Goal: Transaction & Acquisition: Purchase product/service

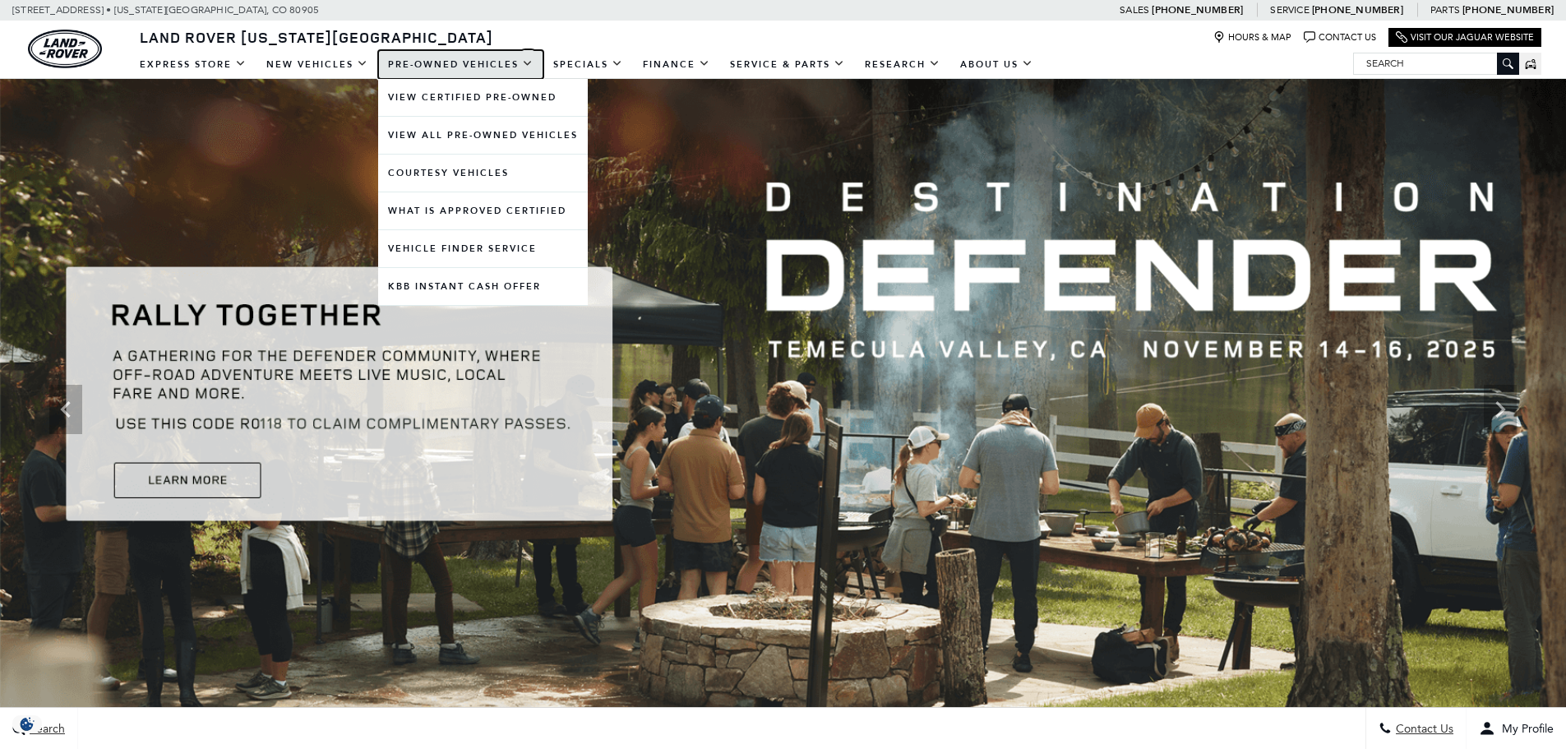
click at [467, 69] on link "Pre-Owned Vehicles" at bounding box center [460, 64] width 165 height 29
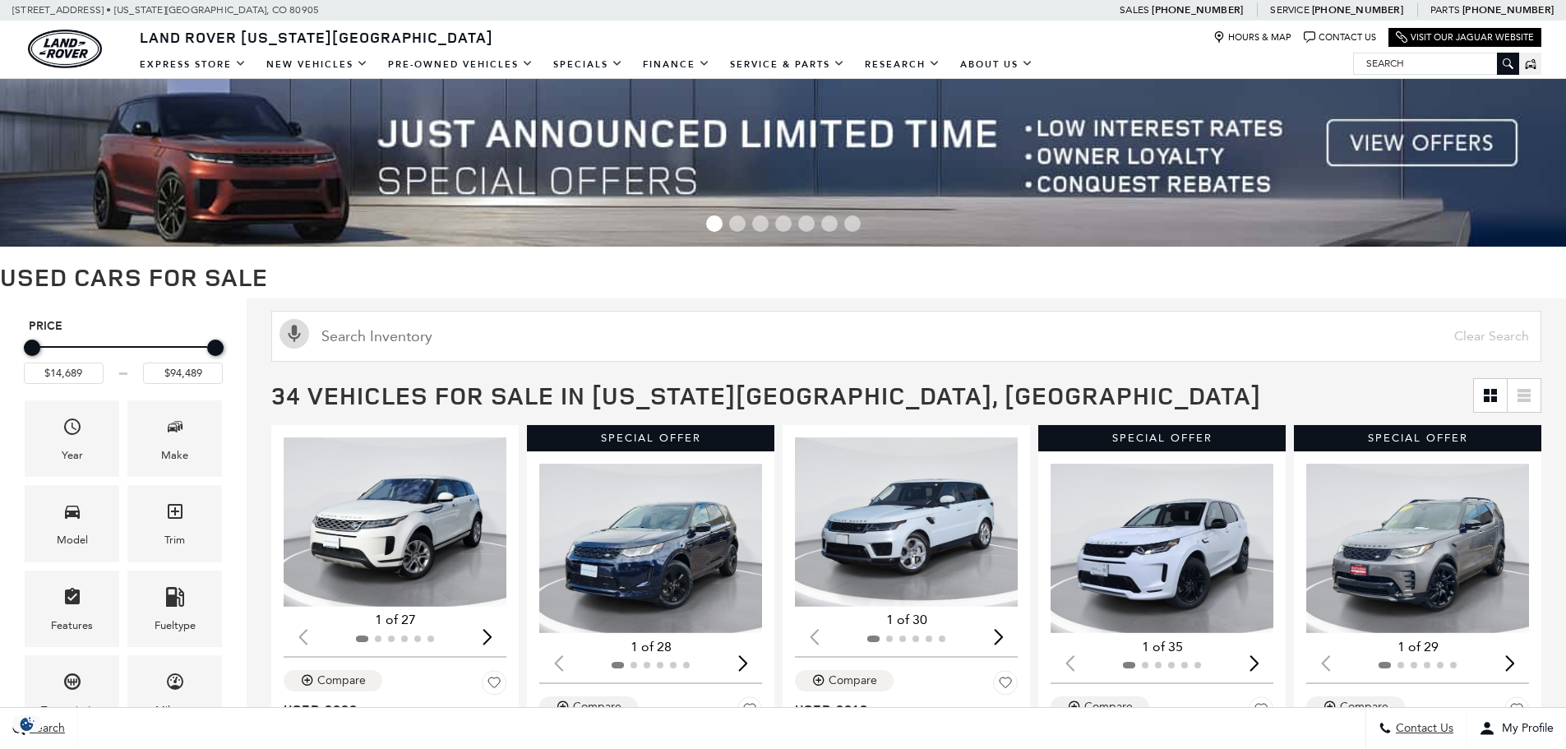
click at [181, 446] on div "Make" at bounding box center [174, 455] width 27 height 18
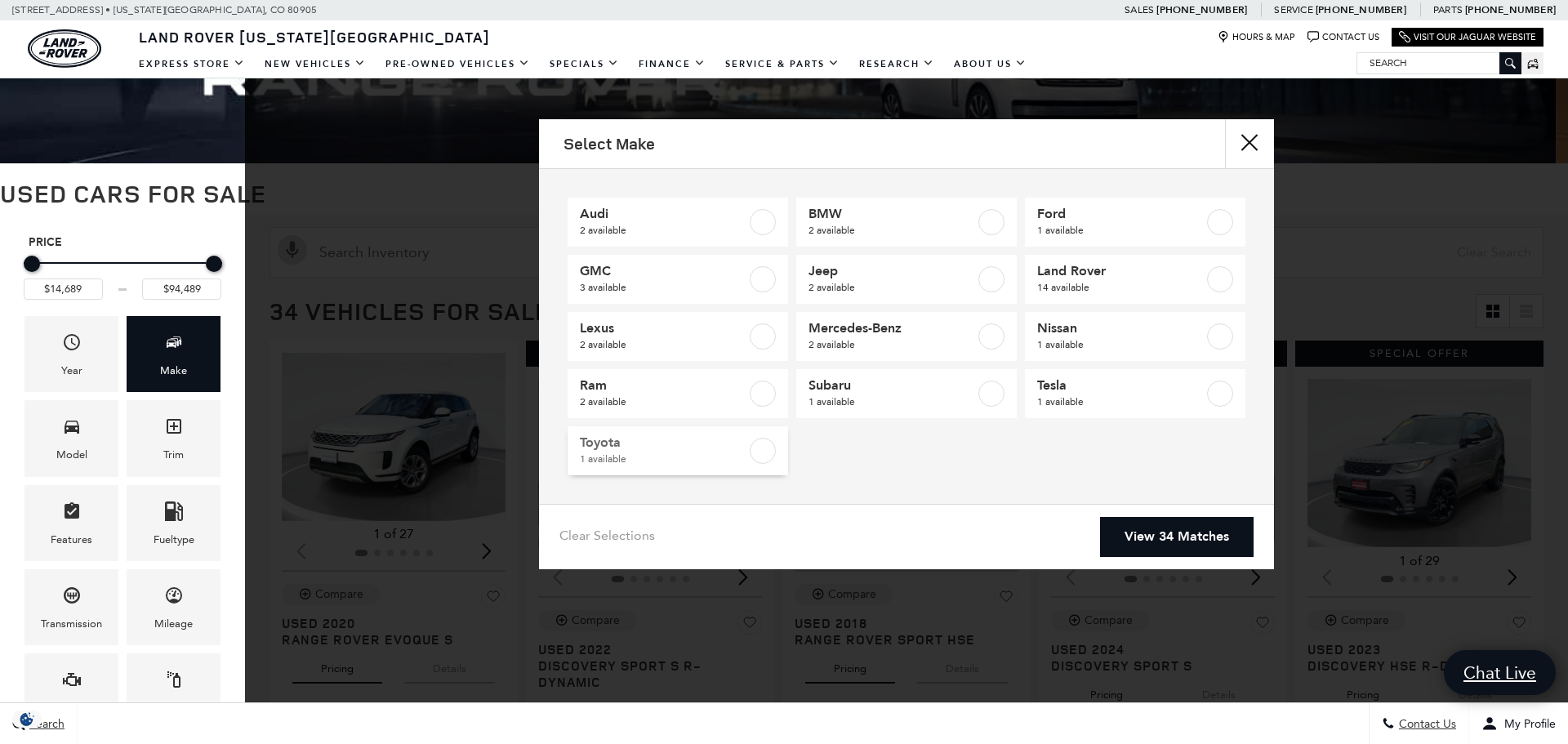
scroll to position [80, 0]
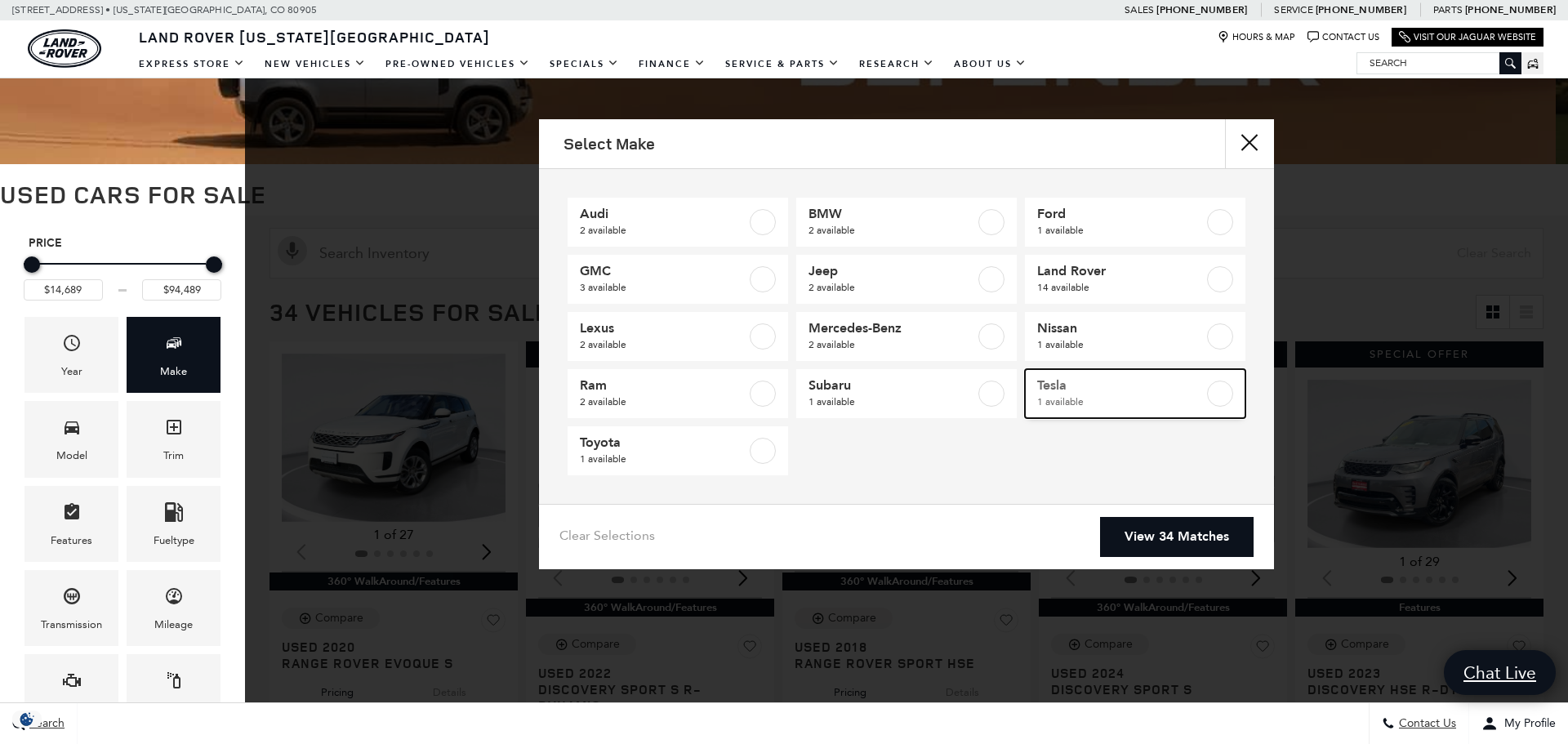
click at [1049, 401] on span "1 available" at bounding box center [1121, 401] width 167 height 16
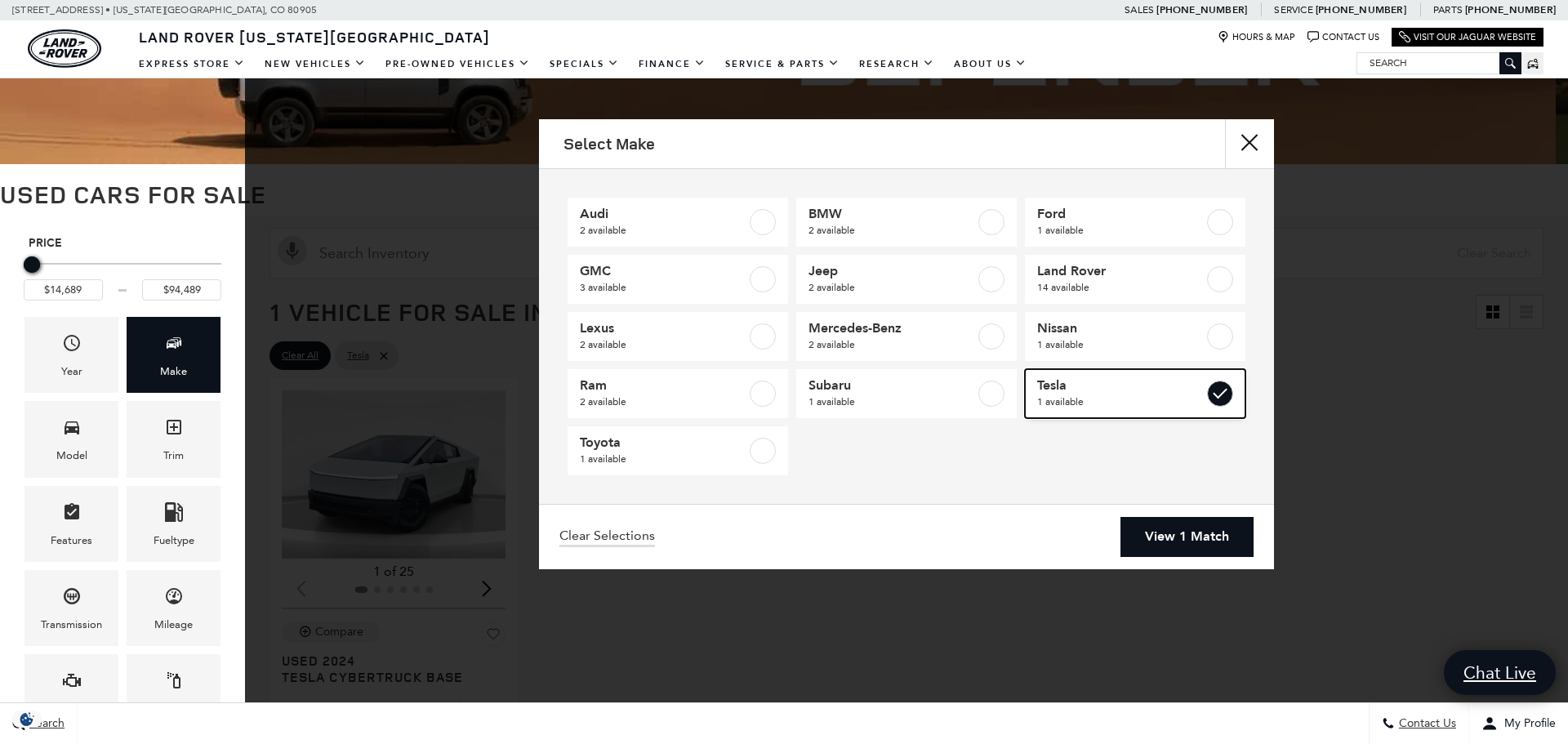
type input "$72,589"
checkbox input "true"
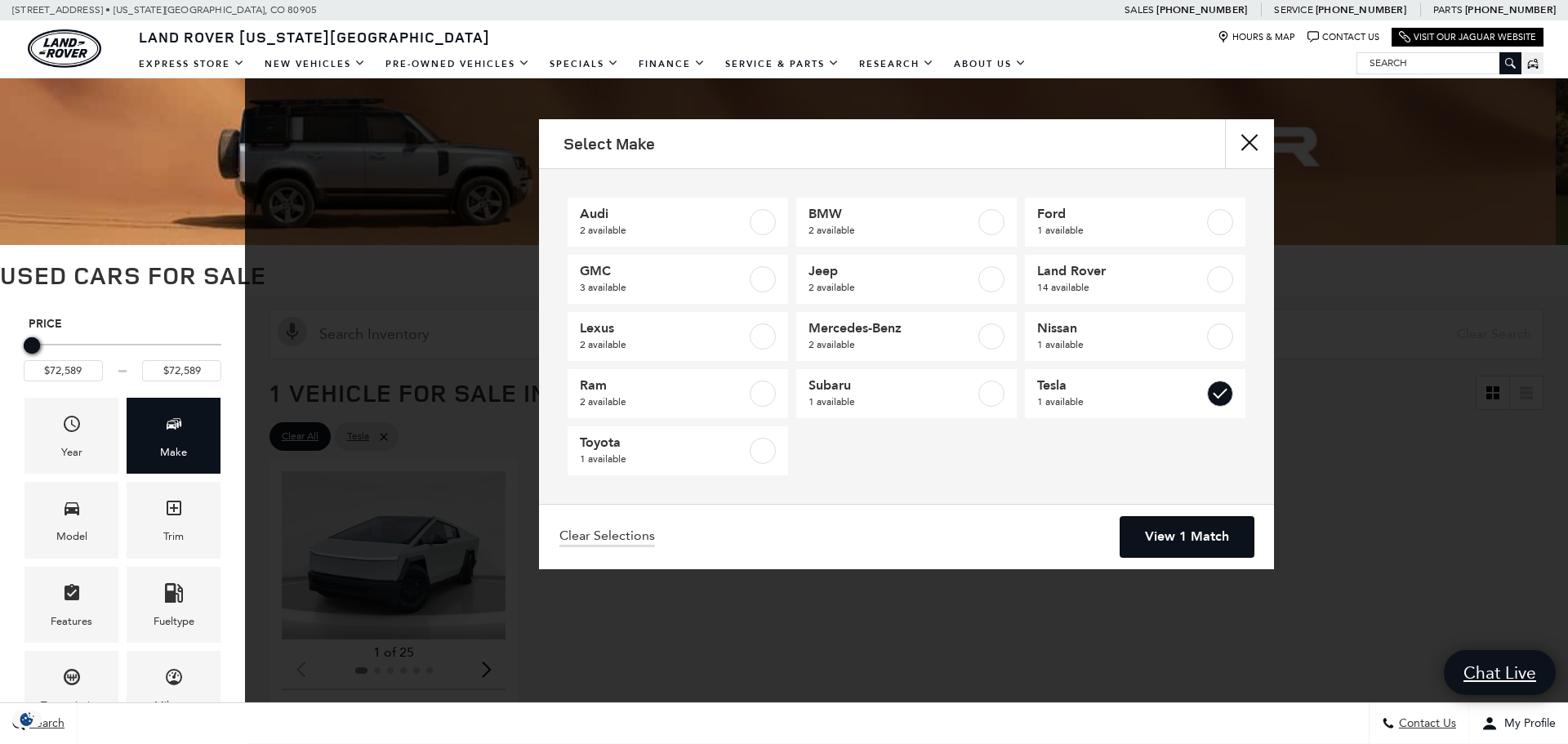
click at [1177, 539] on link "View 1 Match" at bounding box center [1187, 536] width 133 height 40
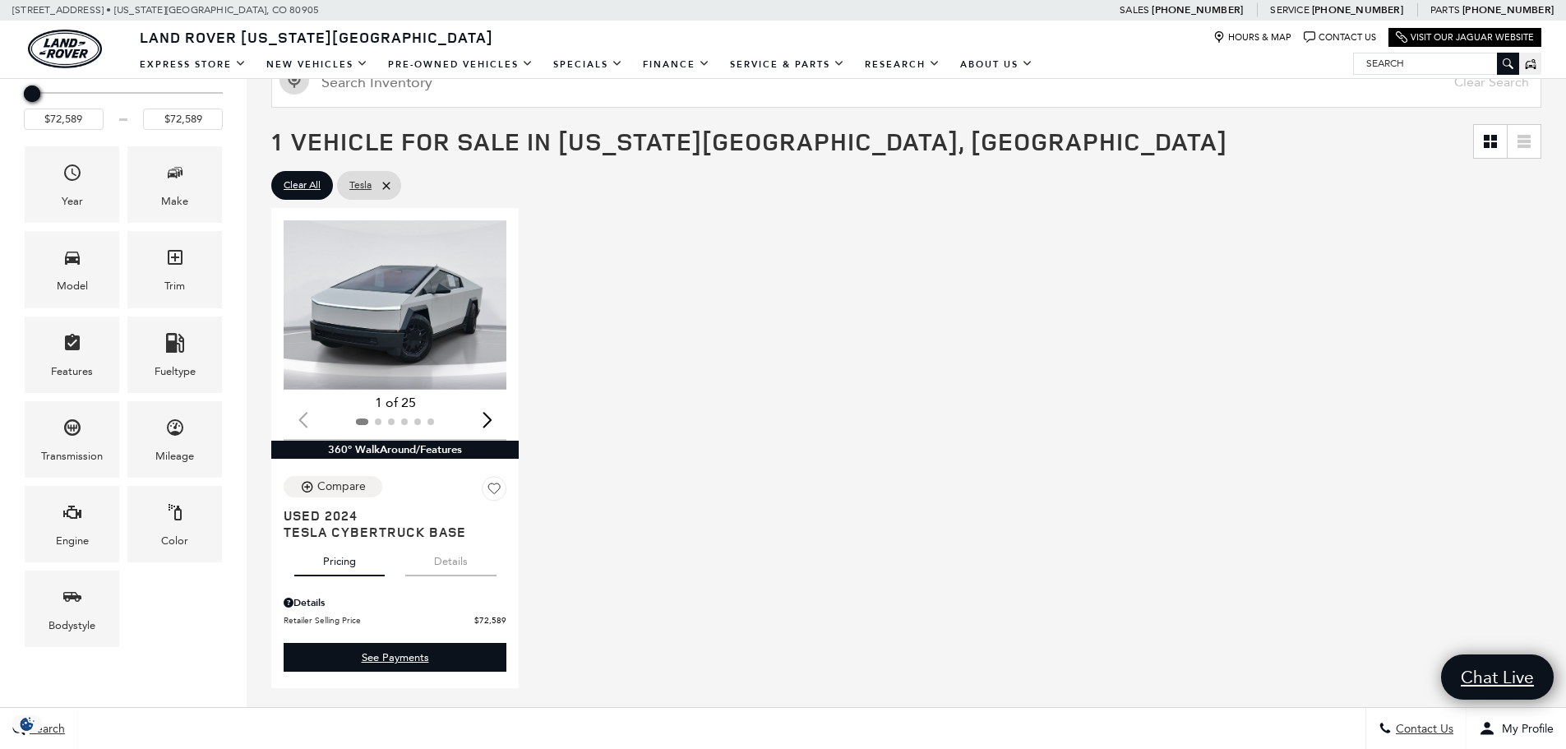
scroll to position [247, 0]
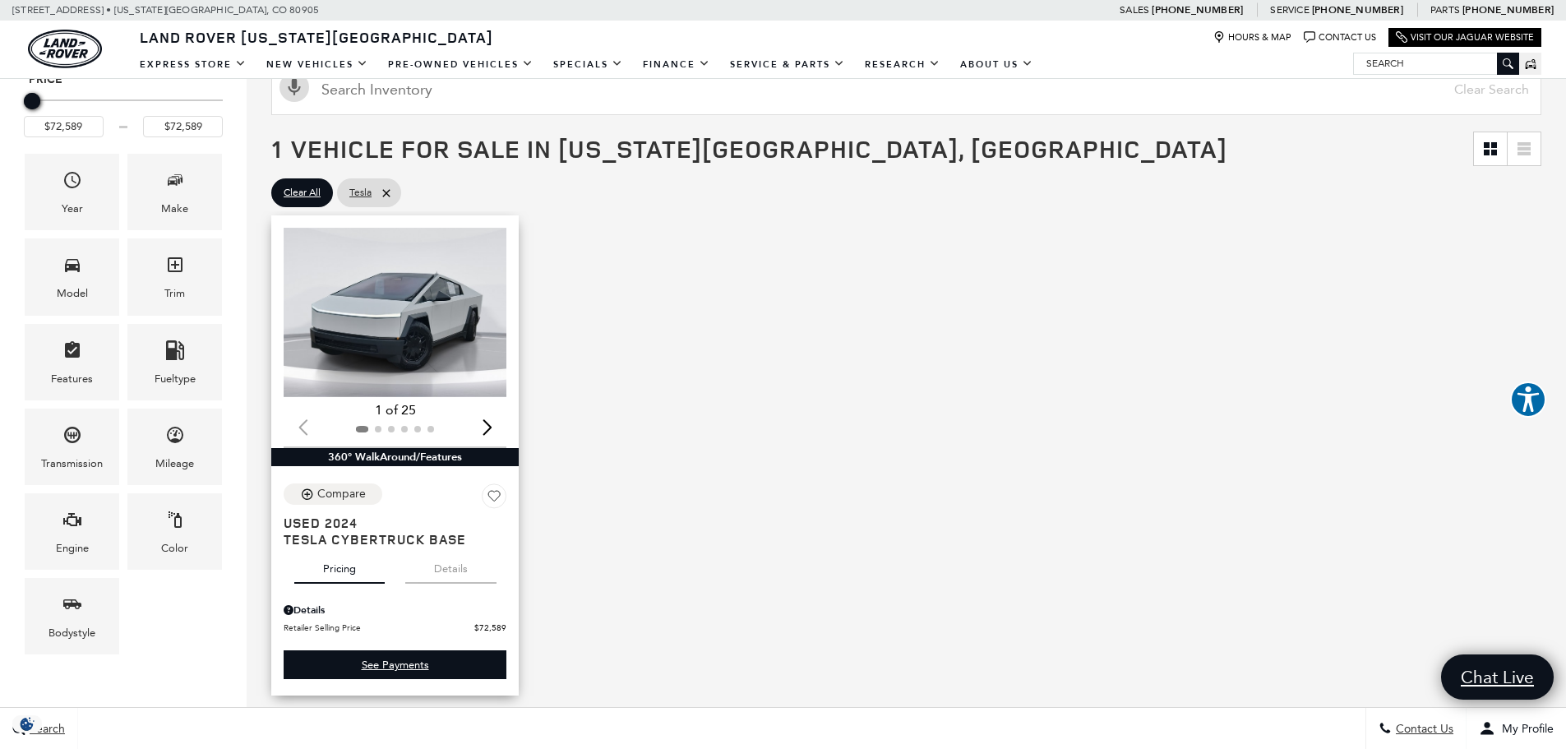
click at [491, 420] on div "Next slide" at bounding box center [487, 427] width 22 height 36
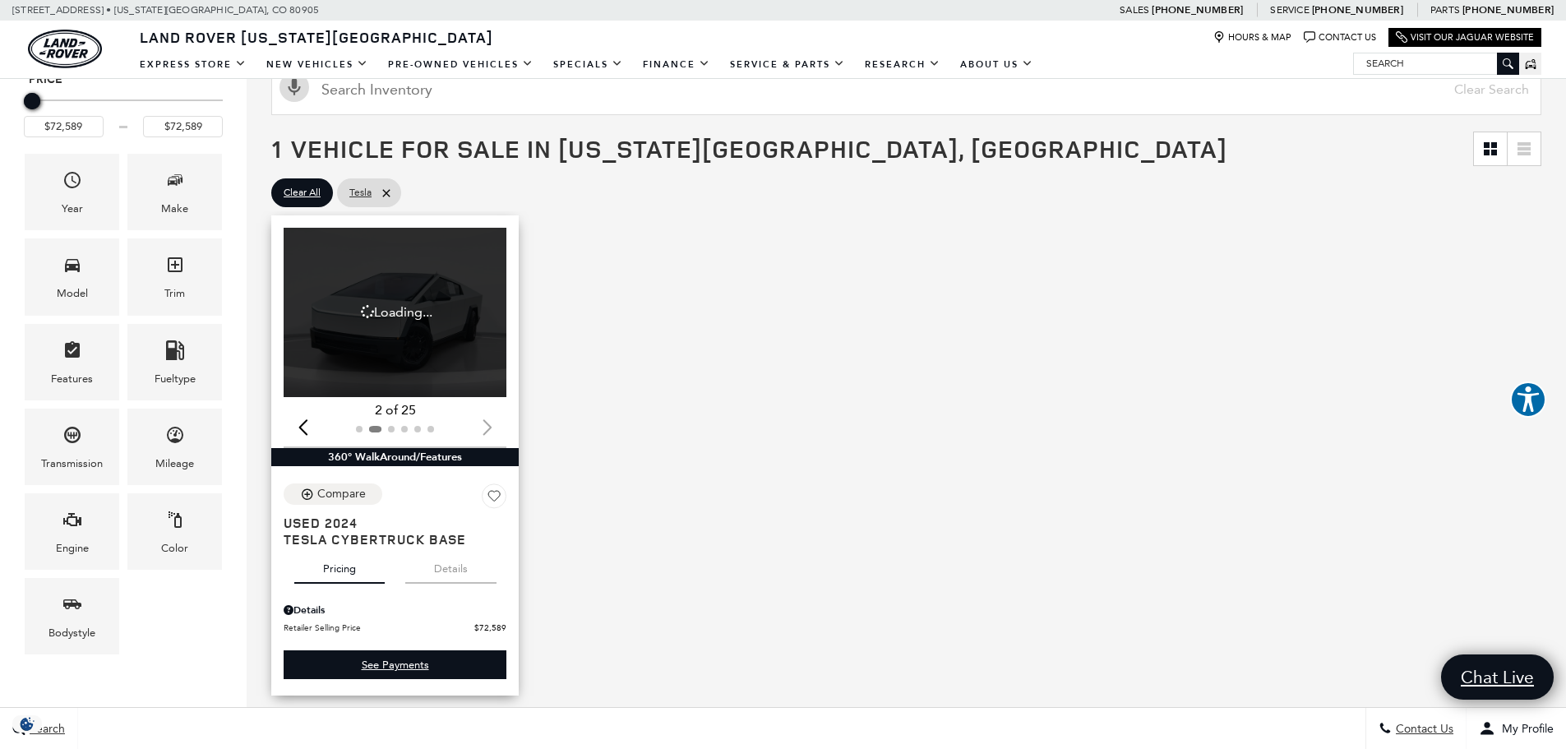
click at [491, 420] on div at bounding box center [395, 429] width 223 height 18
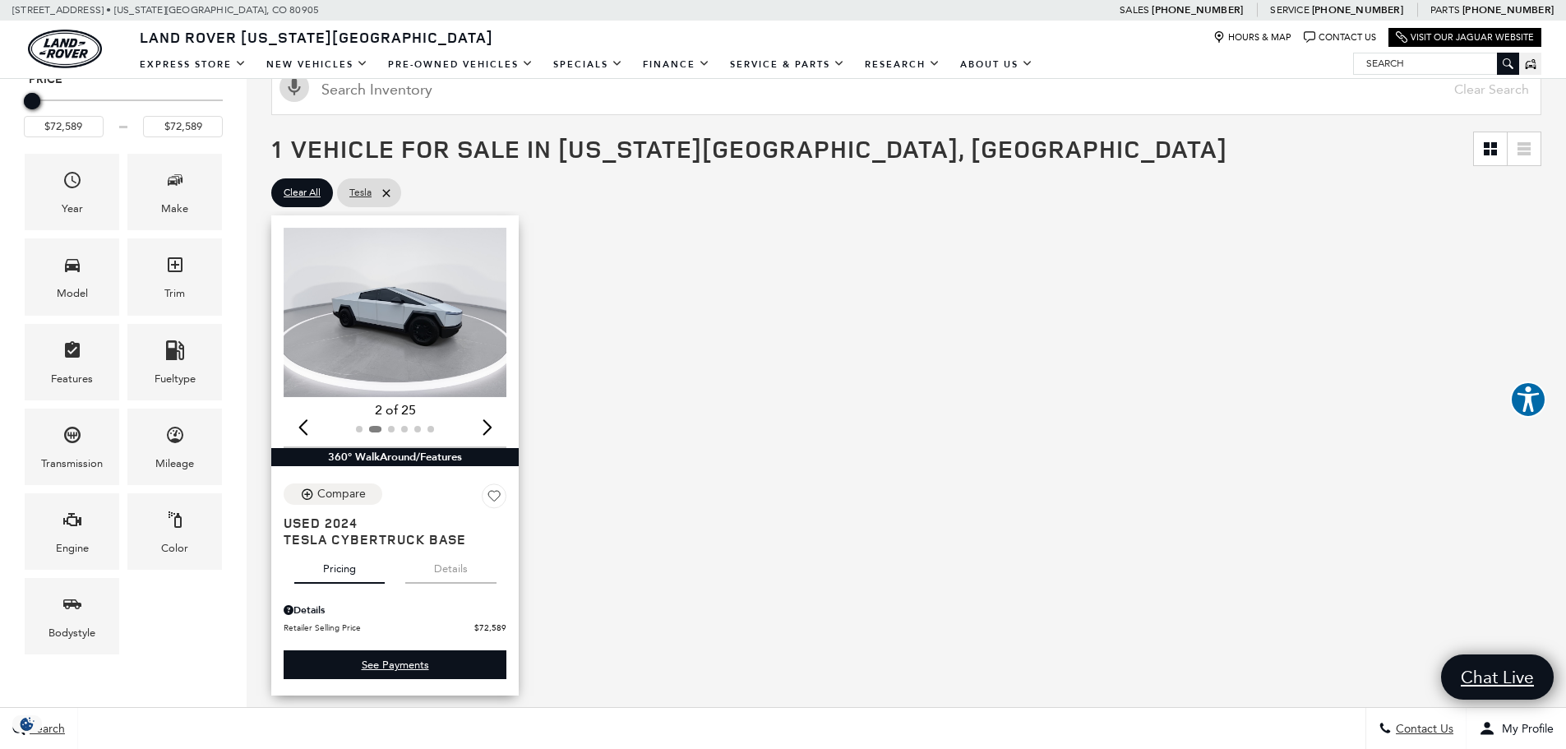
click at [492, 420] on div "Next slide" at bounding box center [487, 427] width 22 height 36
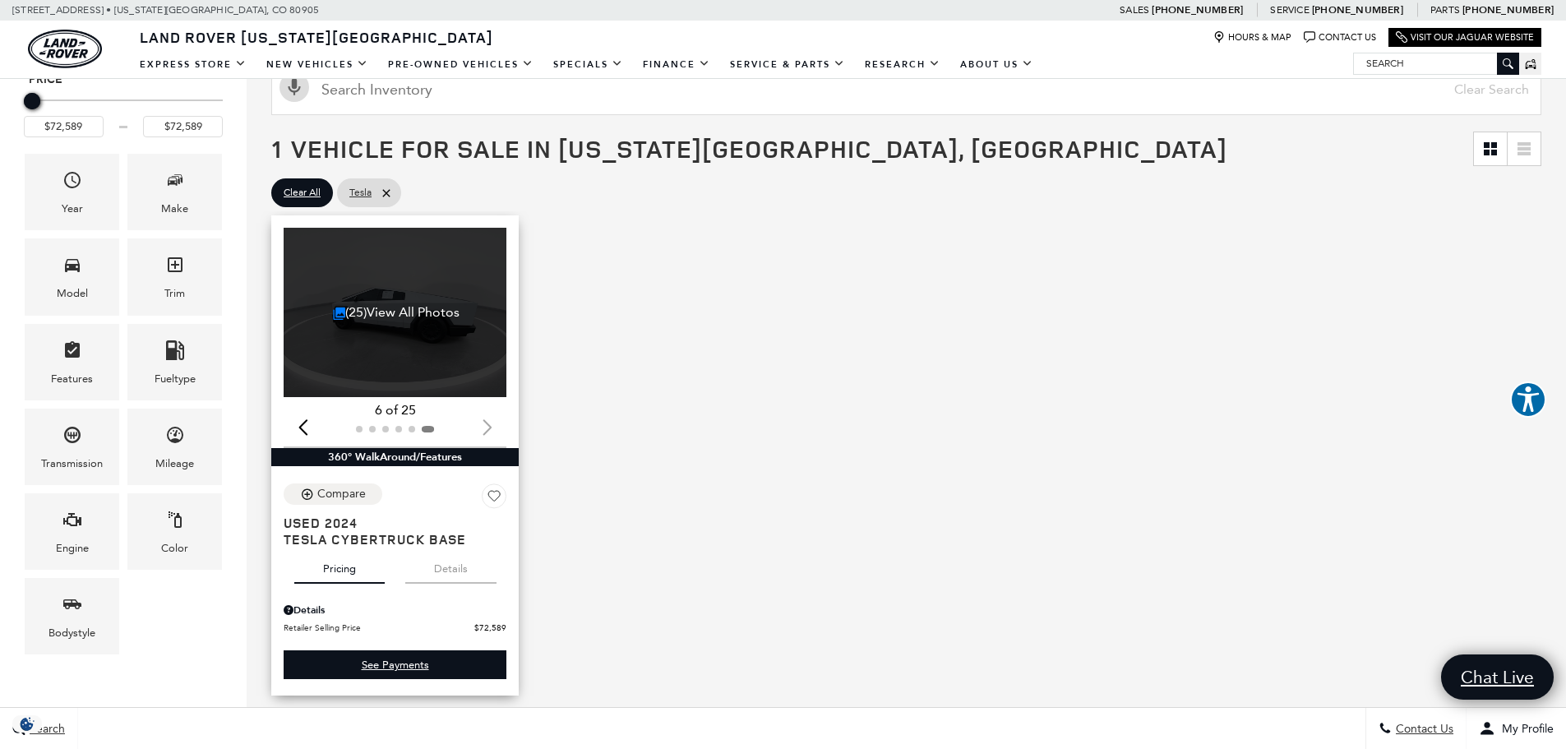
click at [492, 420] on div at bounding box center [395, 429] width 223 height 18
click at [490, 422] on div at bounding box center [395, 429] width 223 height 18
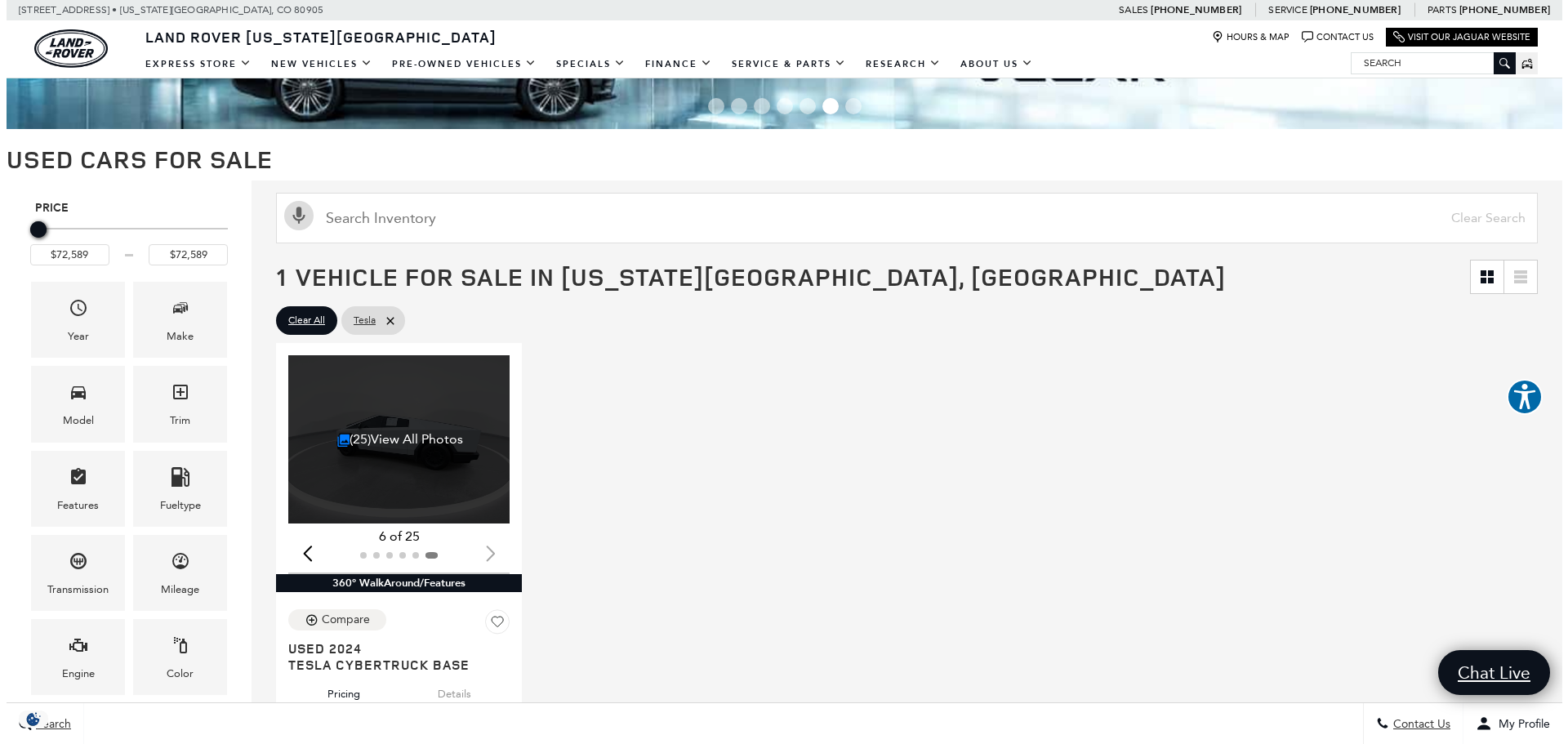
scroll to position [327, 0]
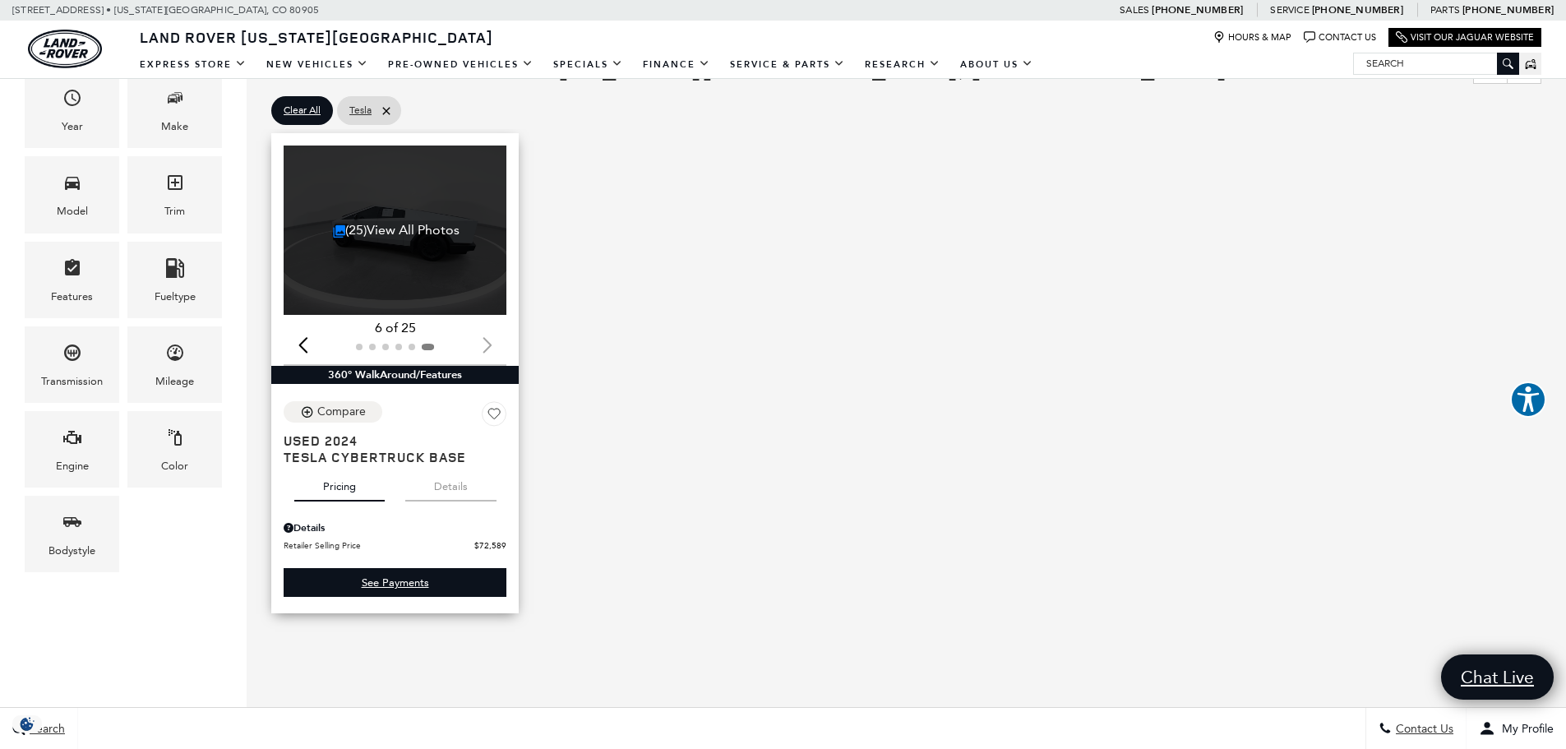
click at [308, 349] on div "Previous slide" at bounding box center [303, 345] width 22 height 36
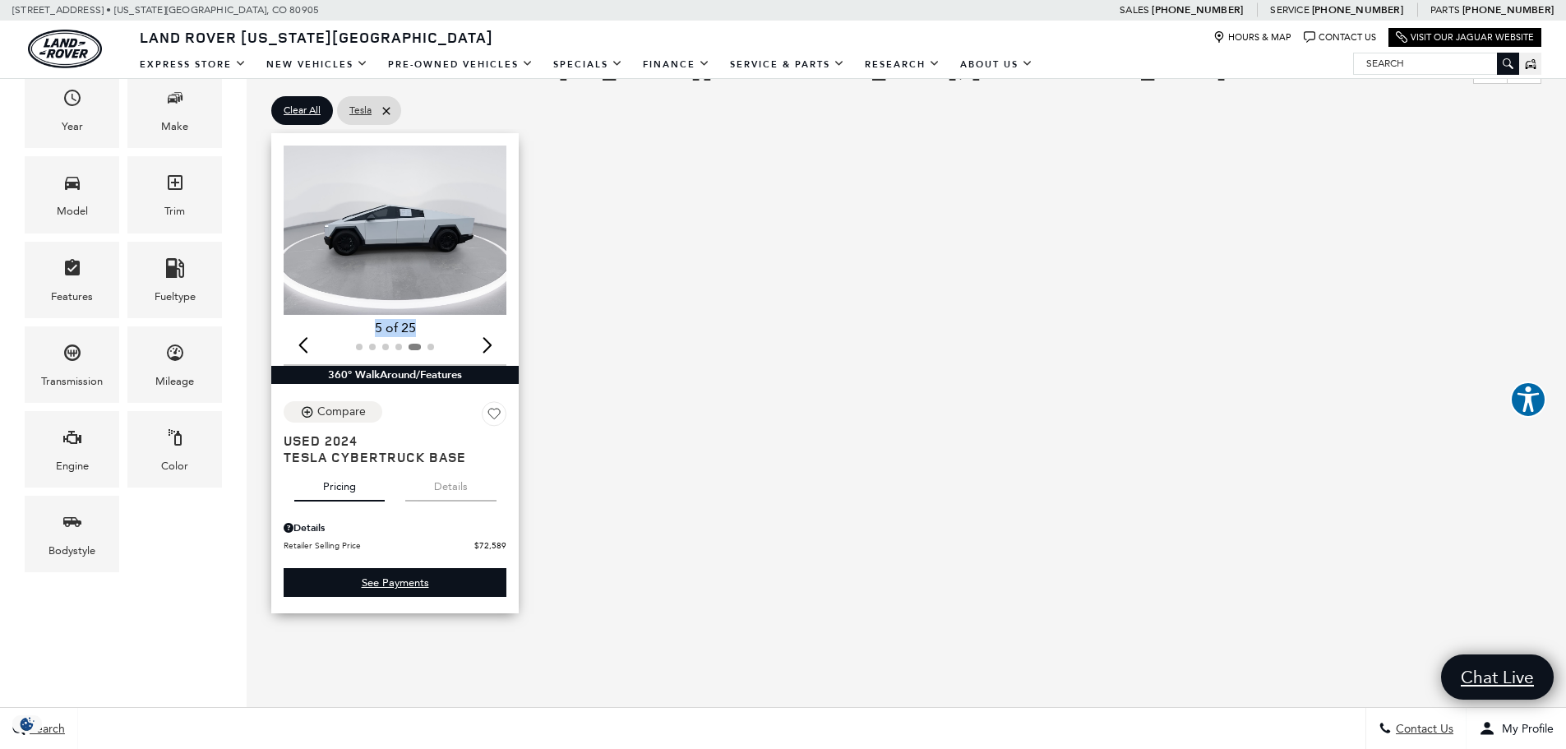
click at [308, 349] on div "Previous slide" at bounding box center [303, 345] width 22 height 36
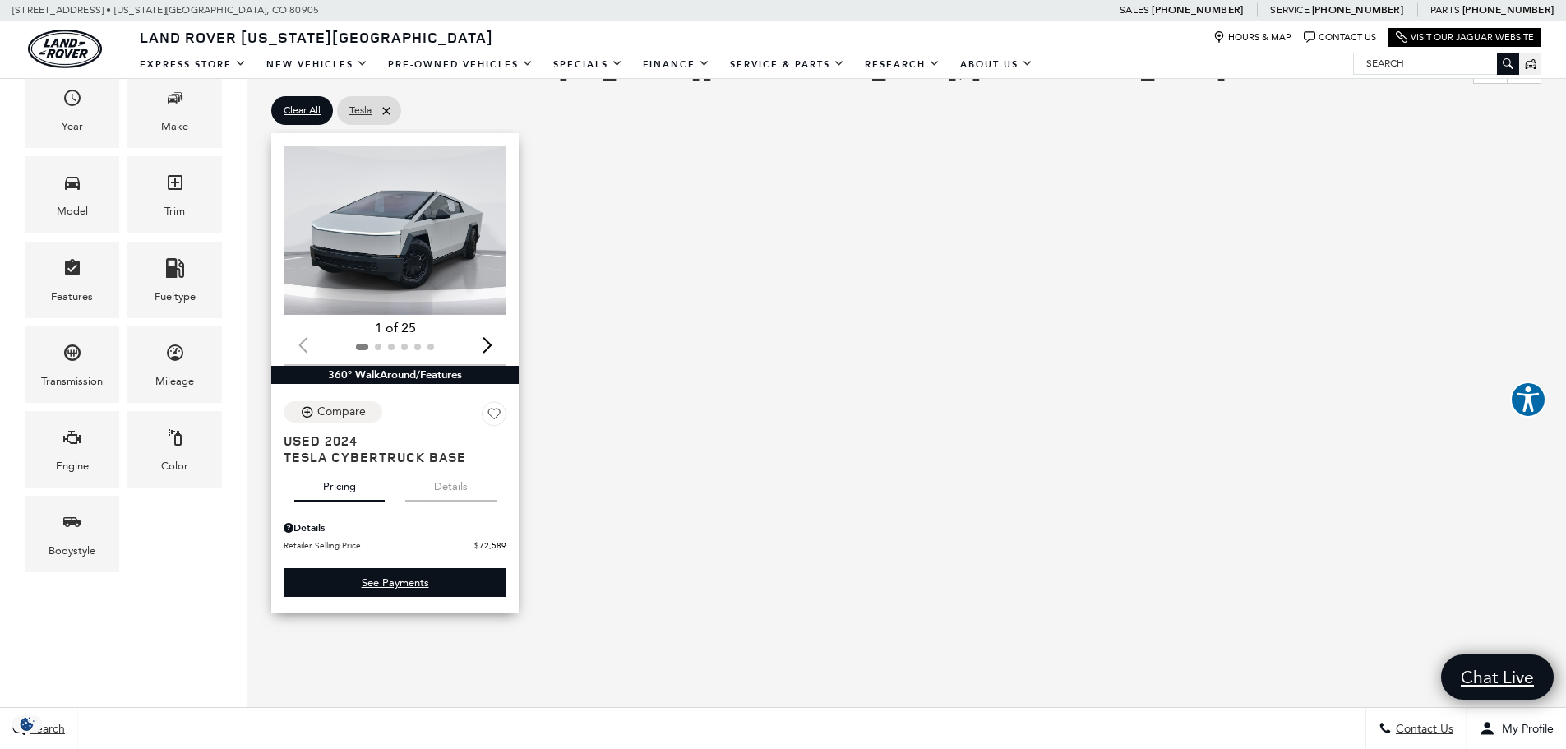
click at [308, 349] on div at bounding box center [395, 347] width 223 height 18
click at [486, 348] on div "Next slide" at bounding box center [487, 345] width 22 height 36
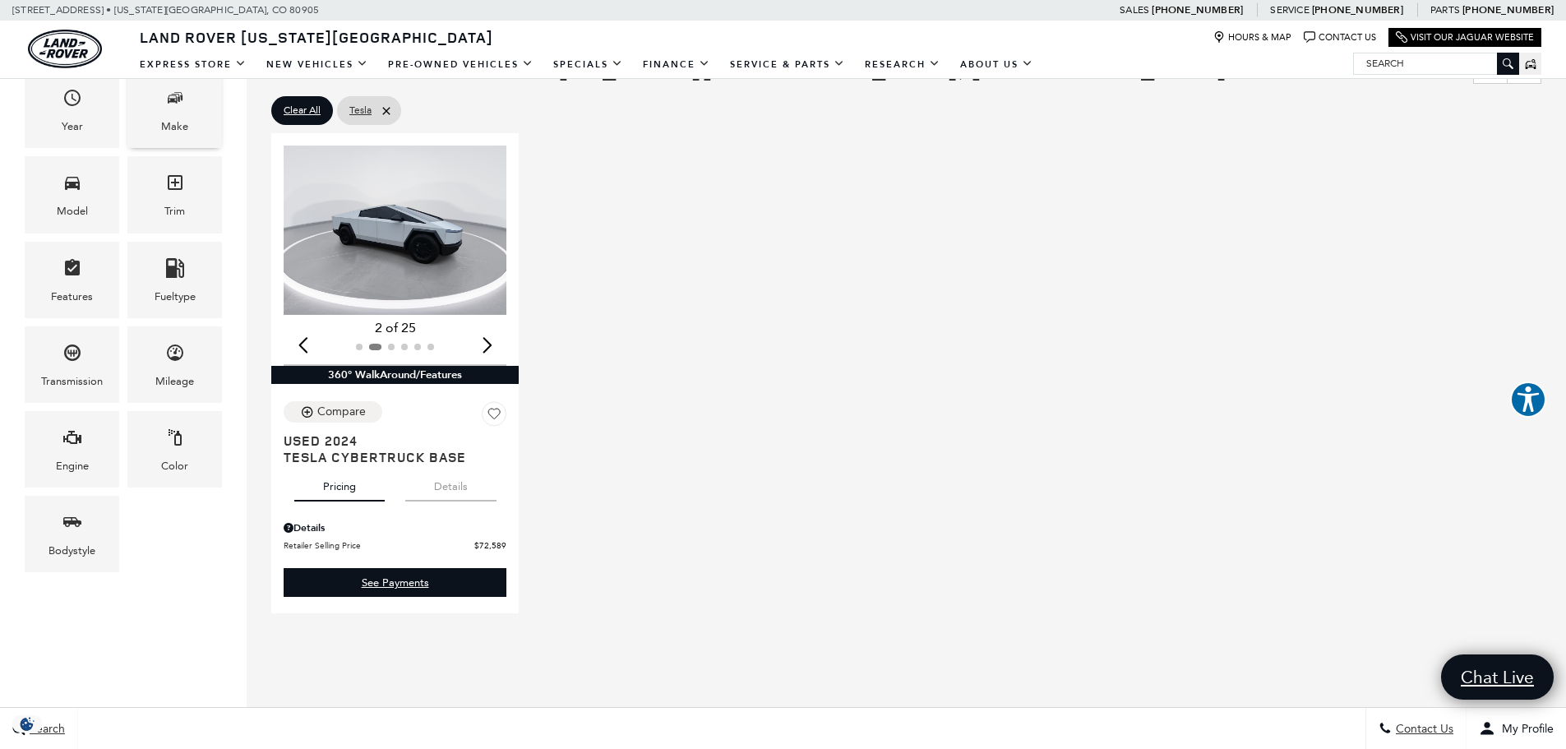
click at [172, 126] on div "Make" at bounding box center [174, 127] width 27 height 18
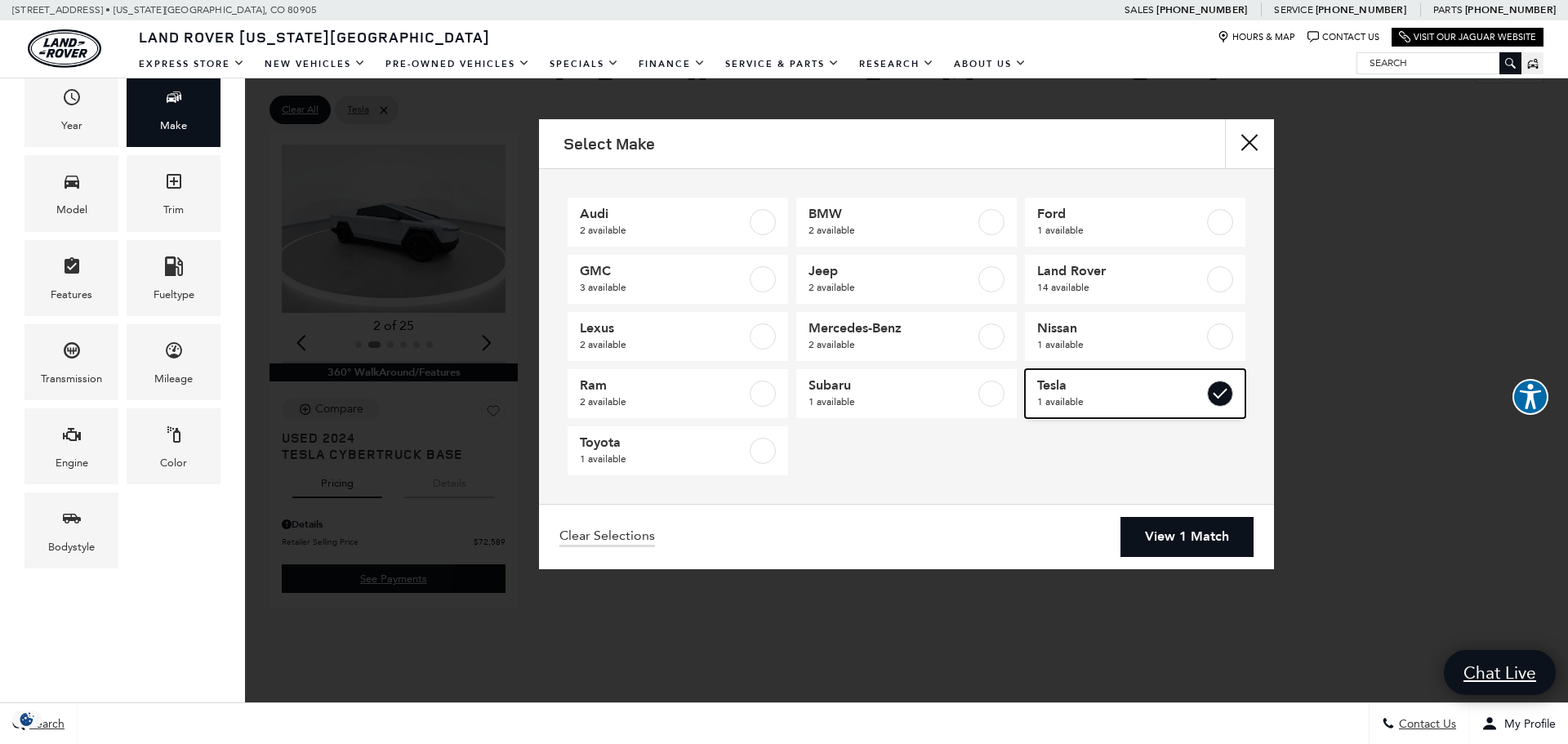
click at [1209, 399] on label at bounding box center [1220, 393] width 26 height 26
type input "$14,689"
type input "$94,489"
checkbox input "false"
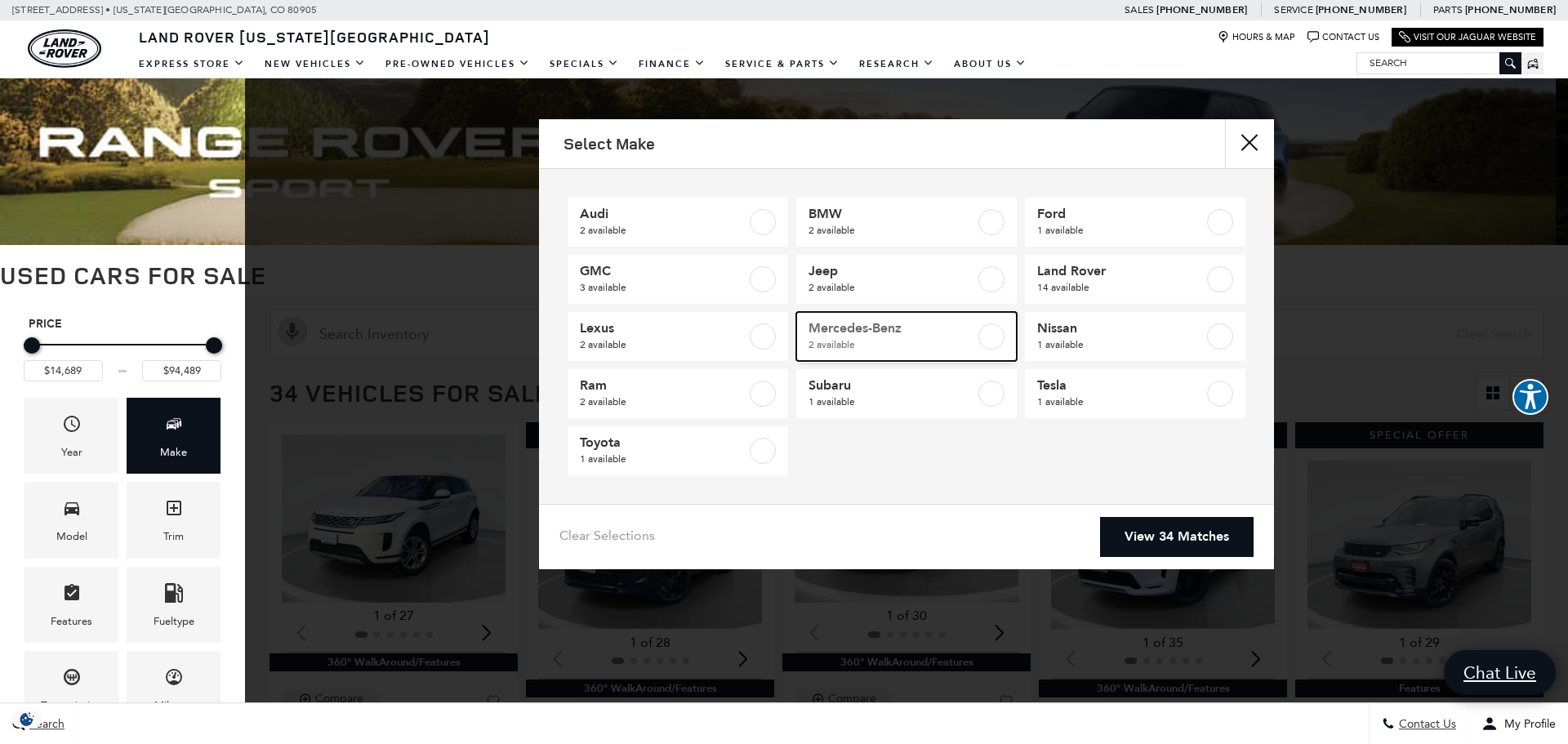
click at [1003, 342] on label at bounding box center [992, 337] width 26 height 26
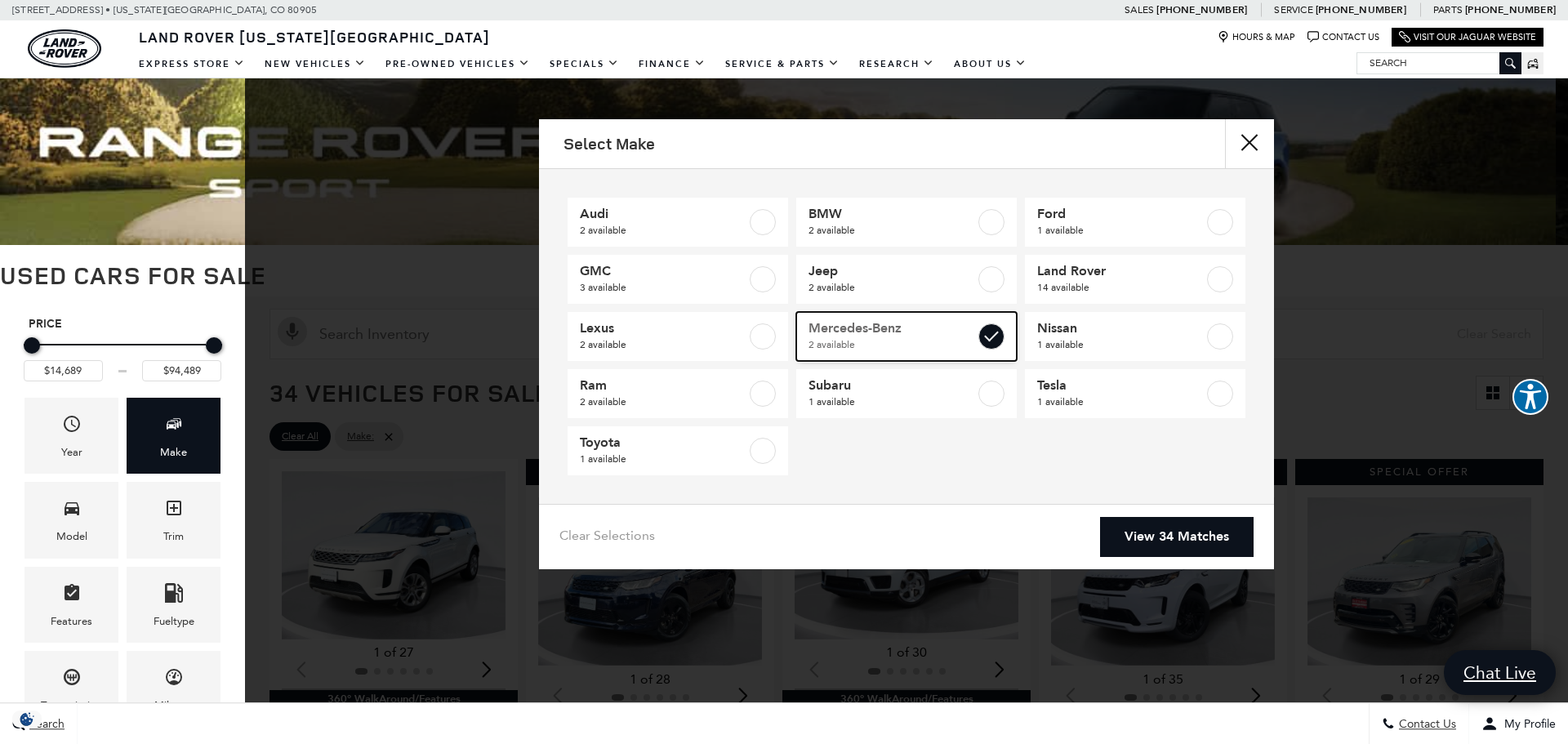
type input "$64,589"
type input "$65,189"
checkbox input "true"
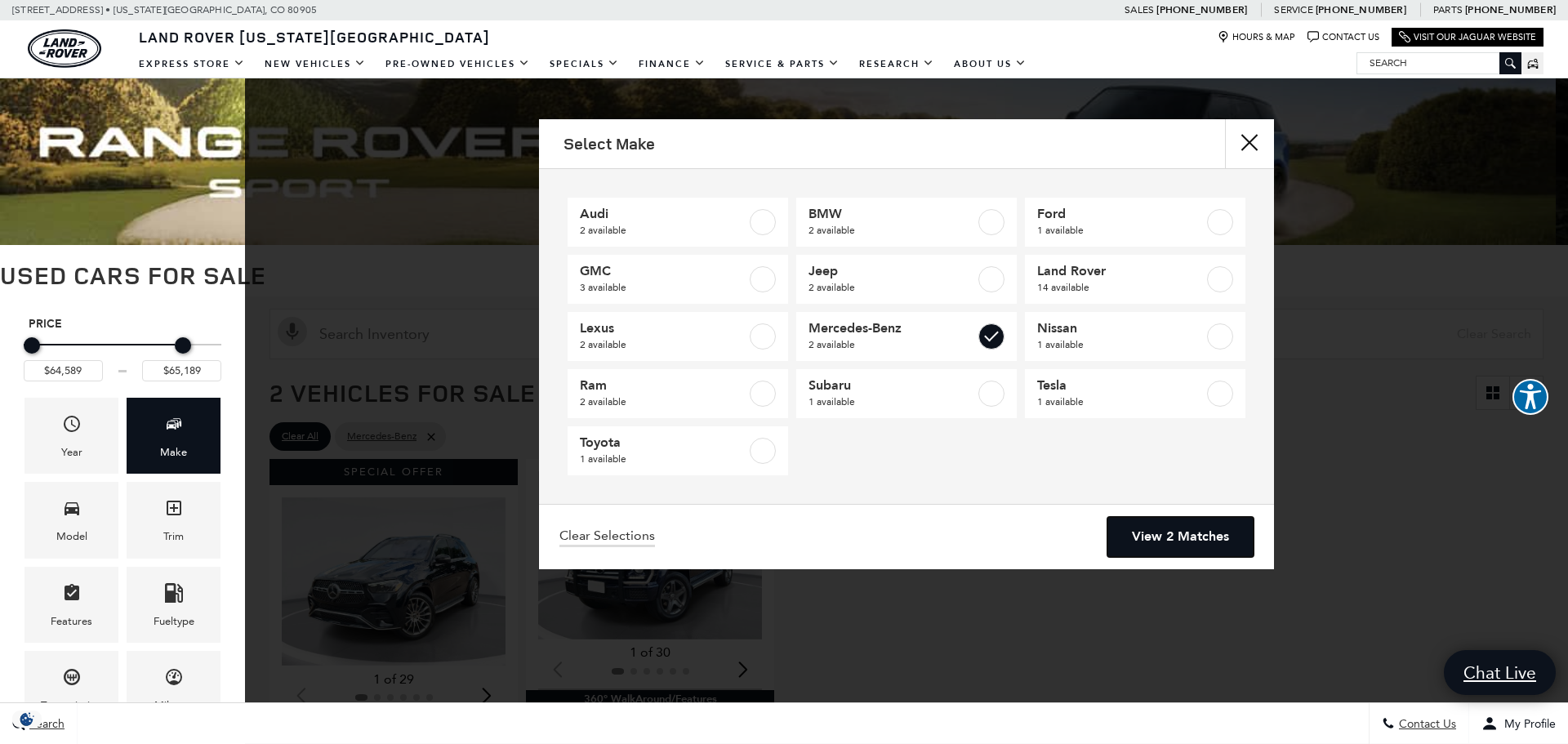
click at [1146, 524] on link "View 2 Matches" at bounding box center [1180, 536] width 146 height 40
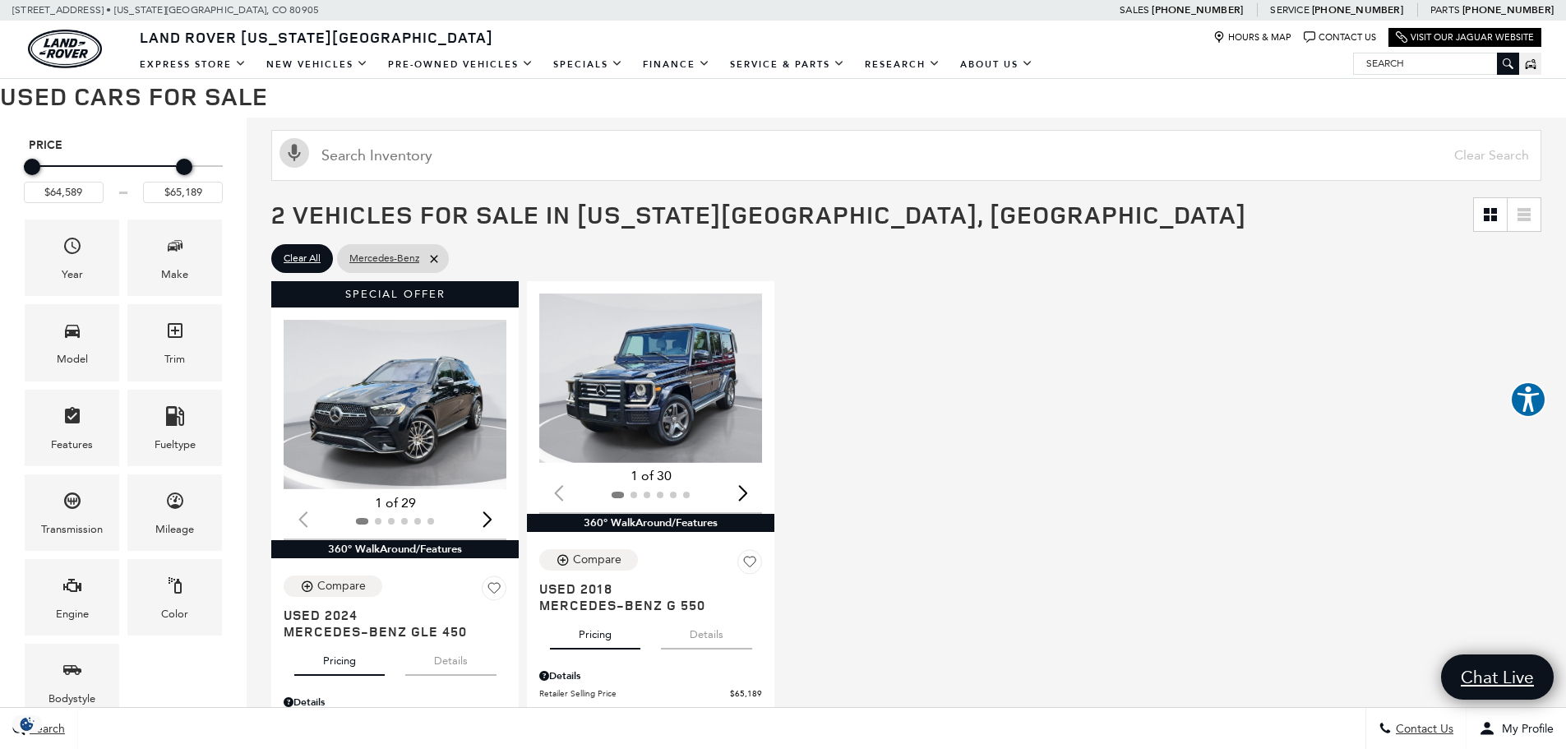
scroll to position [329, 0]
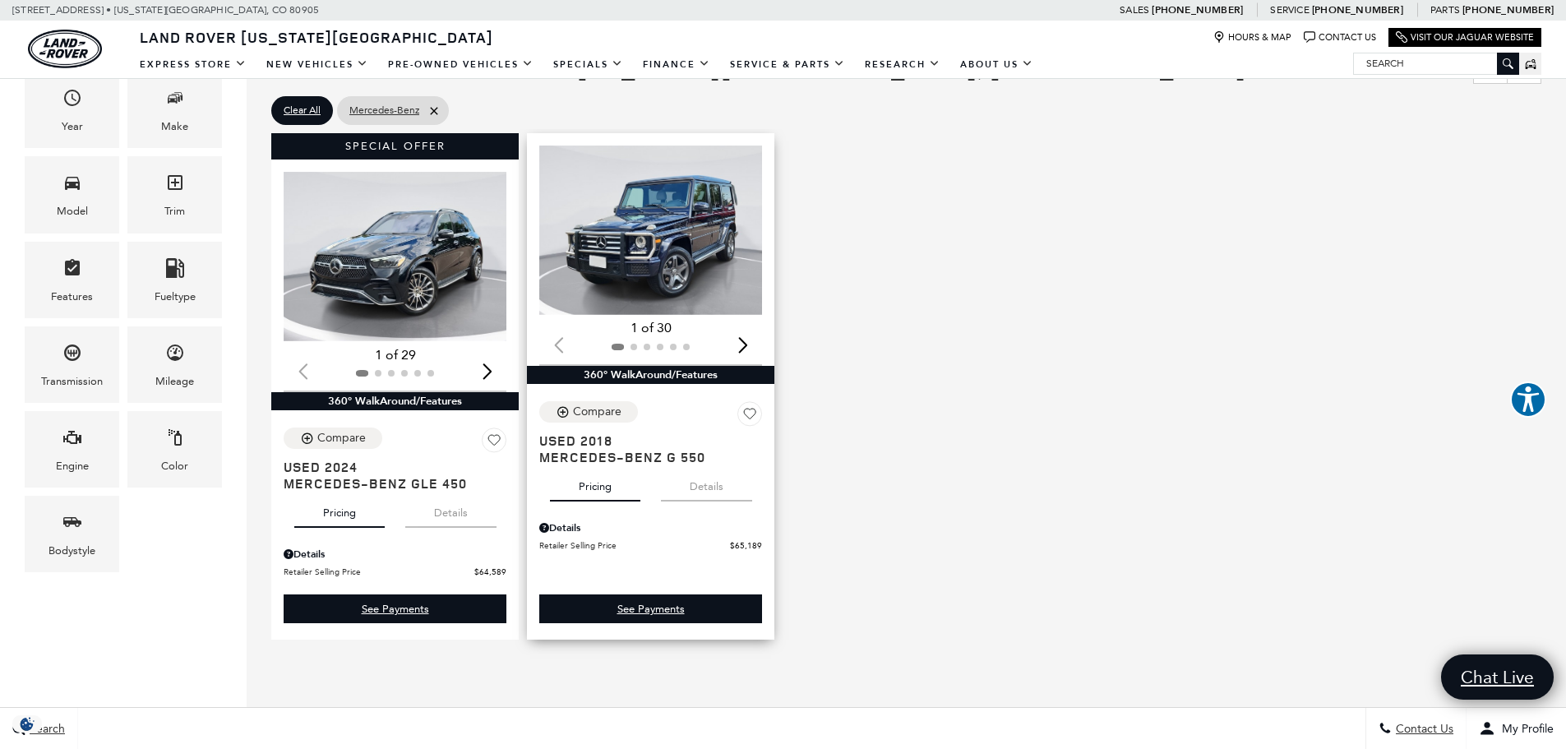
click at [663, 214] on img "1 / 2" at bounding box center [651, 230] width 225 height 169
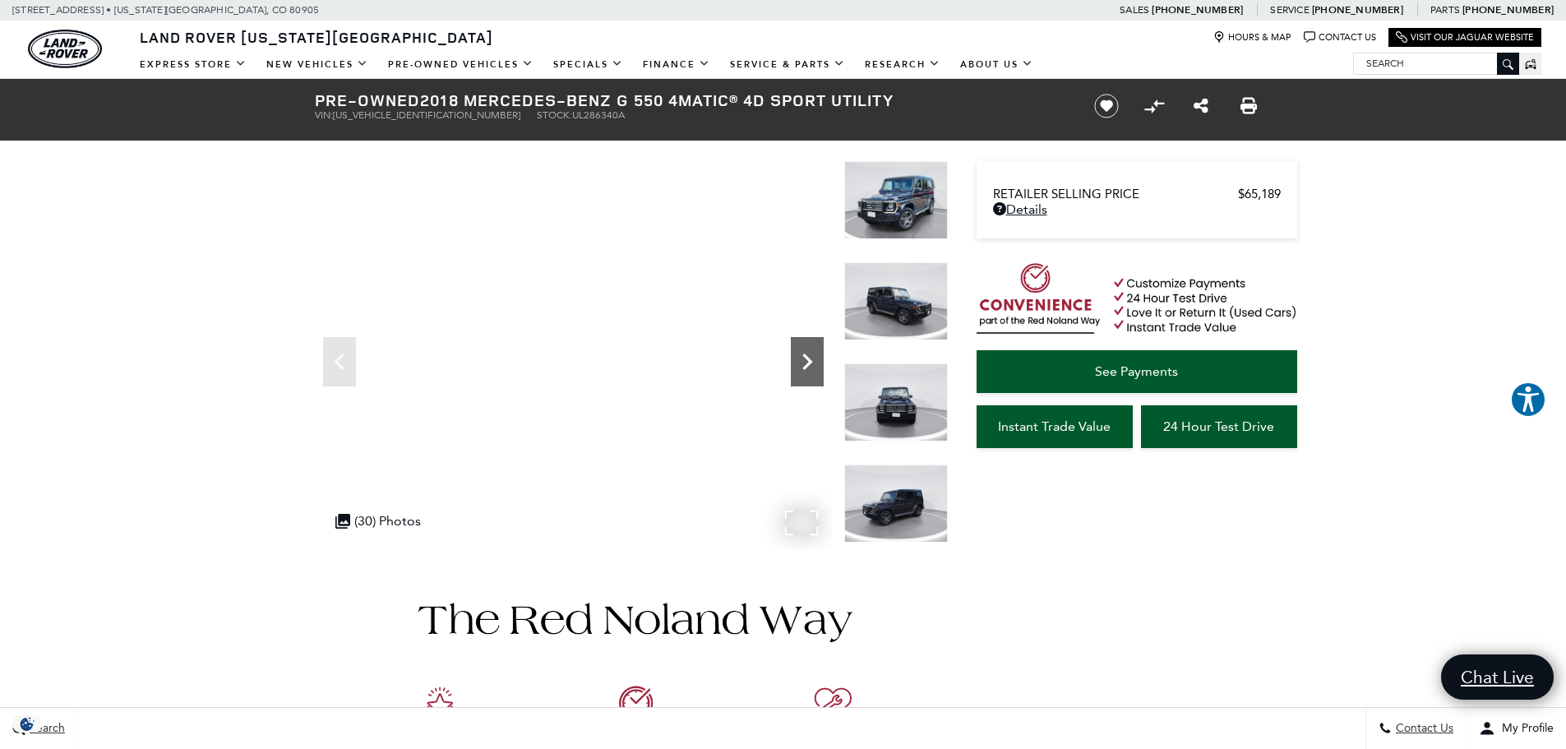
click at [804, 369] on icon "Next" at bounding box center [807, 361] width 10 height 16
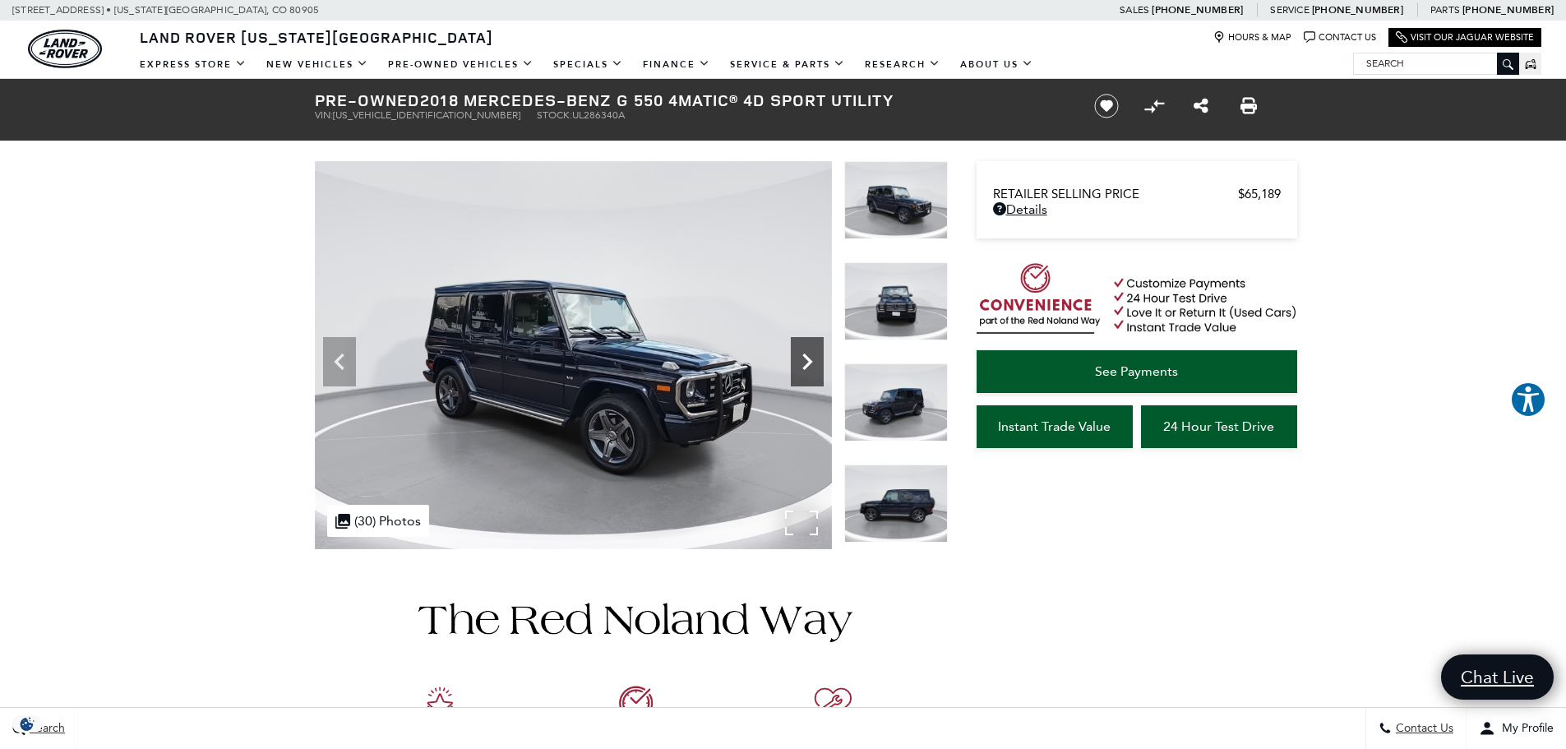
click at [804, 369] on icon "Next" at bounding box center [807, 361] width 10 height 16
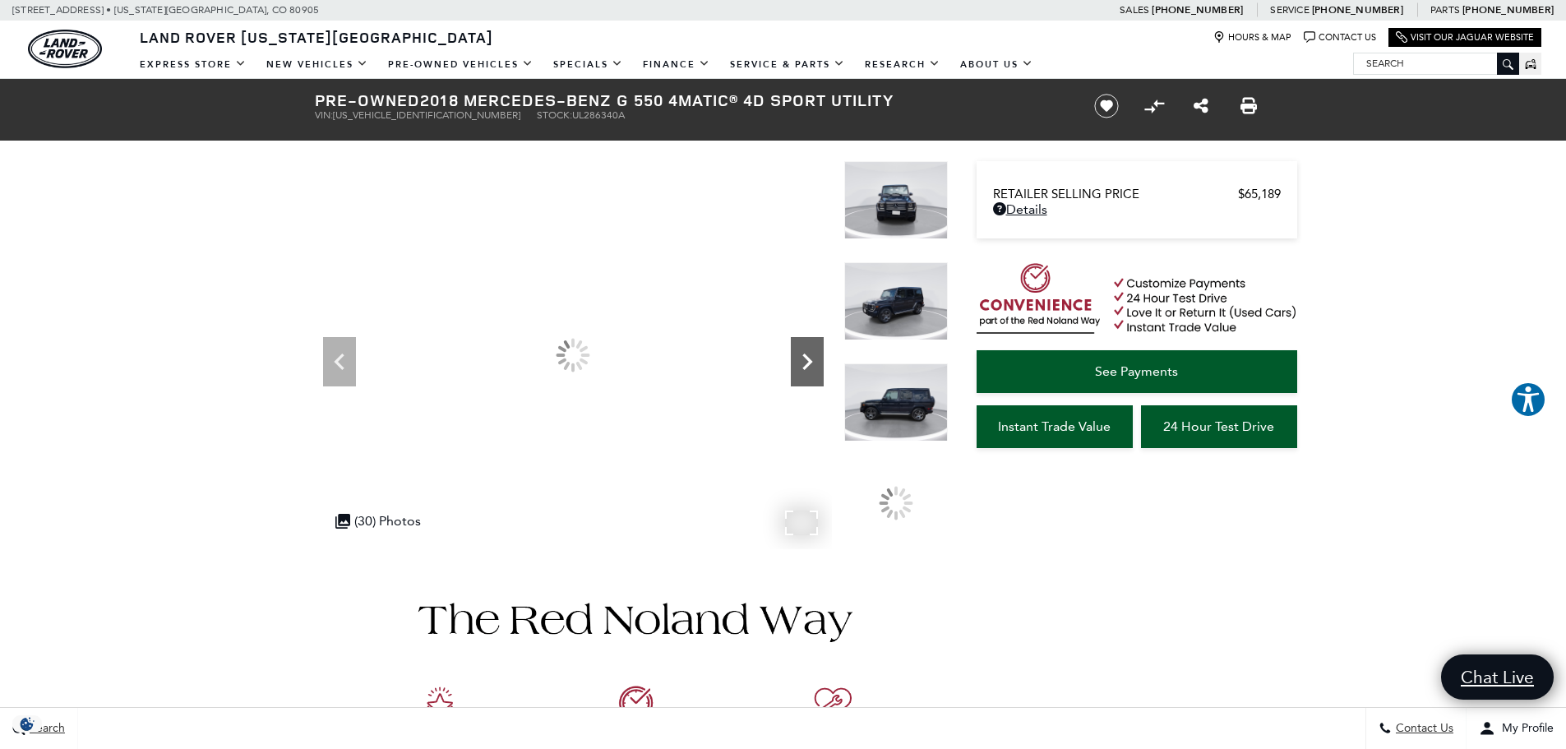
click at [804, 369] on icon "Next" at bounding box center [807, 361] width 10 height 16
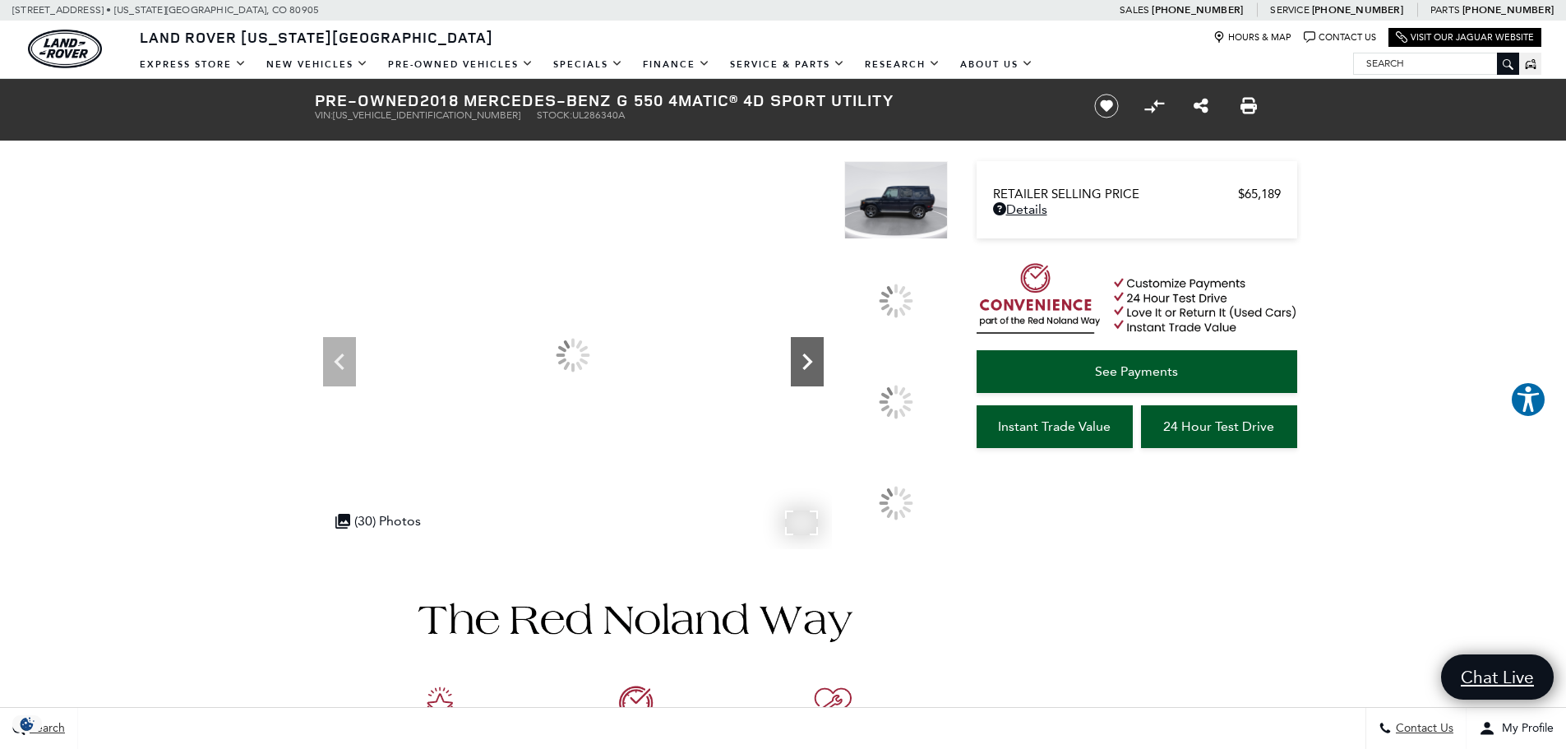
click at [804, 369] on icon "Next" at bounding box center [807, 361] width 10 height 16
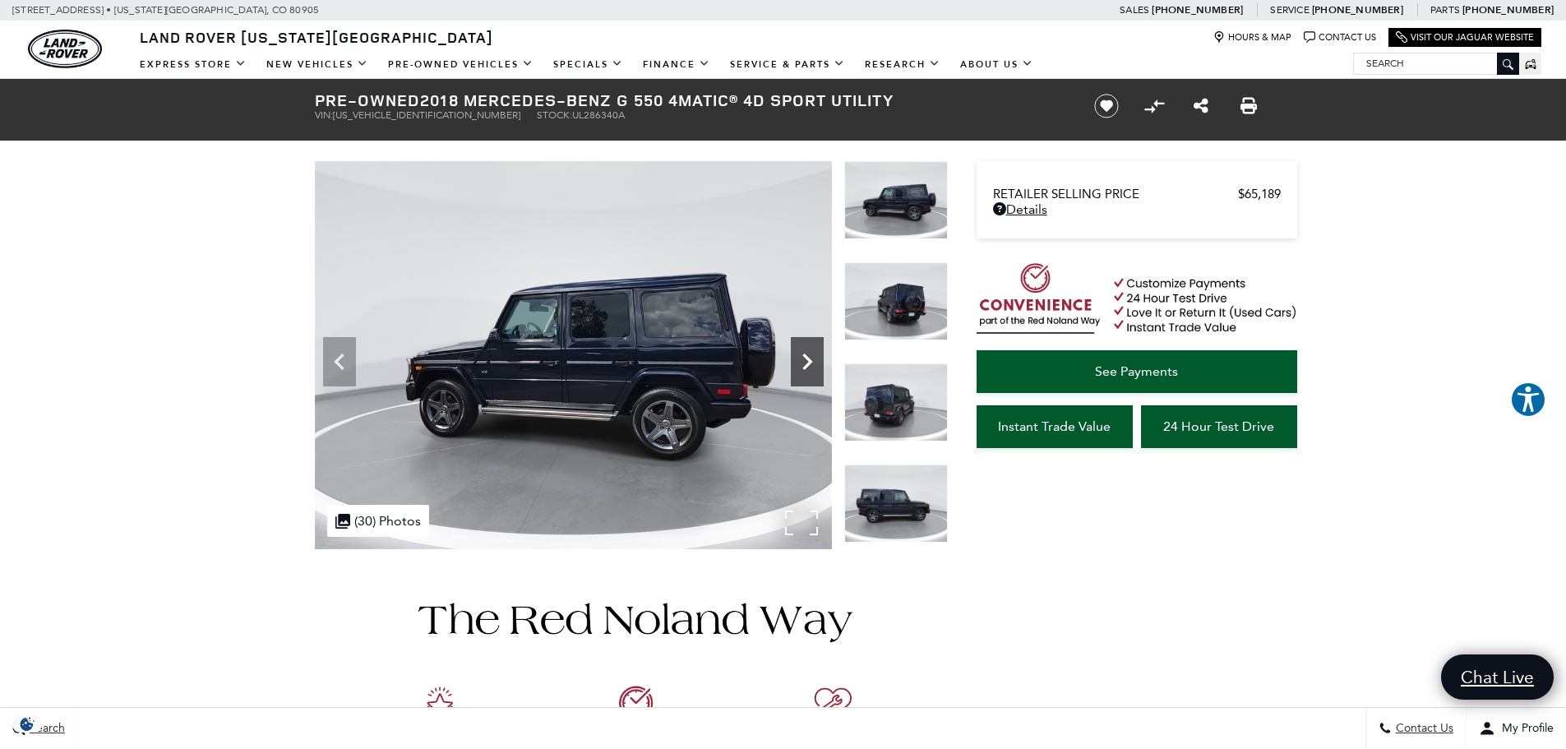
click at [804, 369] on icon "Next" at bounding box center [807, 361] width 10 height 16
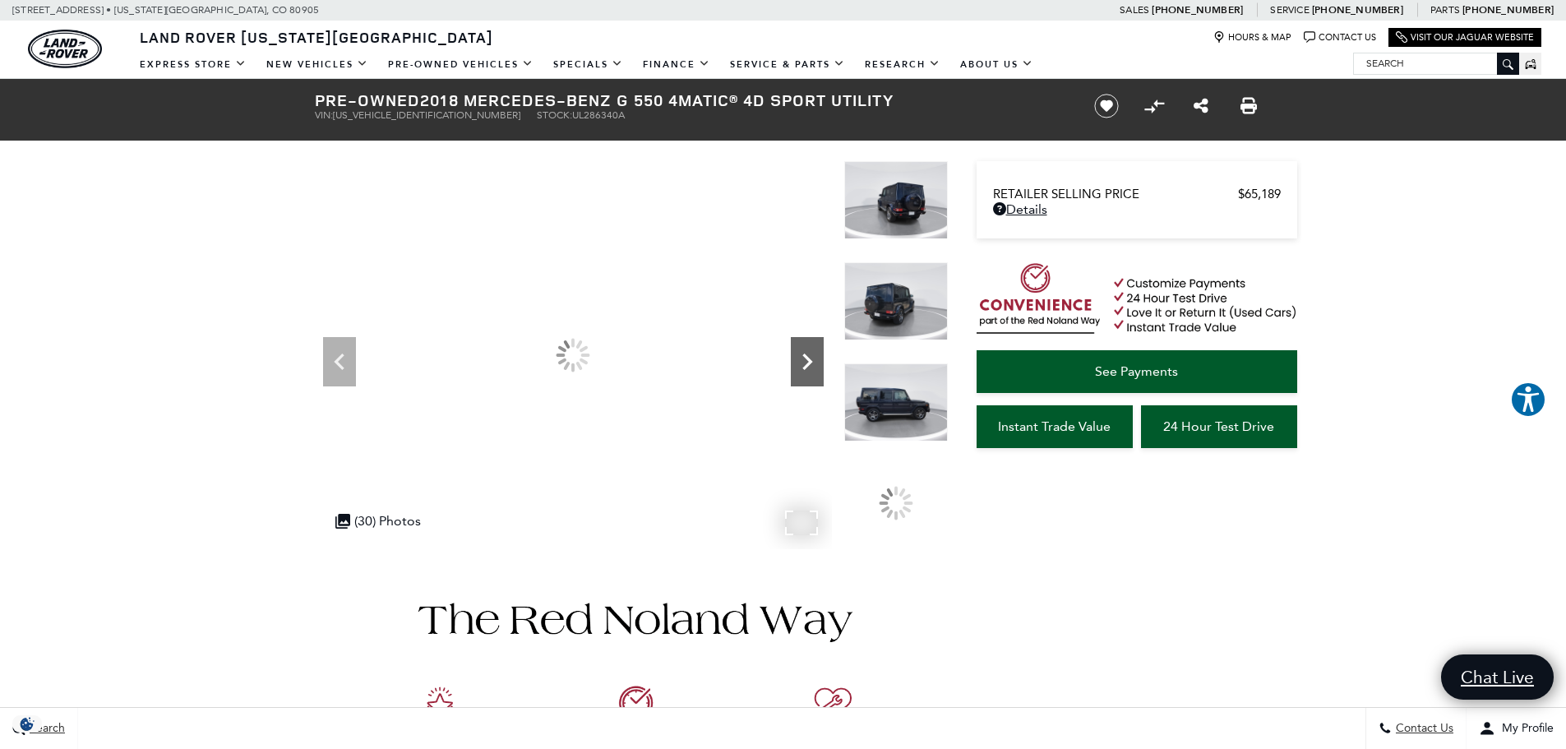
click at [804, 369] on icon "Next" at bounding box center [807, 361] width 10 height 16
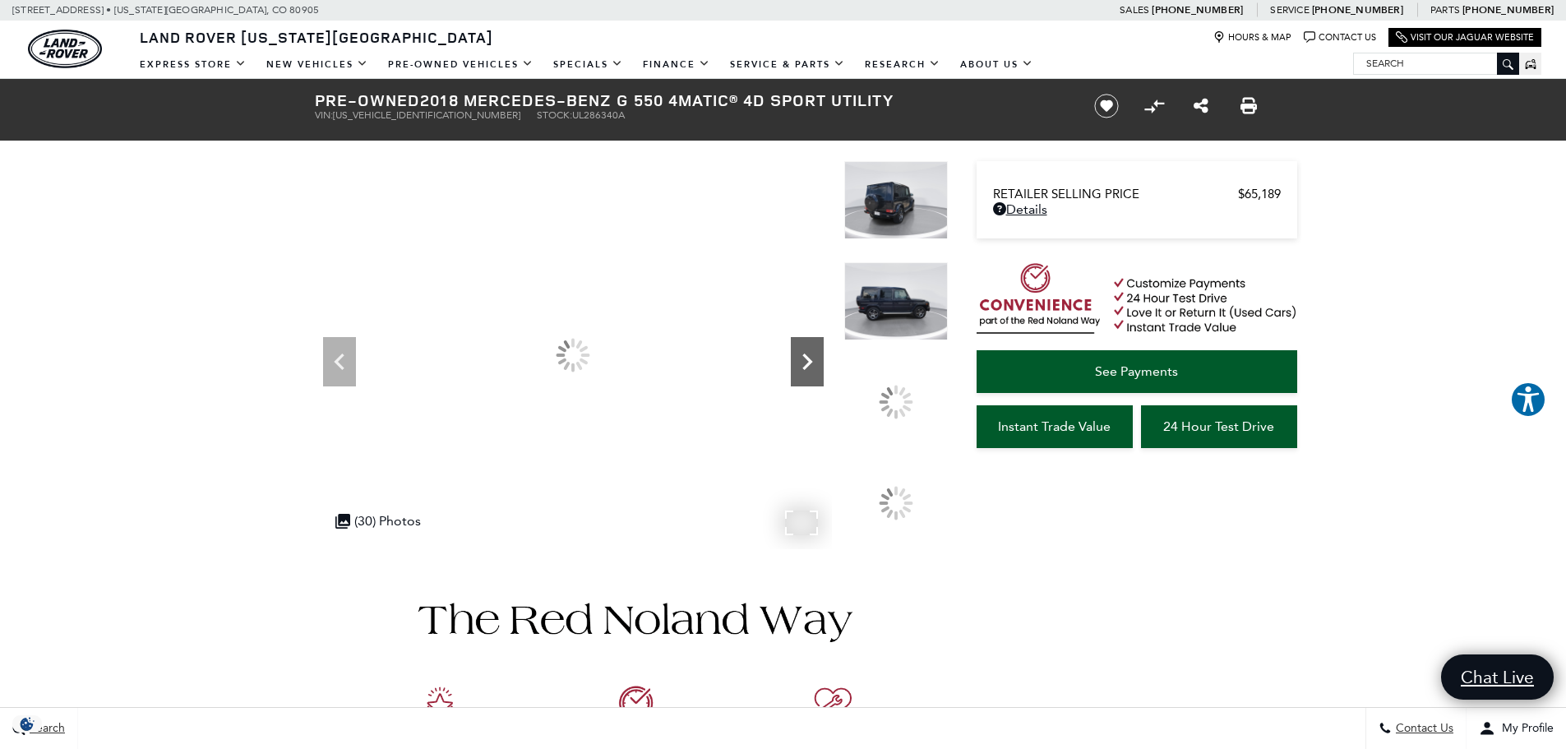
click at [804, 369] on icon "Next" at bounding box center [807, 361] width 10 height 16
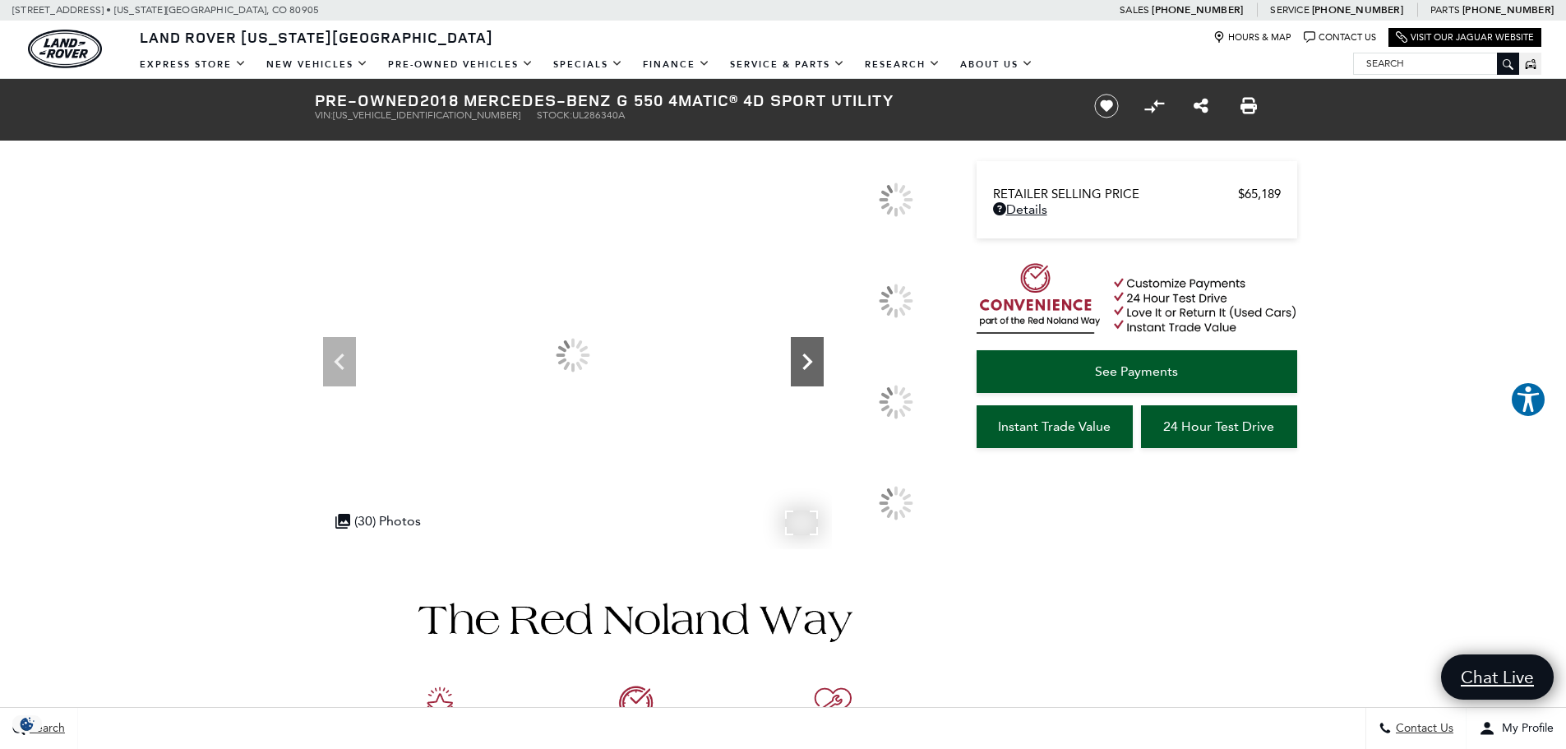
click at [804, 368] on icon "Next" at bounding box center [807, 361] width 10 height 16
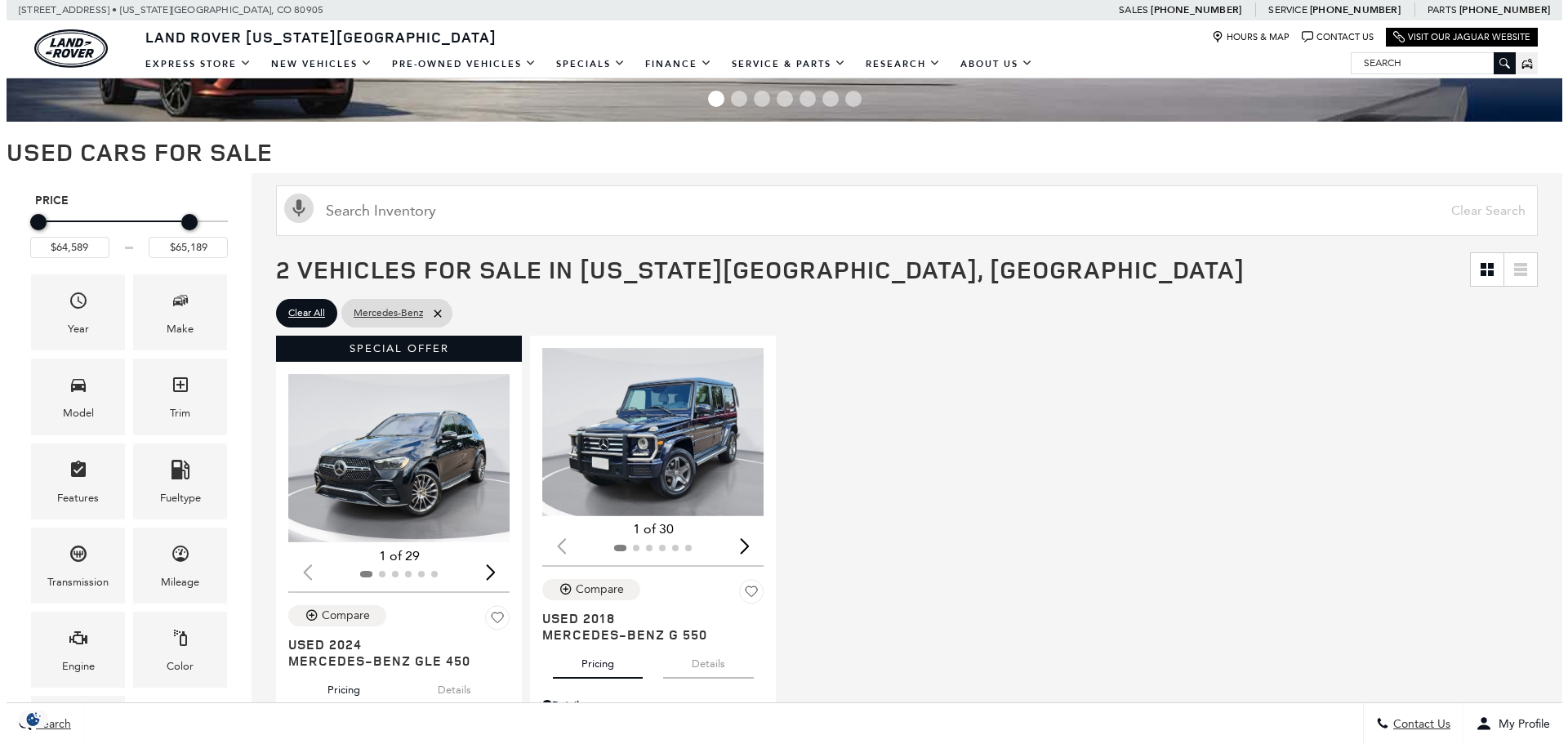
scroll to position [163, 0]
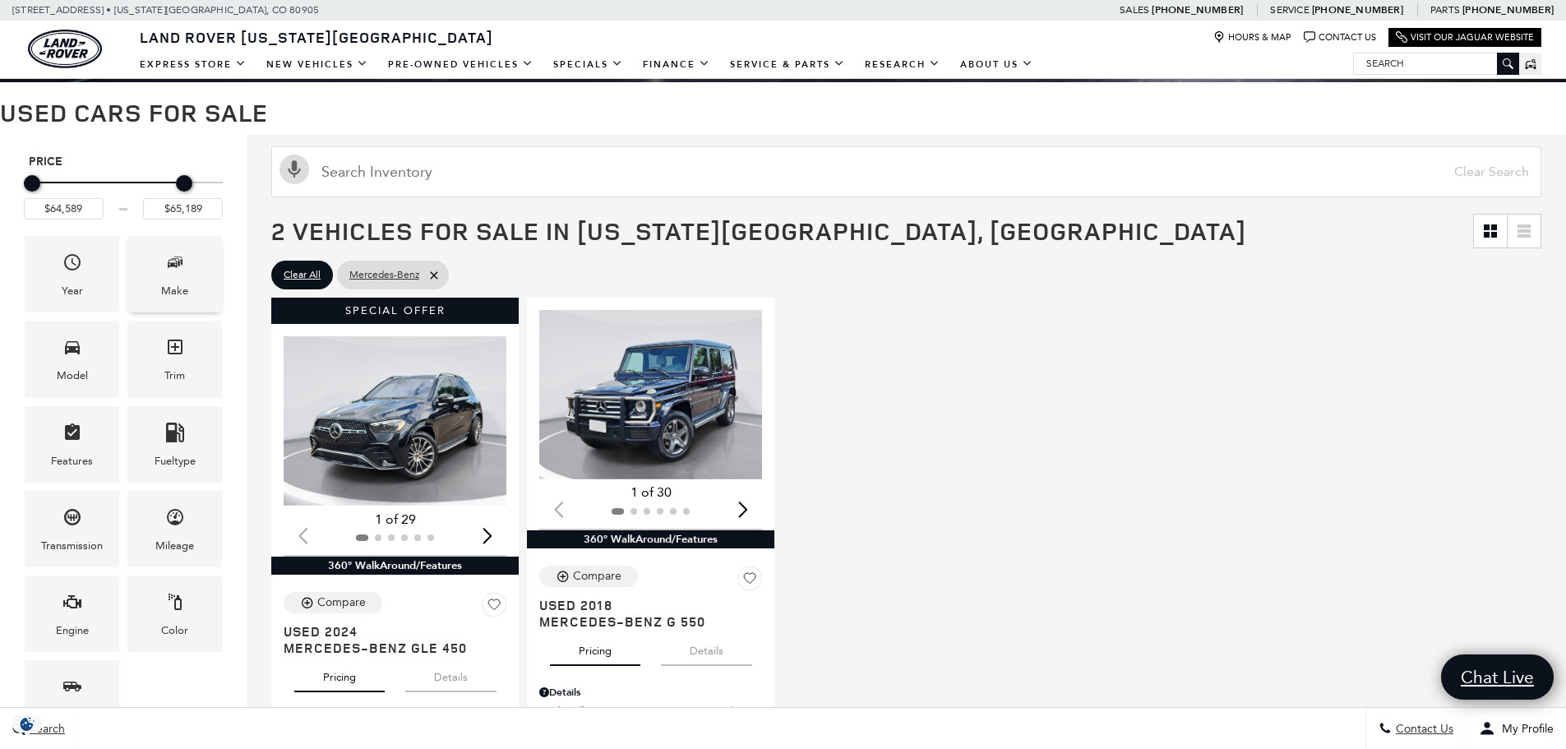
click at [146, 266] on div "Make" at bounding box center [174, 274] width 95 height 76
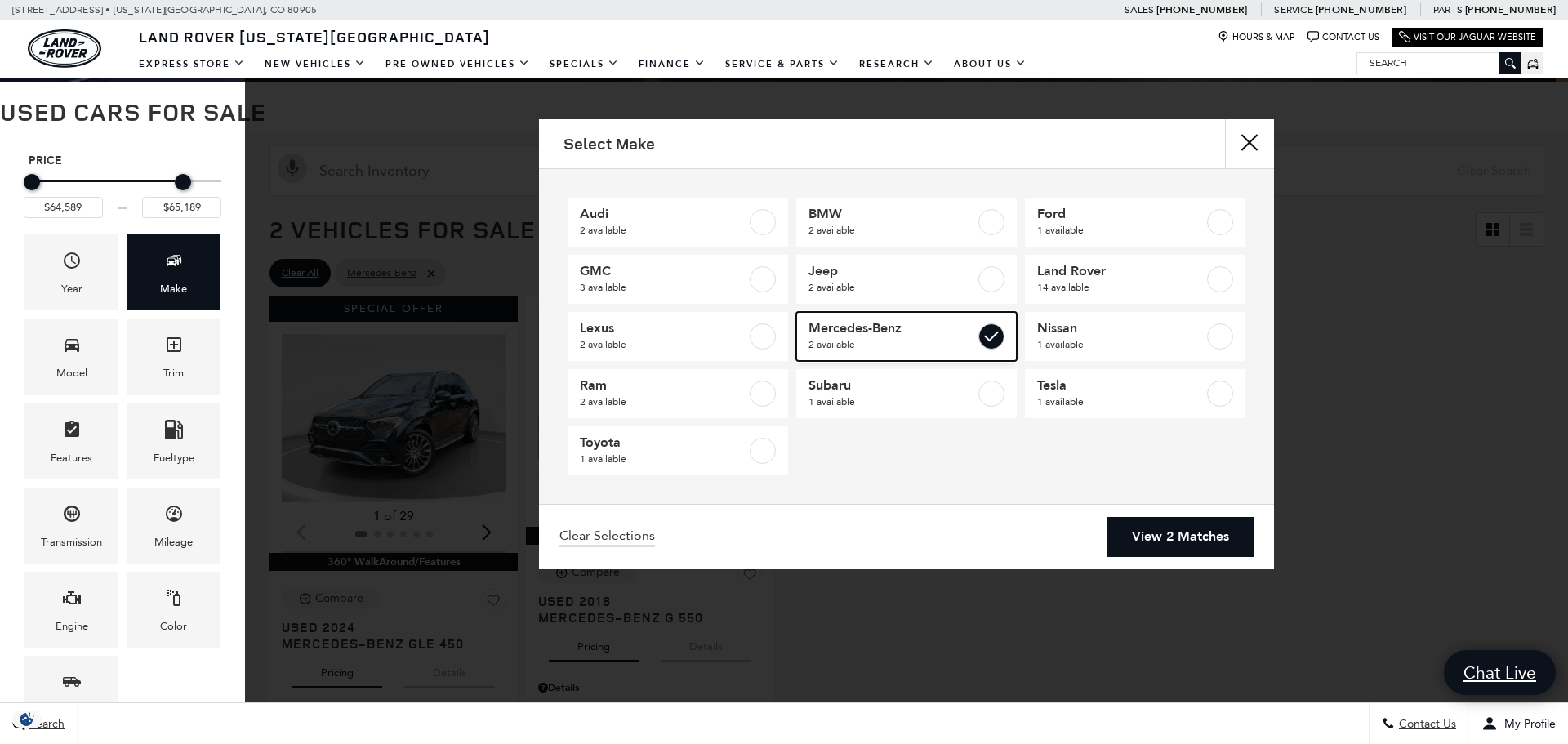
click at [999, 336] on label at bounding box center [992, 337] width 26 height 26
type input "$14,689"
type input "$94,489"
checkbox input "false"
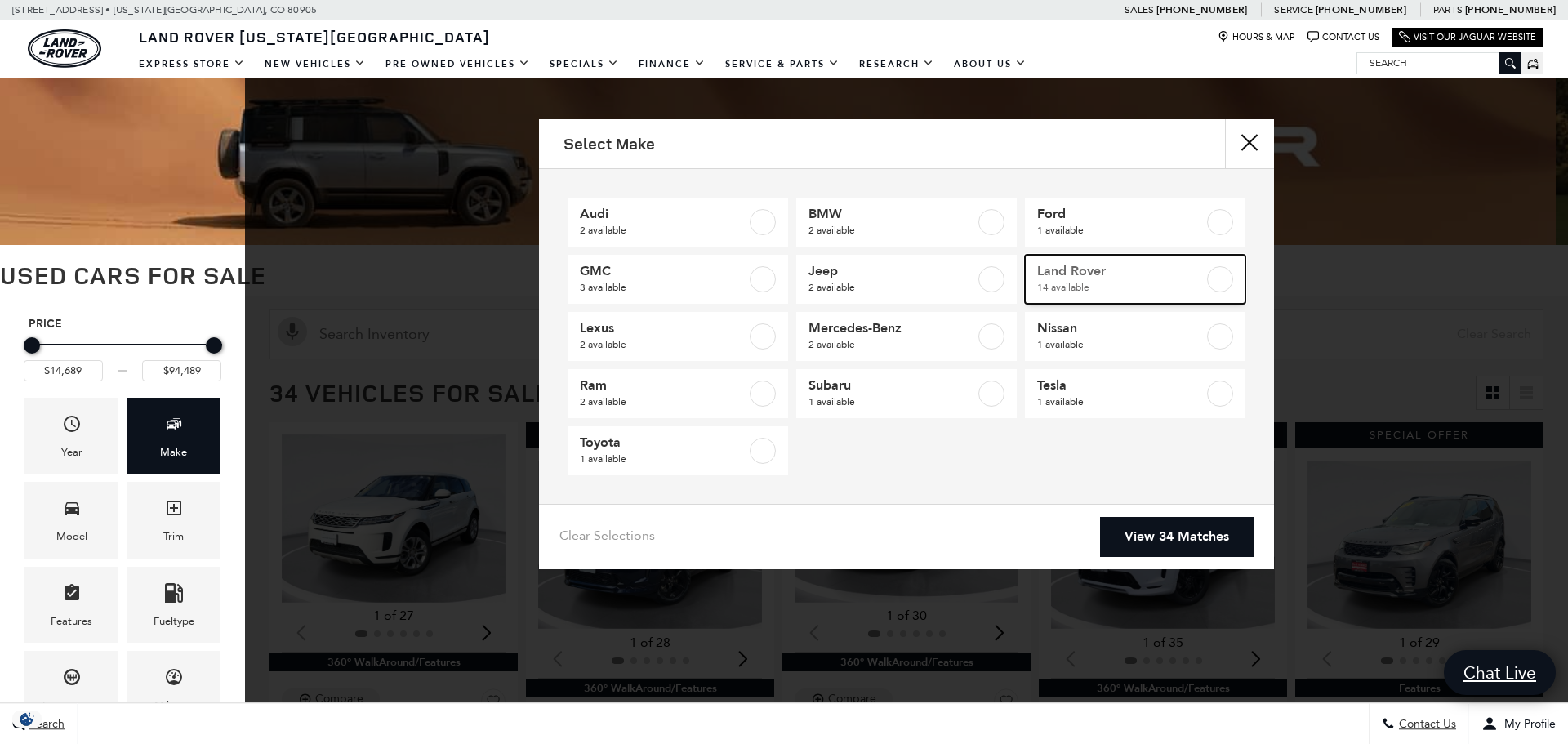
click at [1062, 287] on span "14 available" at bounding box center [1121, 287] width 167 height 16
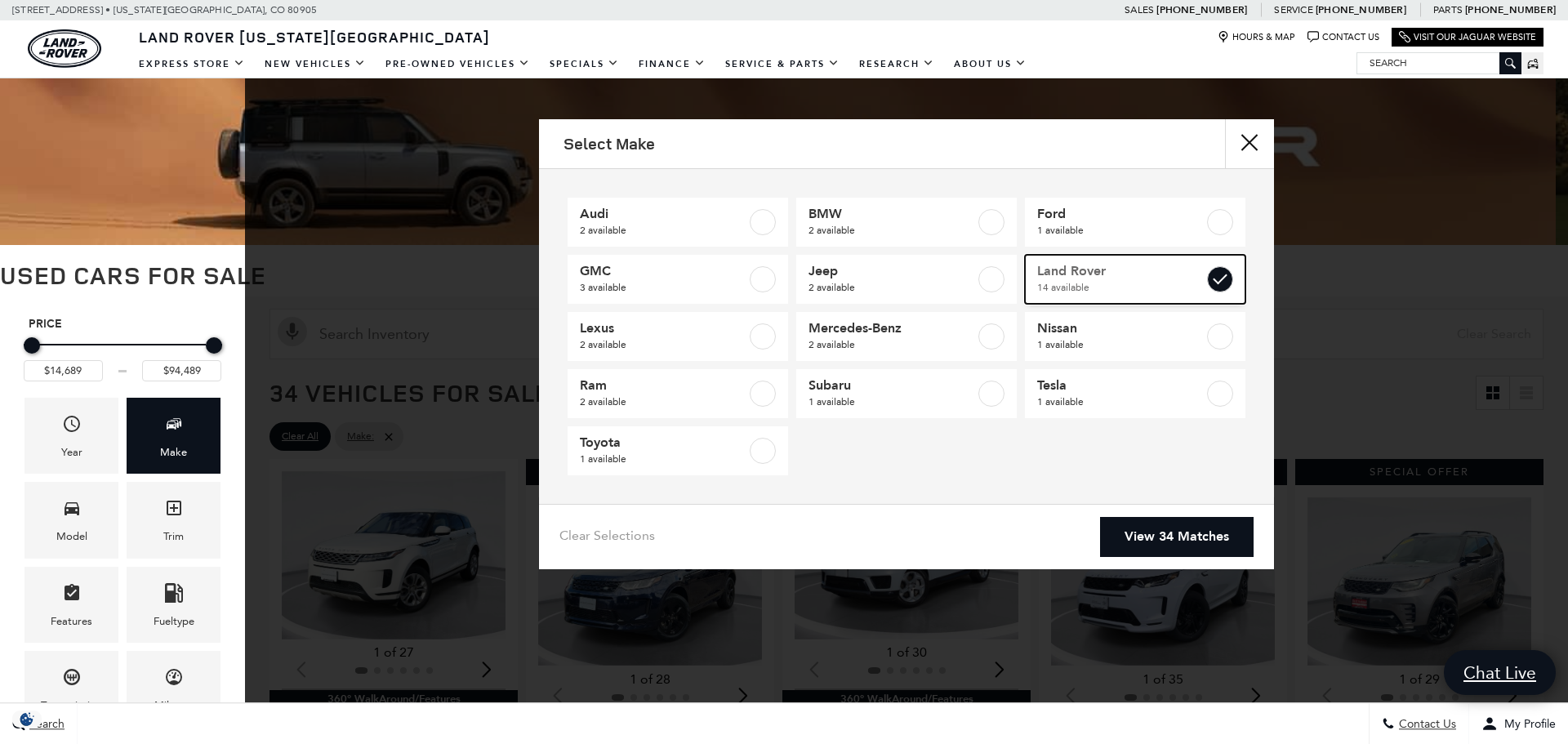
type input "$24,189"
checkbox input "true"
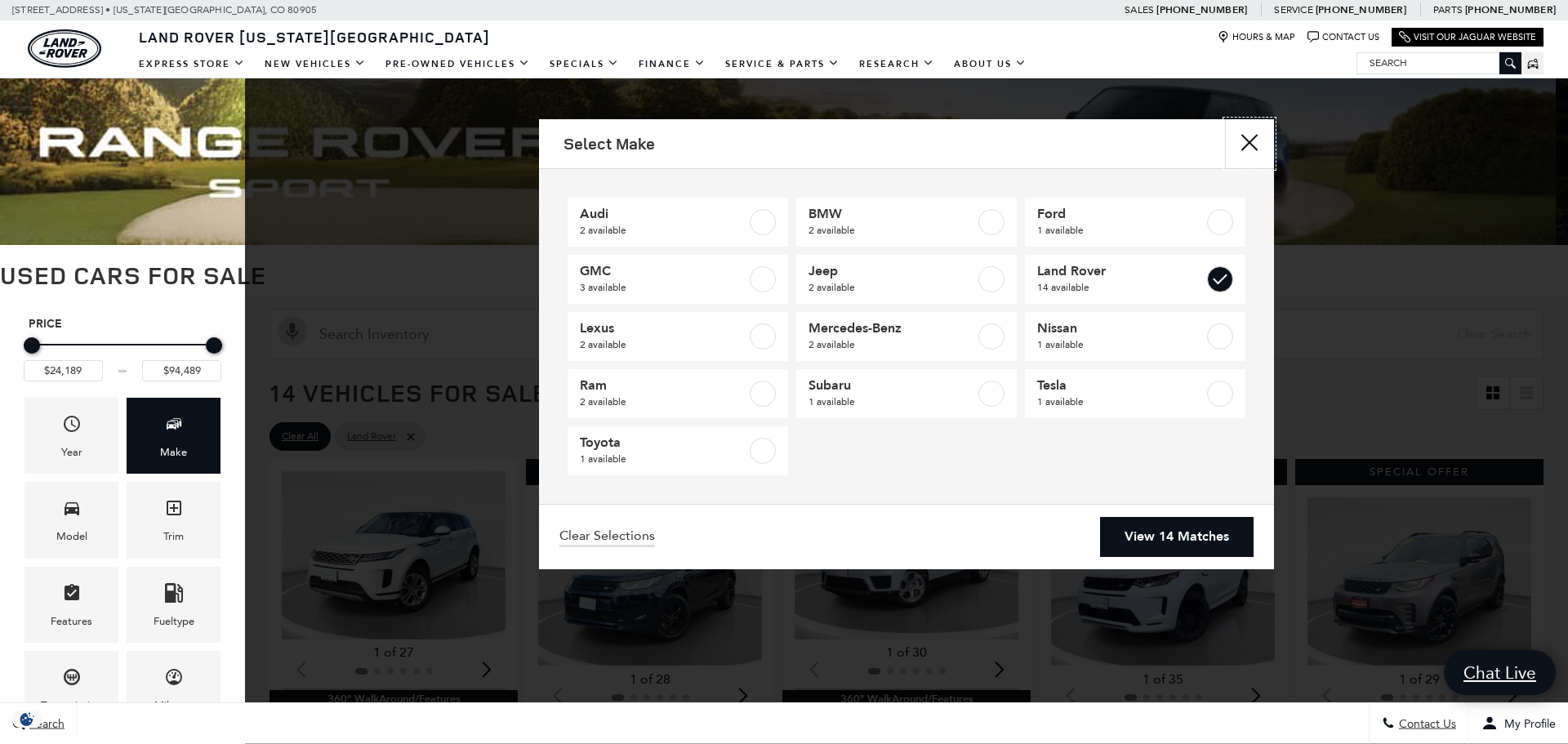
click at [1248, 141] on button "close" at bounding box center [1249, 143] width 49 height 49
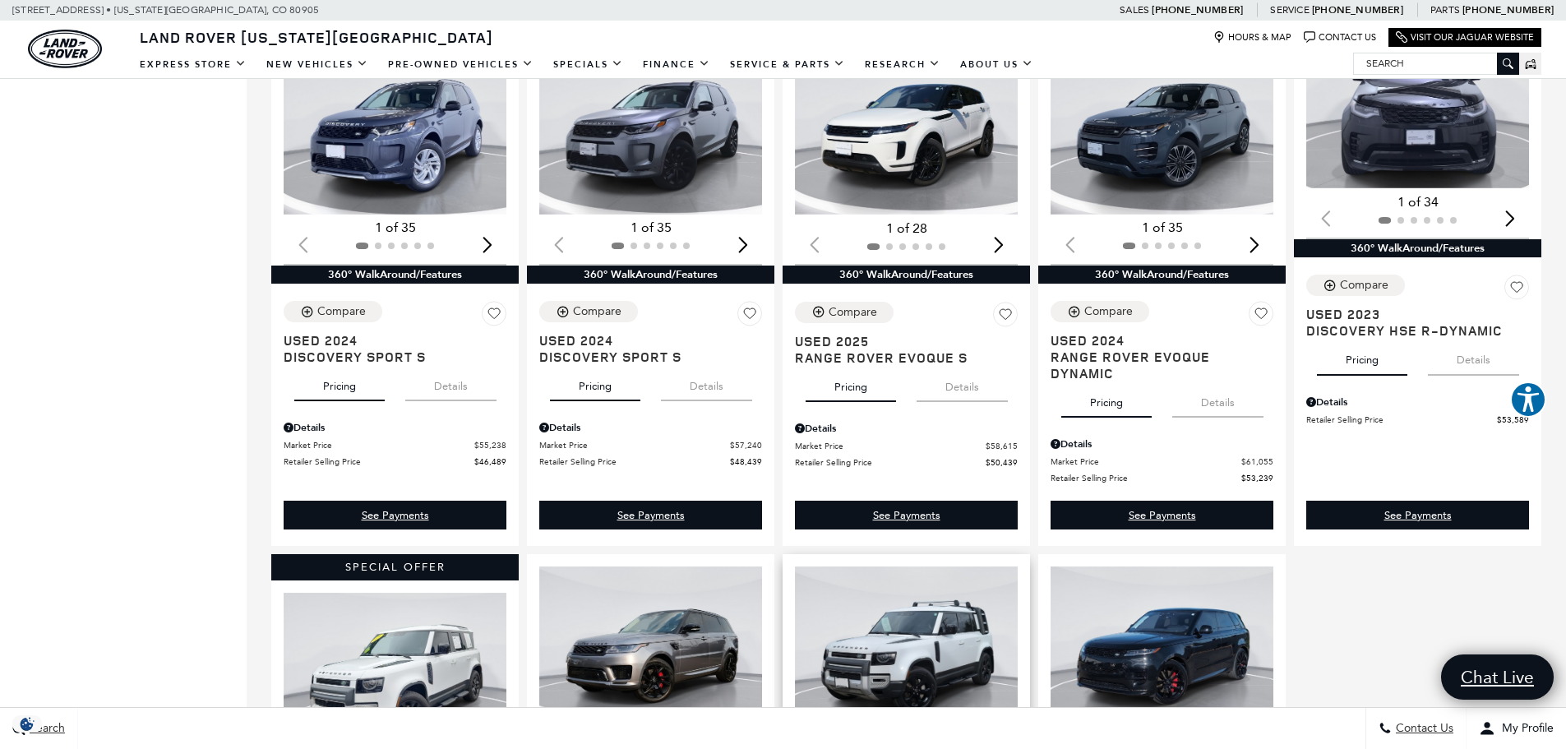
scroll to position [1315, 0]
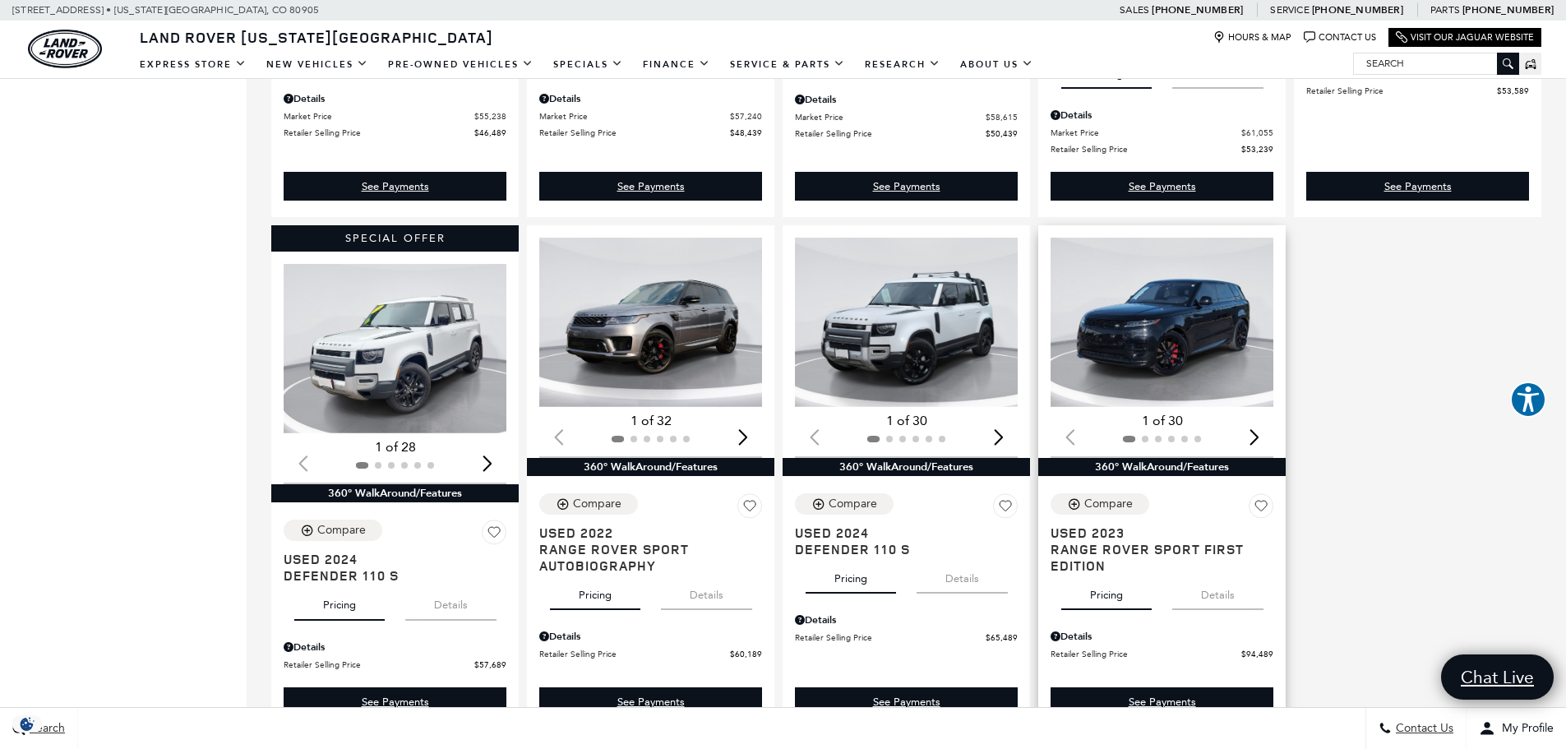
click at [1127, 369] on img "1 / 2" at bounding box center [1163, 322] width 225 height 169
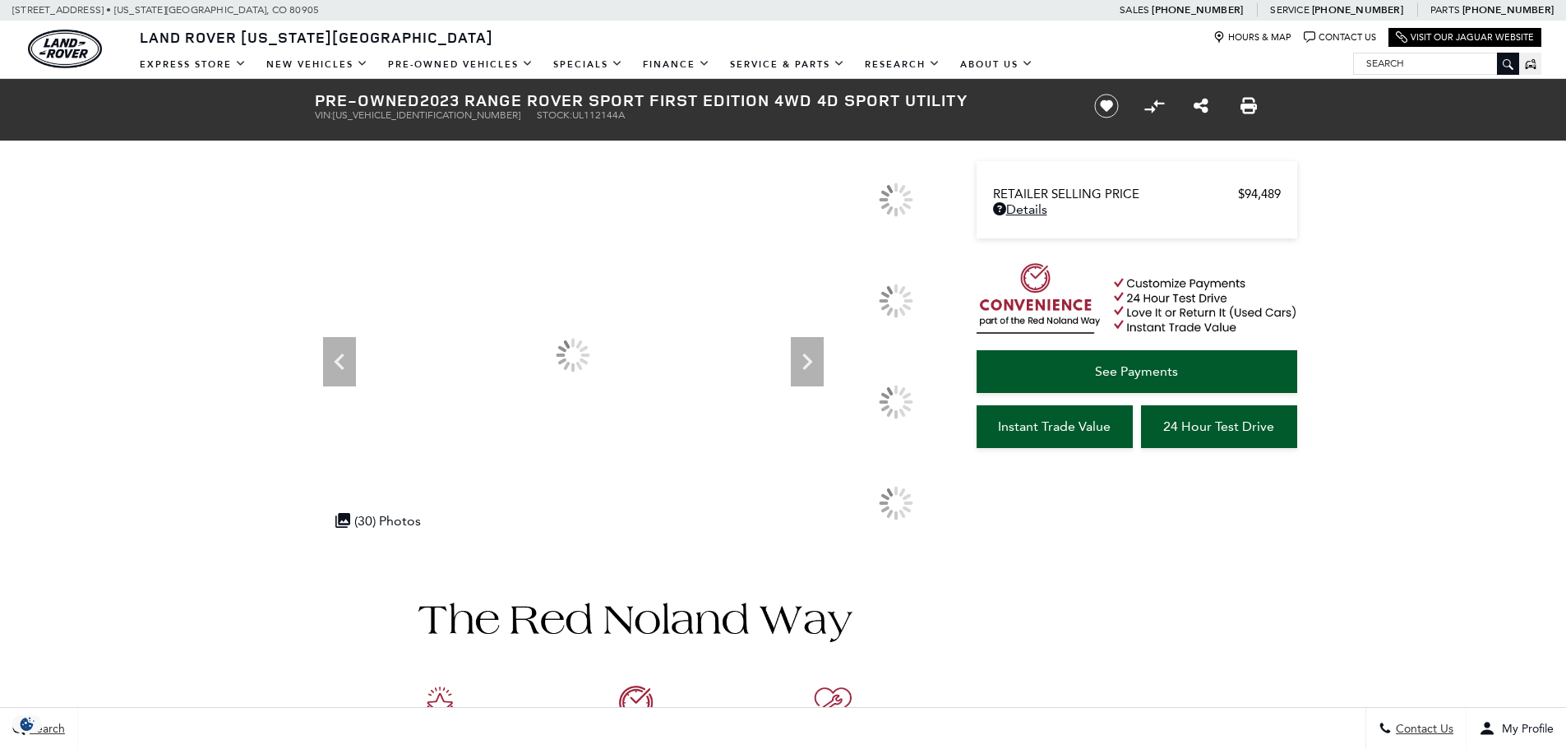
click at [803, 363] on icon "Next" at bounding box center [807, 361] width 33 height 33
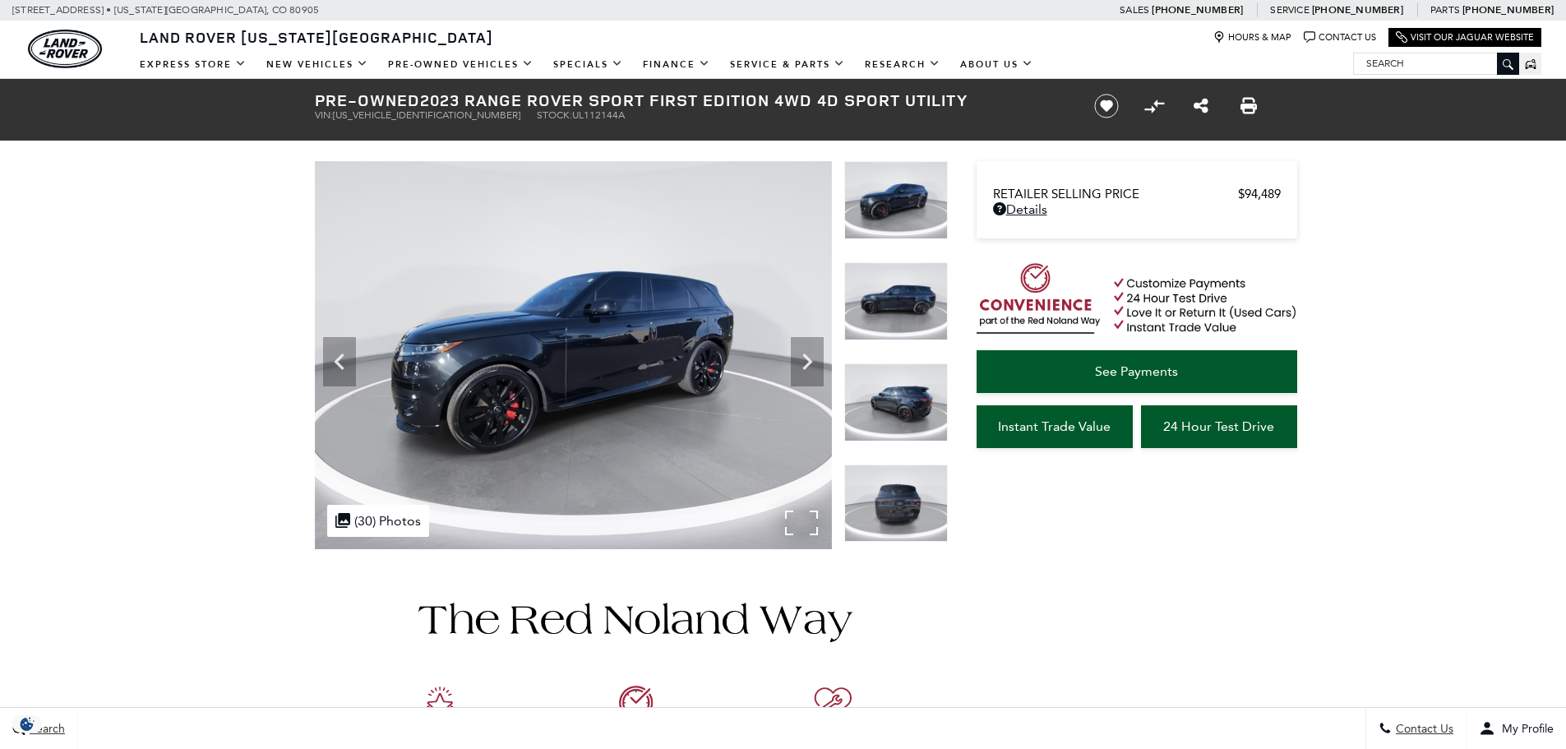
click at [826, 370] on img at bounding box center [573, 355] width 517 height 388
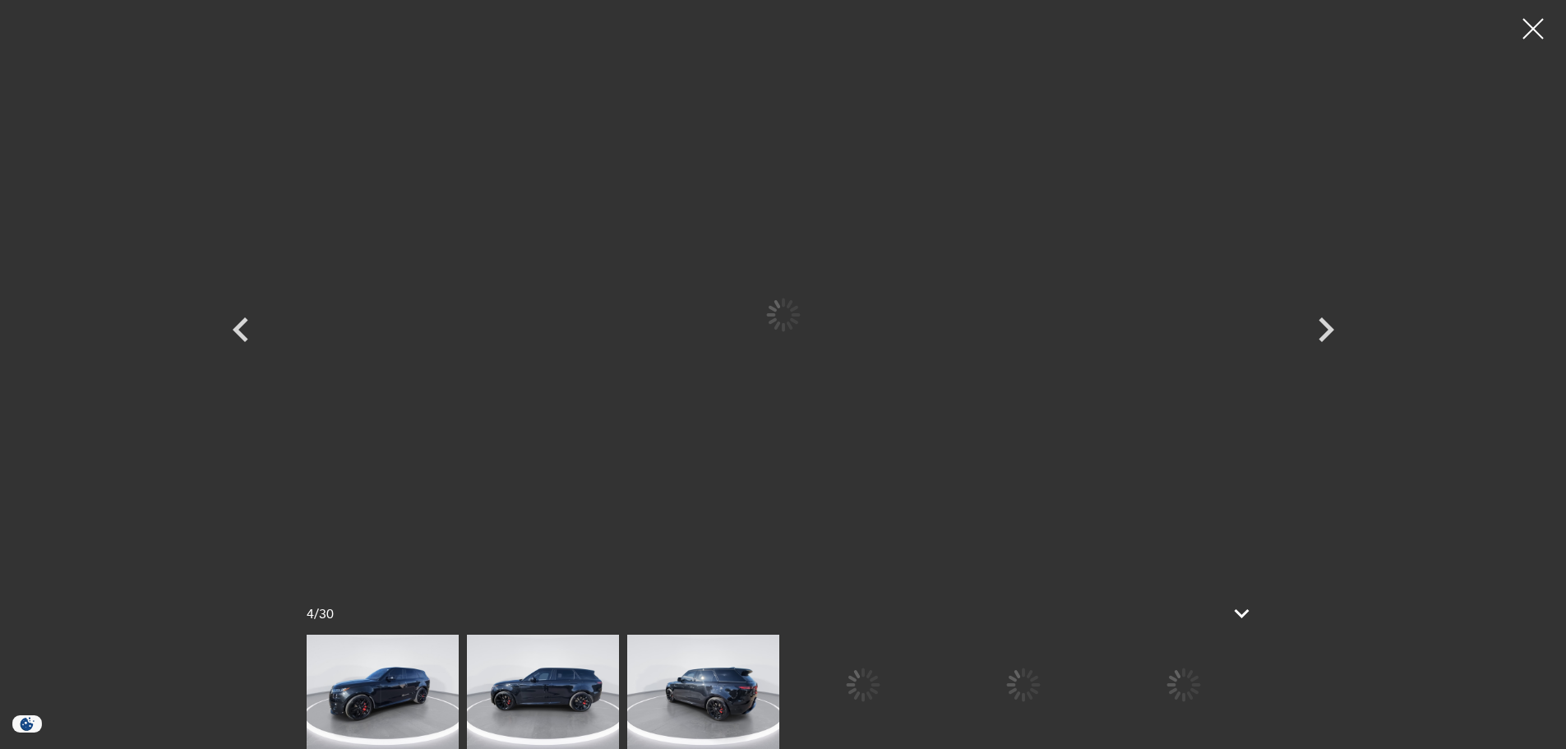
click at [826, 370] on div at bounding box center [631, 355] width 633 height 388
click at [826, 370] on div at bounding box center [783, 314] width 986 height 605
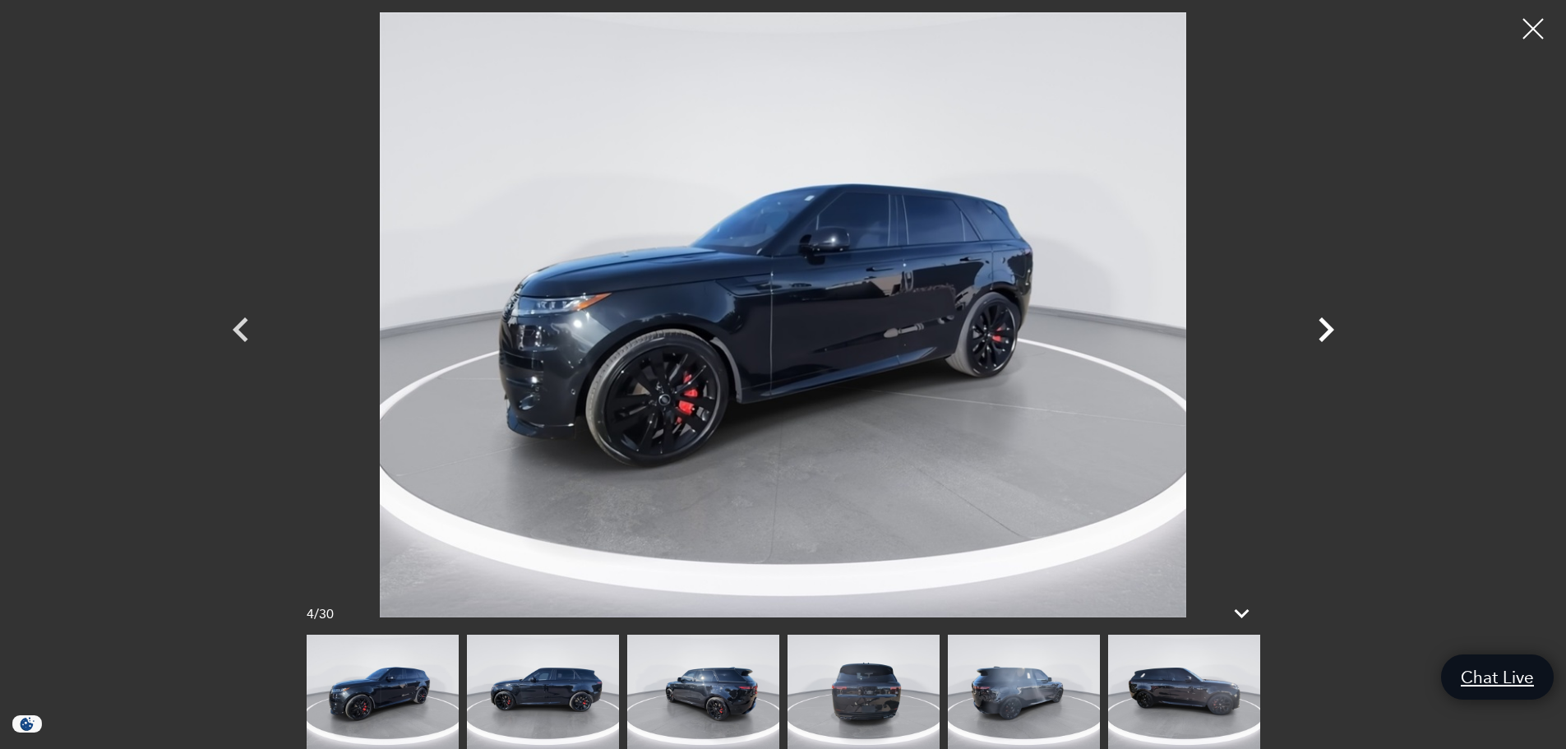
click at [1315, 329] on icon "Next" at bounding box center [1325, 329] width 49 height 49
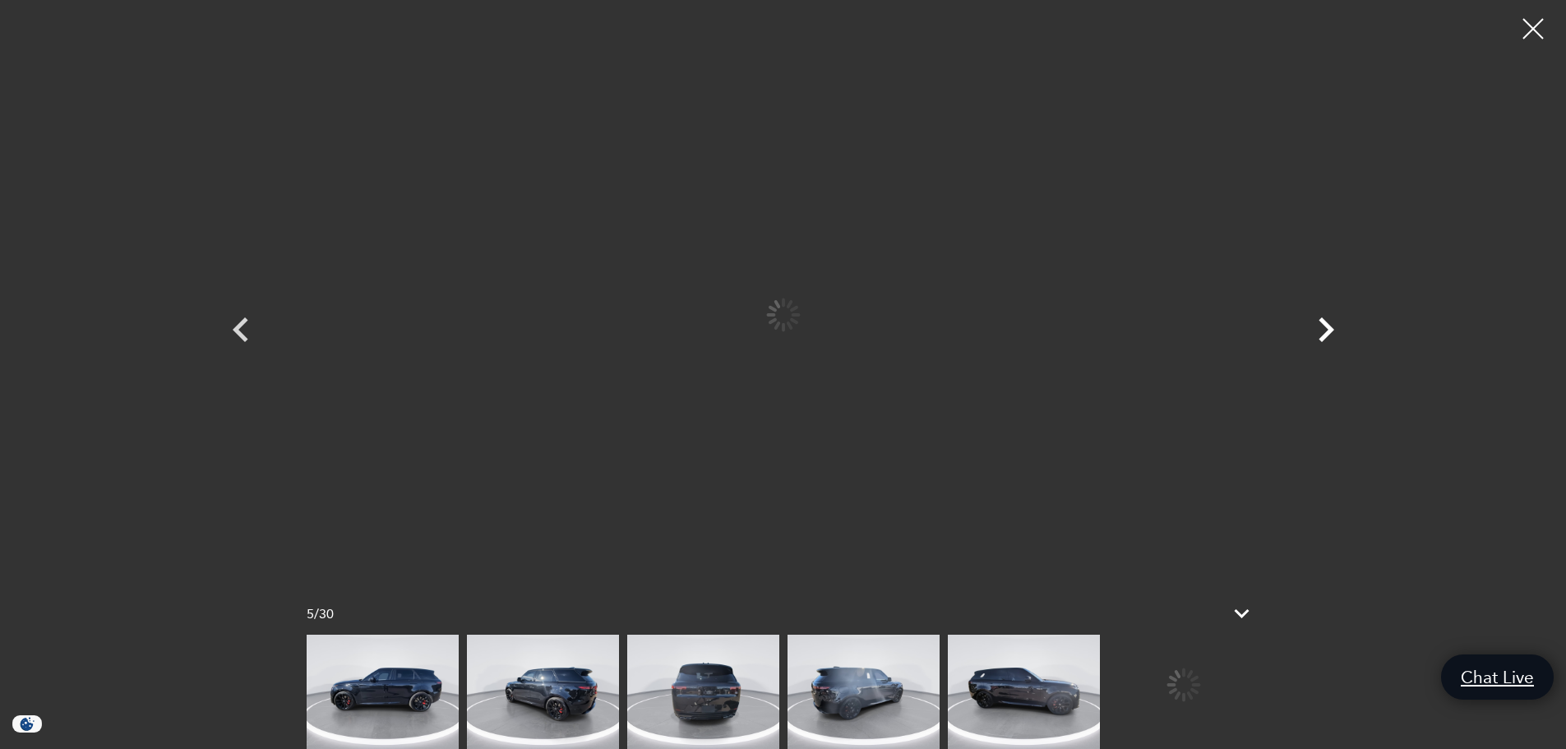
click at [1315, 329] on icon "Next" at bounding box center [1325, 329] width 49 height 49
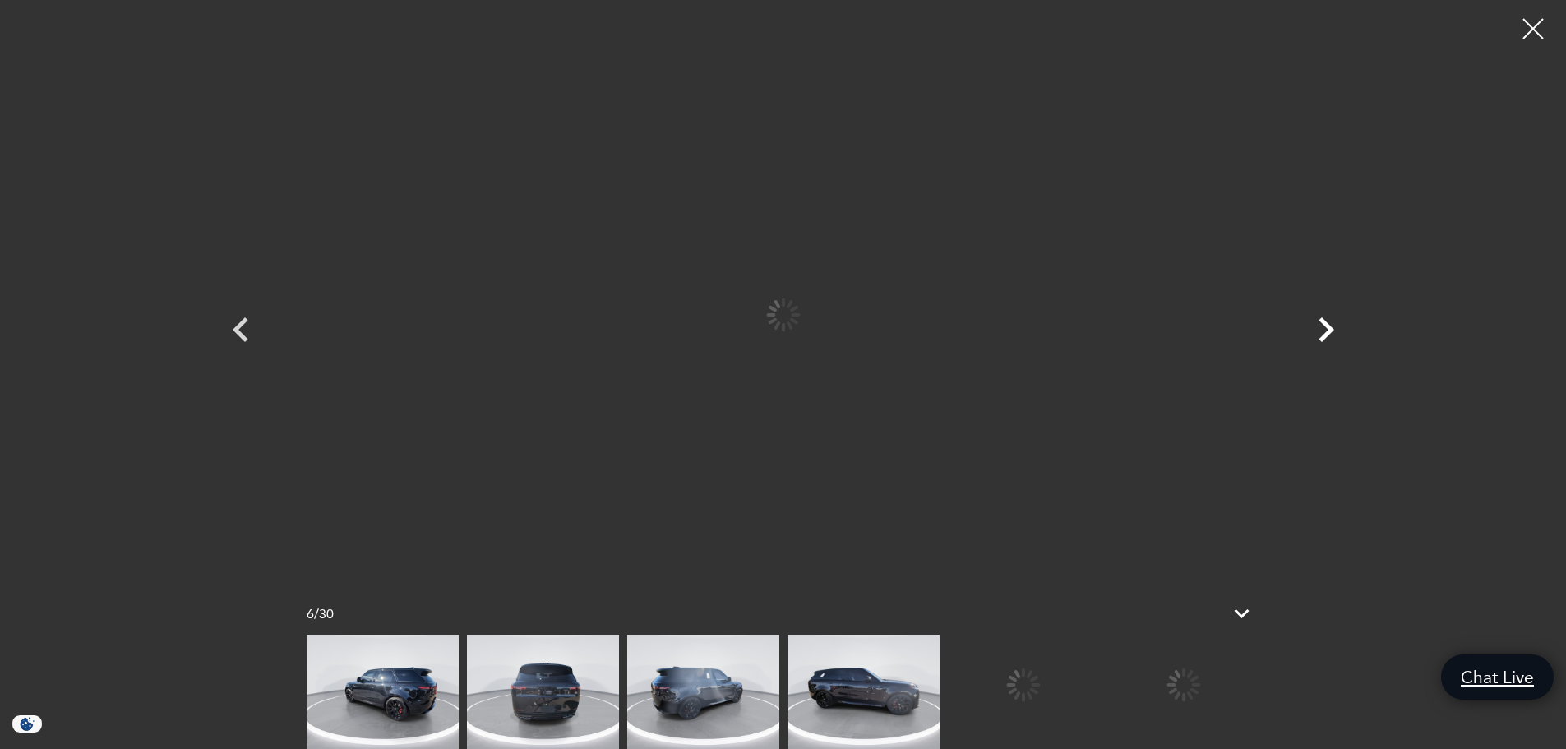
click at [1315, 329] on icon "Next" at bounding box center [1325, 329] width 49 height 49
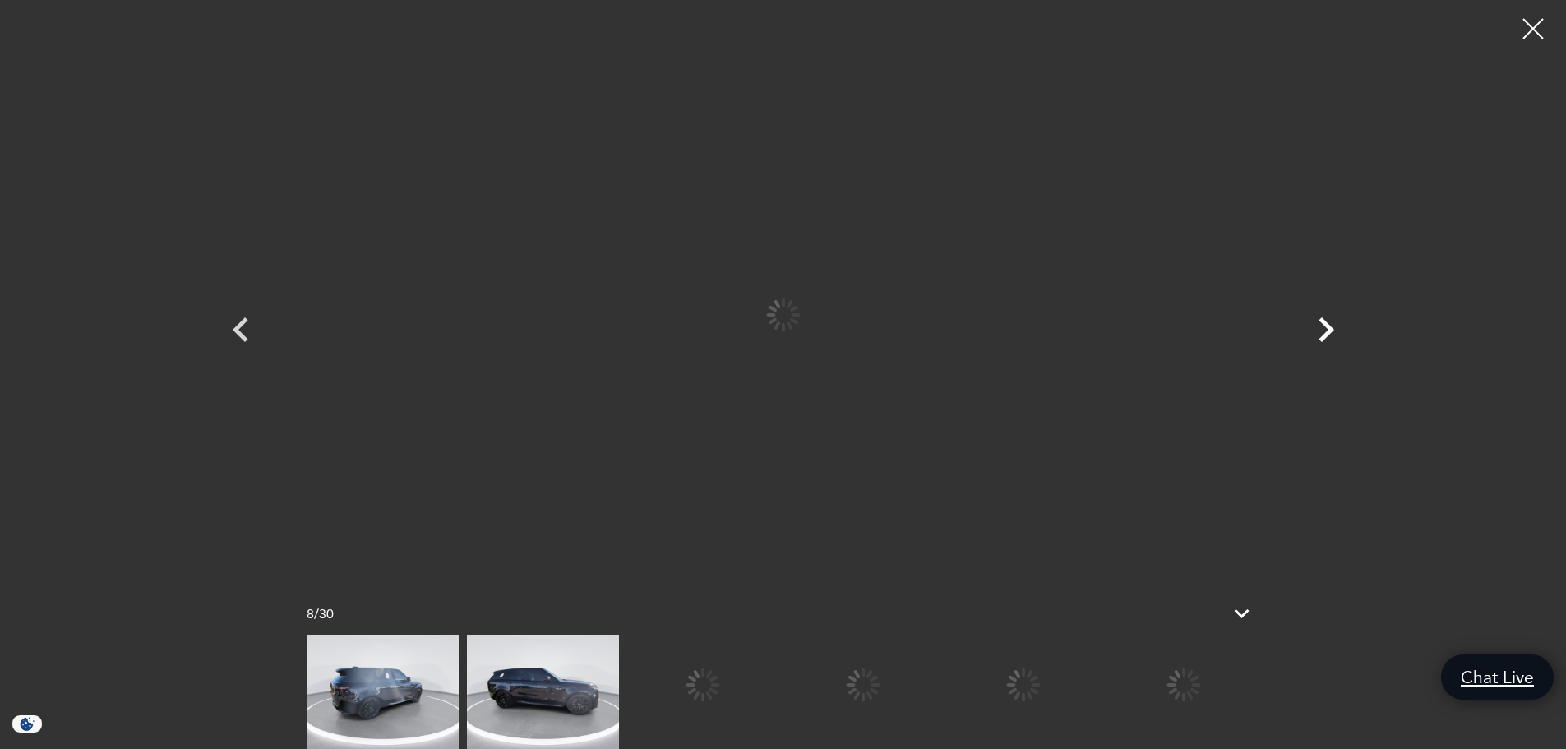
click at [1315, 329] on icon "Next" at bounding box center [1325, 329] width 49 height 49
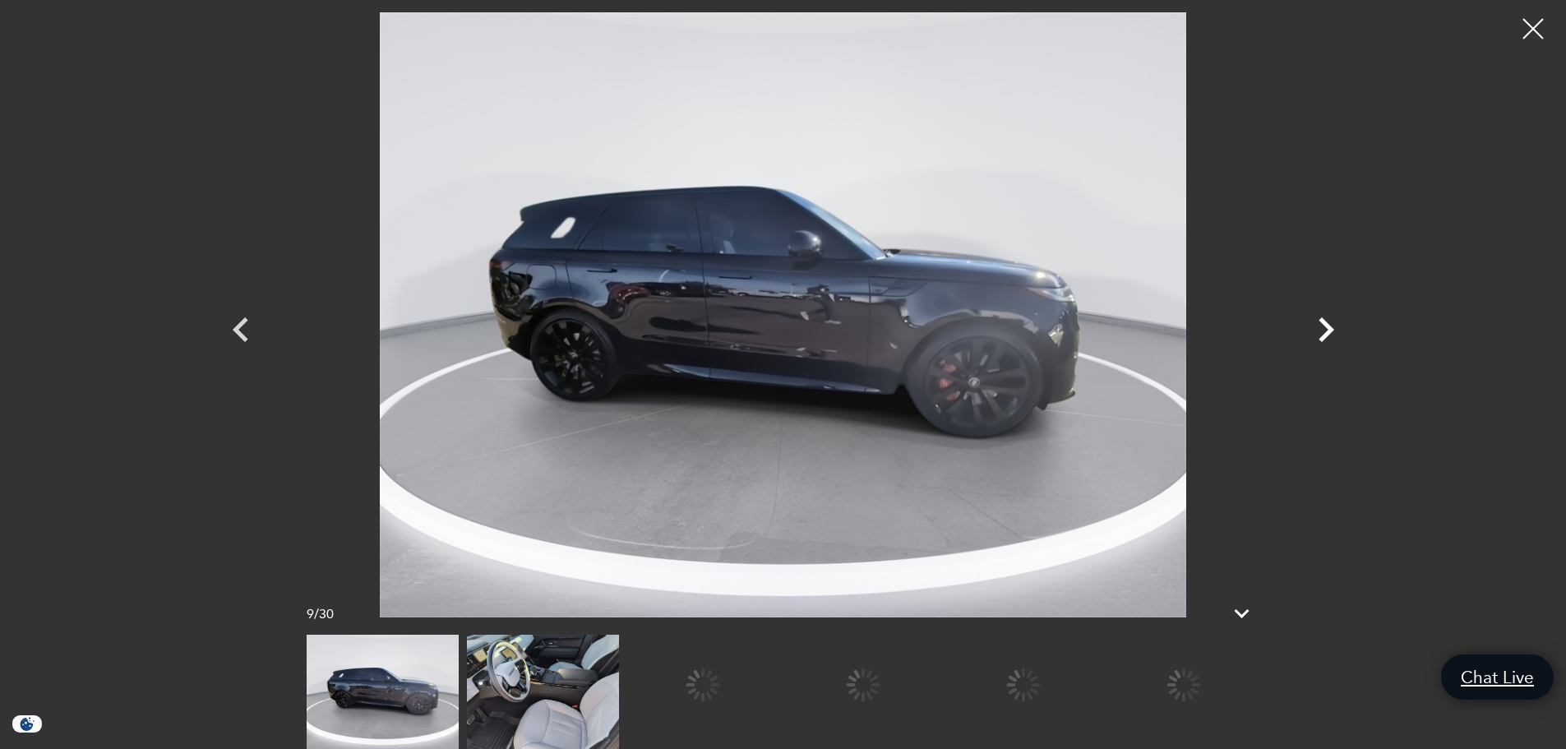
click at [1315, 329] on icon "Next" at bounding box center [1325, 329] width 49 height 49
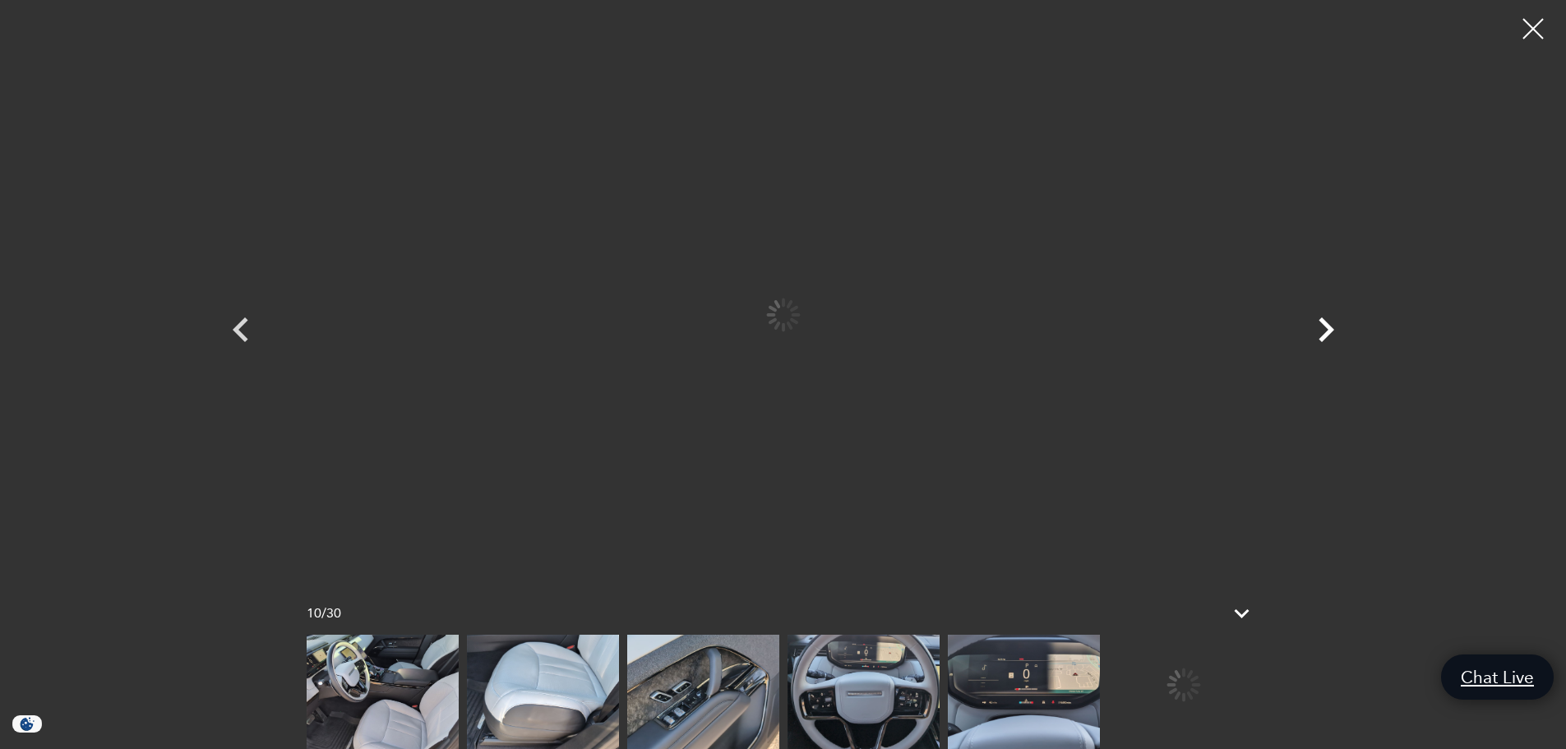
click at [1315, 329] on icon "Next" at bounding box center [1325, 329] width 49 height 49
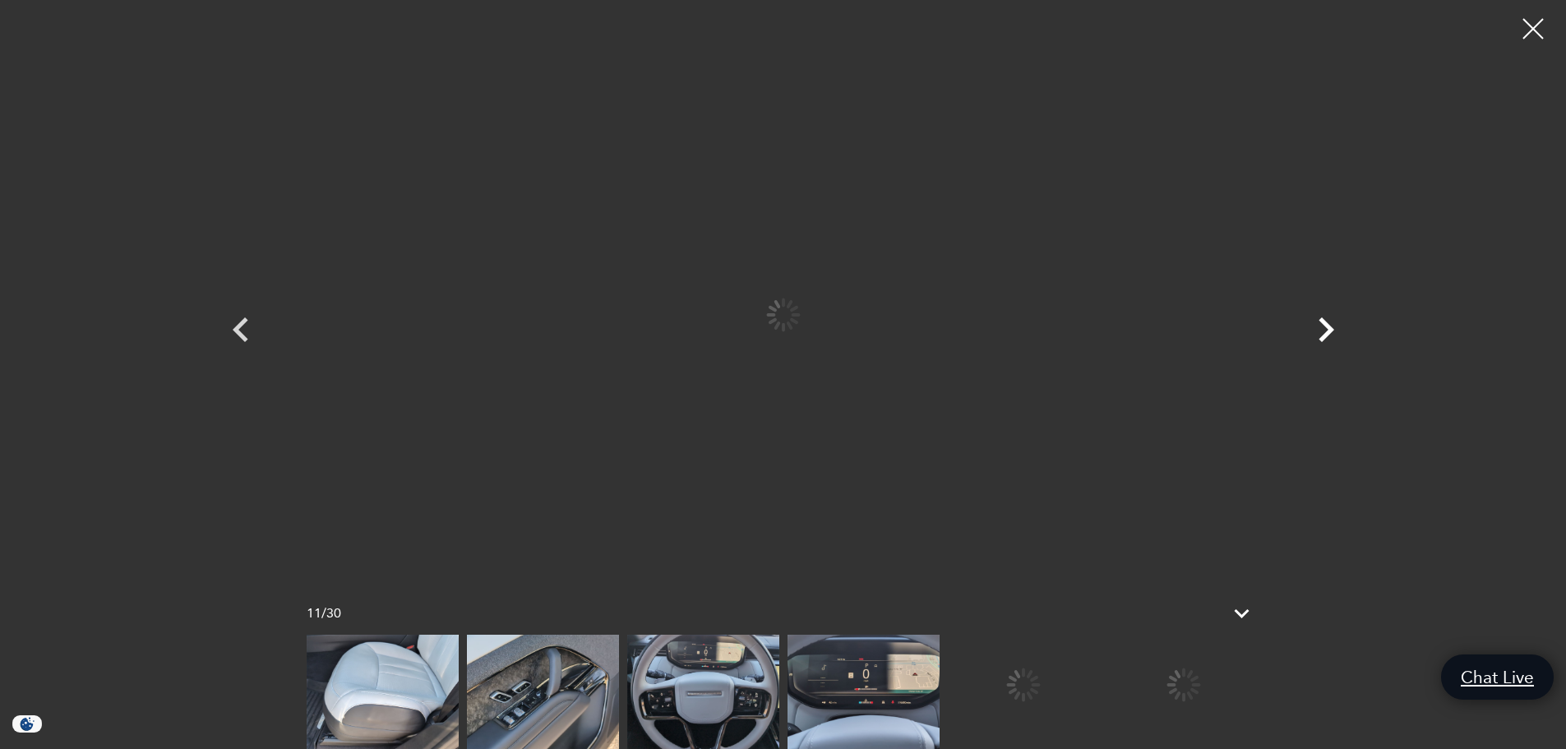
click at [1315, 329] on icon "Next" at bounding box center [1325, 329] width 49 height 49
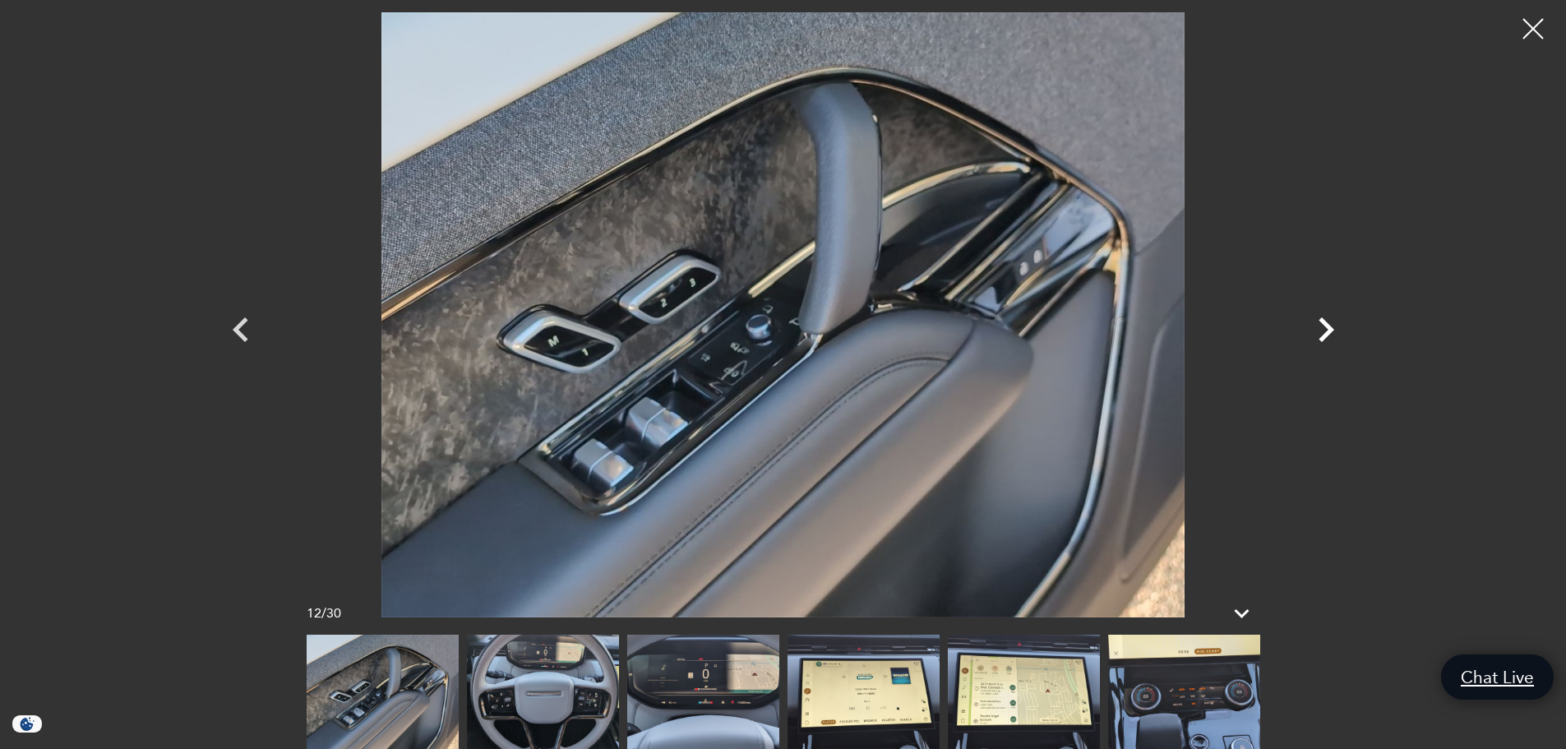
click at [1315, 329] on icon "Next" at bounding box center [1325, 329] width 49 height 49
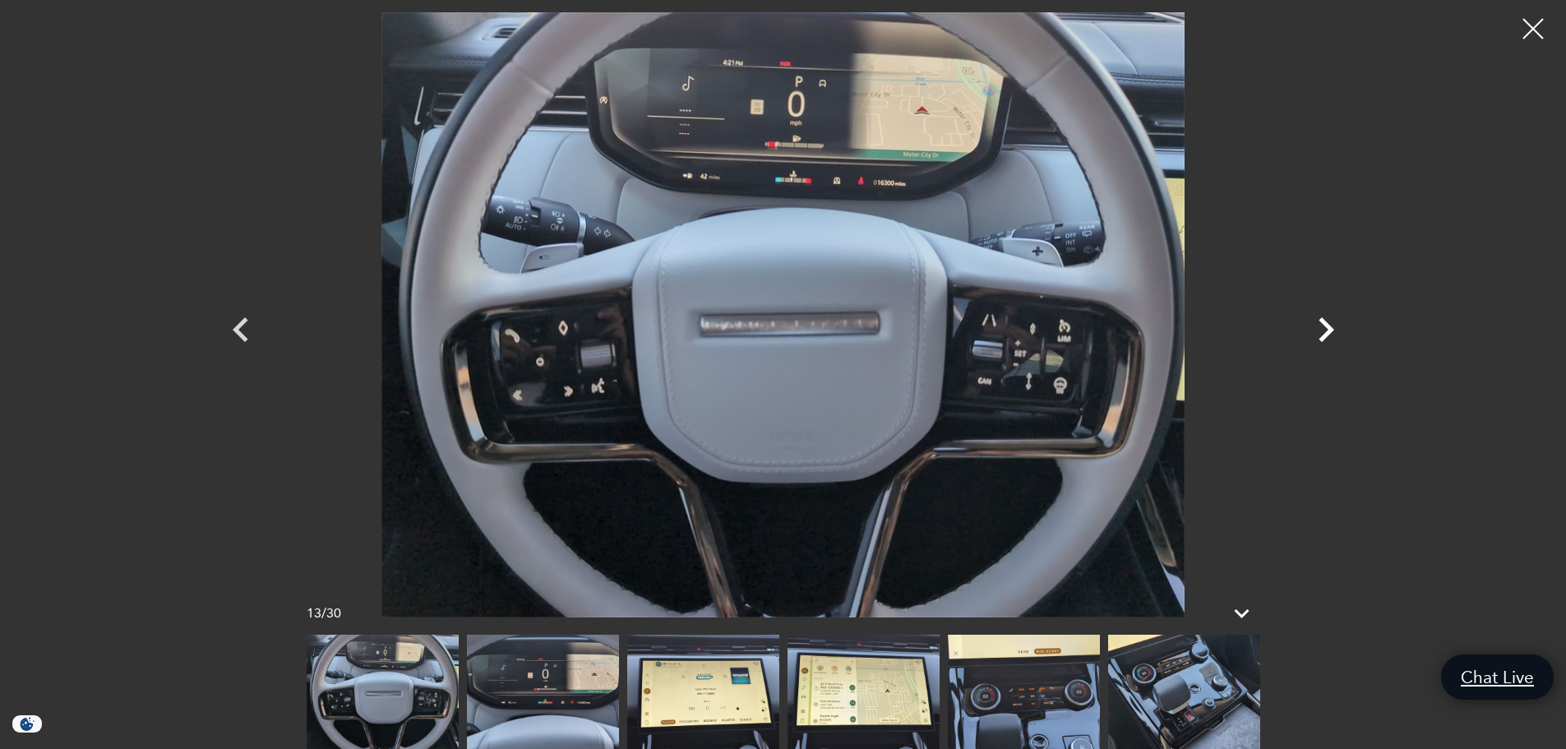
click at [1315, 329] on icon "Next" at bounding box center [1325, 329] width 49 height 49
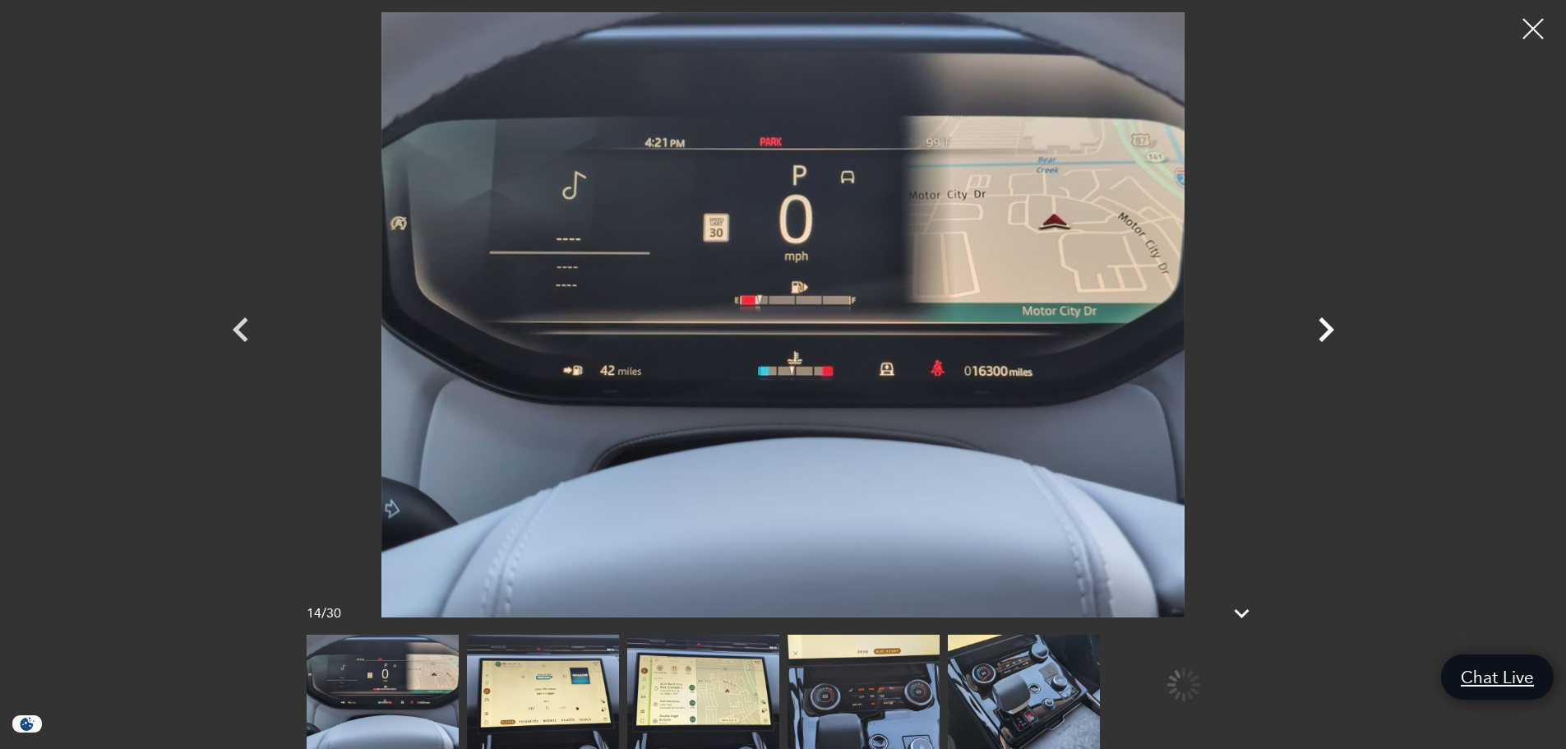
click at [1315, 329] on icon "Next" at bounding box center [1325, 329] width 49 height 49
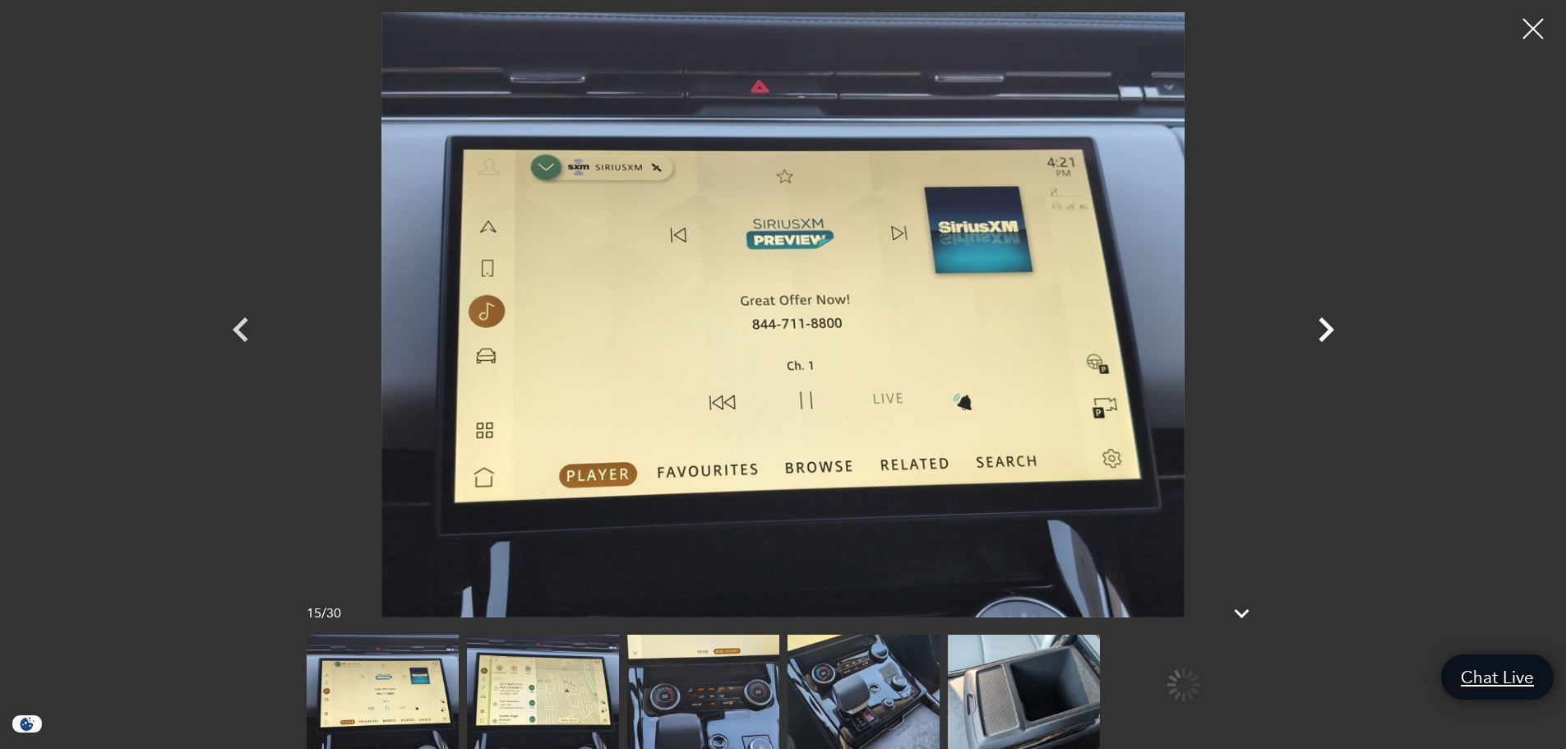
click at [1315, 329] on icon "Next" at bounding box center [1325, 329] width 49 height 49
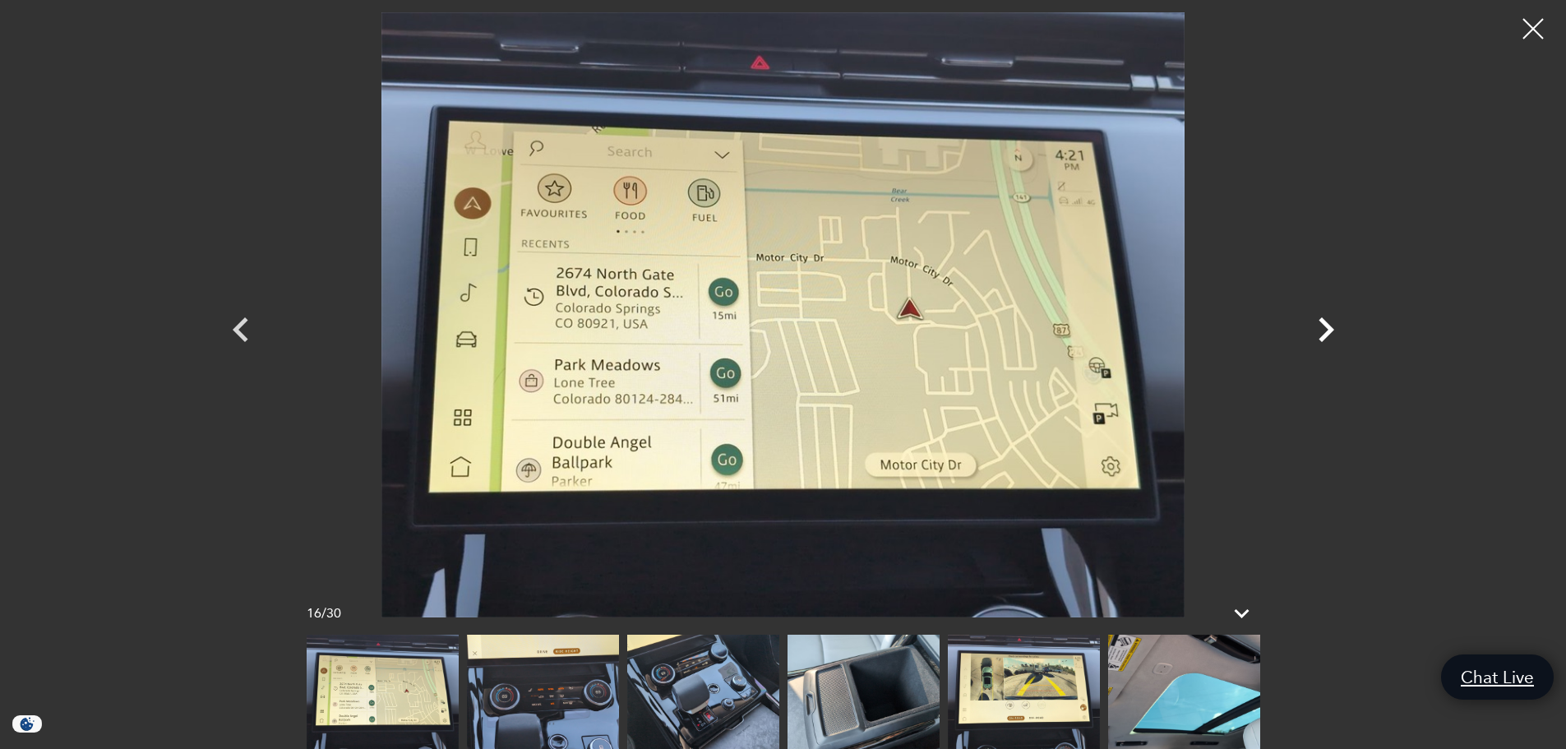
click at [1315, 329] on icon "Next" at bounding box center [1325, 329] width 49 height 49
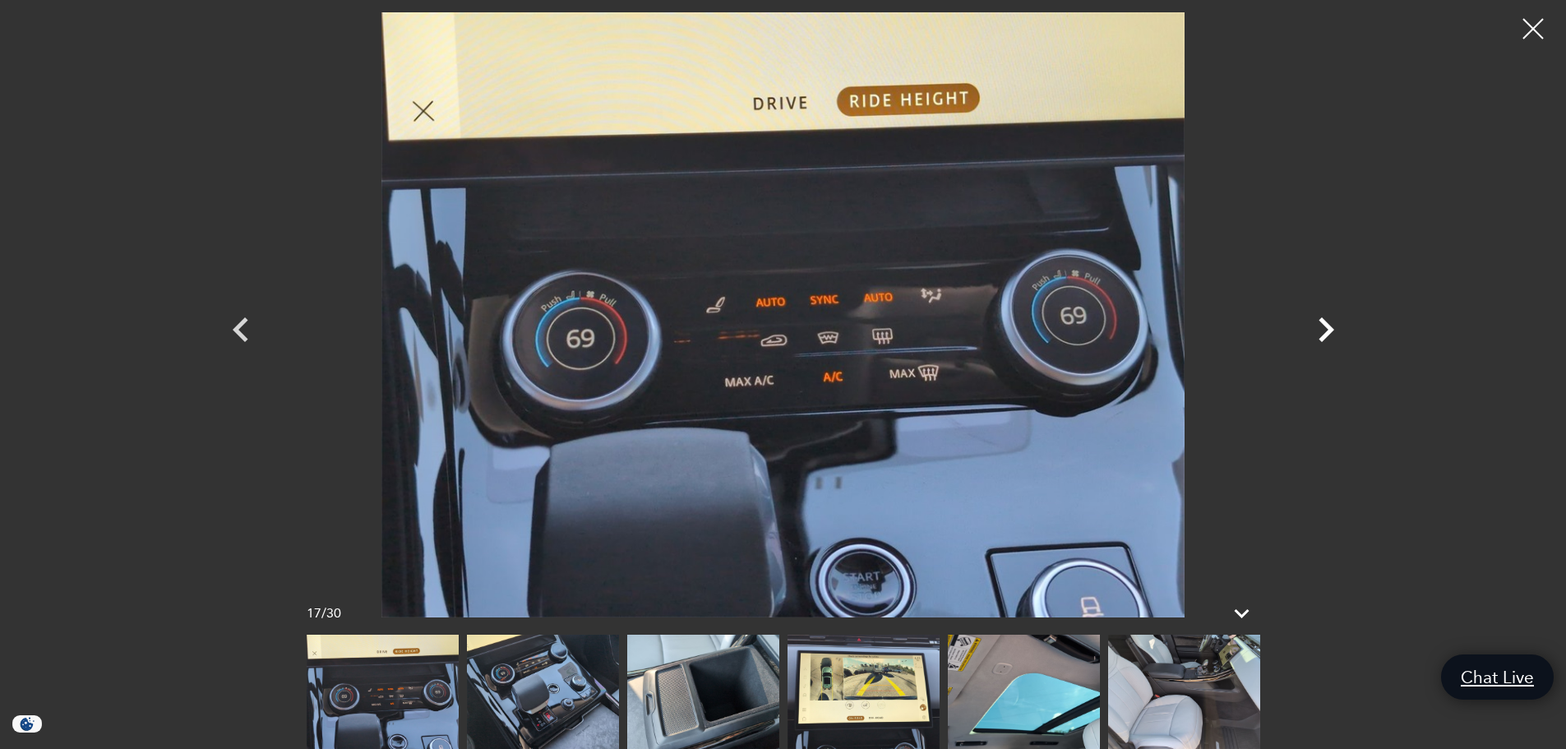
click at [1315, 329] on icon "Next" at bounding box center [1325, 329] width 49 height 49
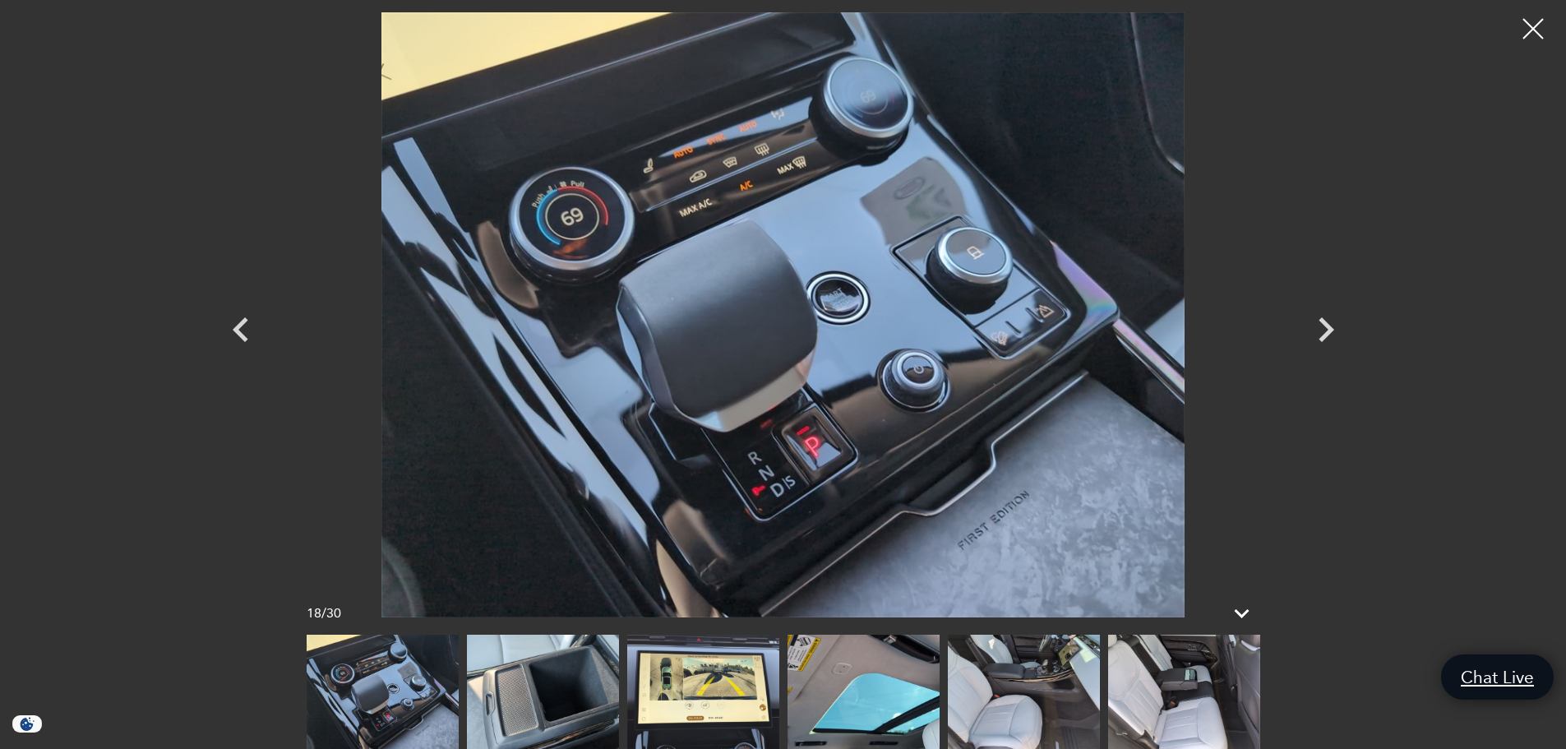
click at [1029, 691] on img at bounding box center [1024, 692] width 152 height 114
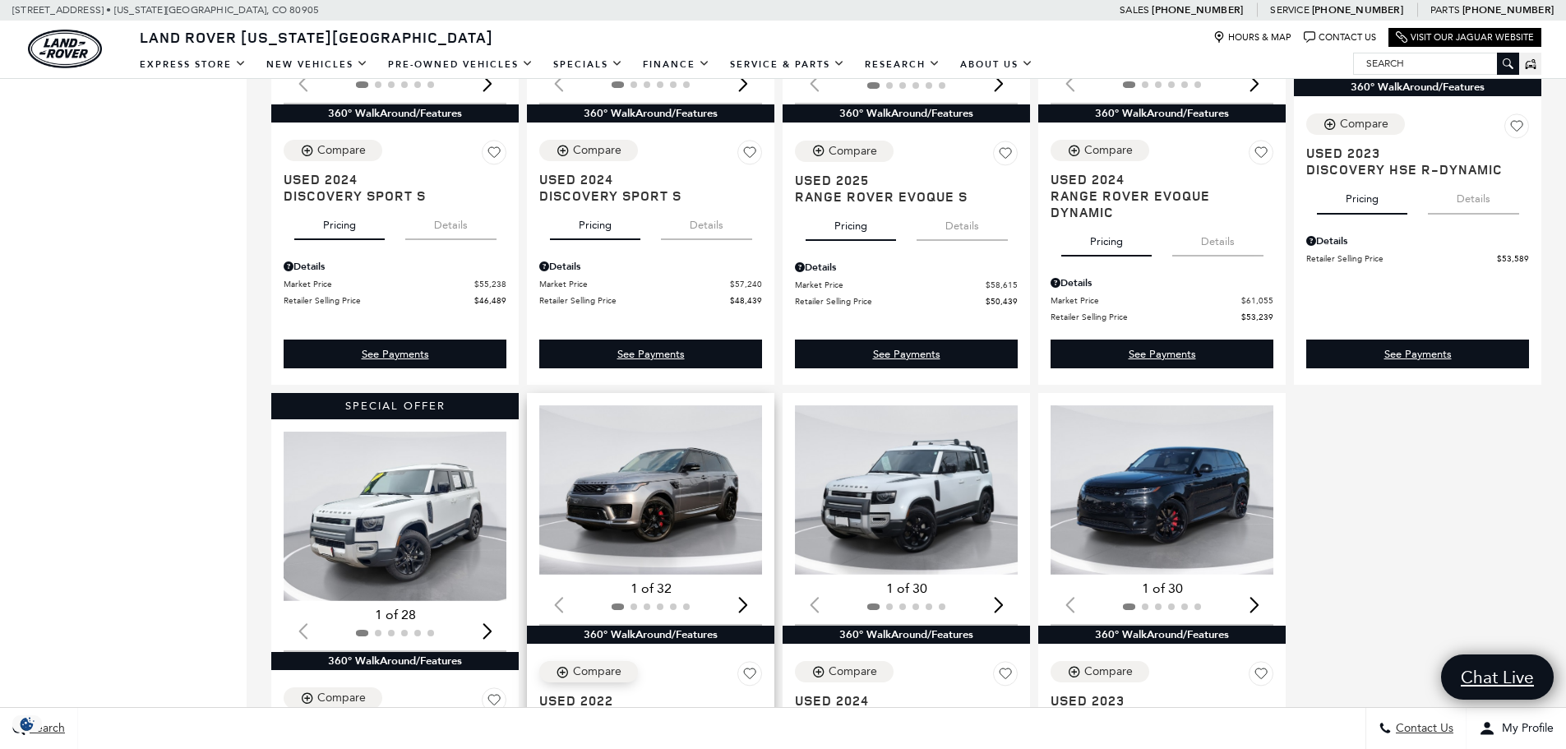
scroll to position [1315, 0]
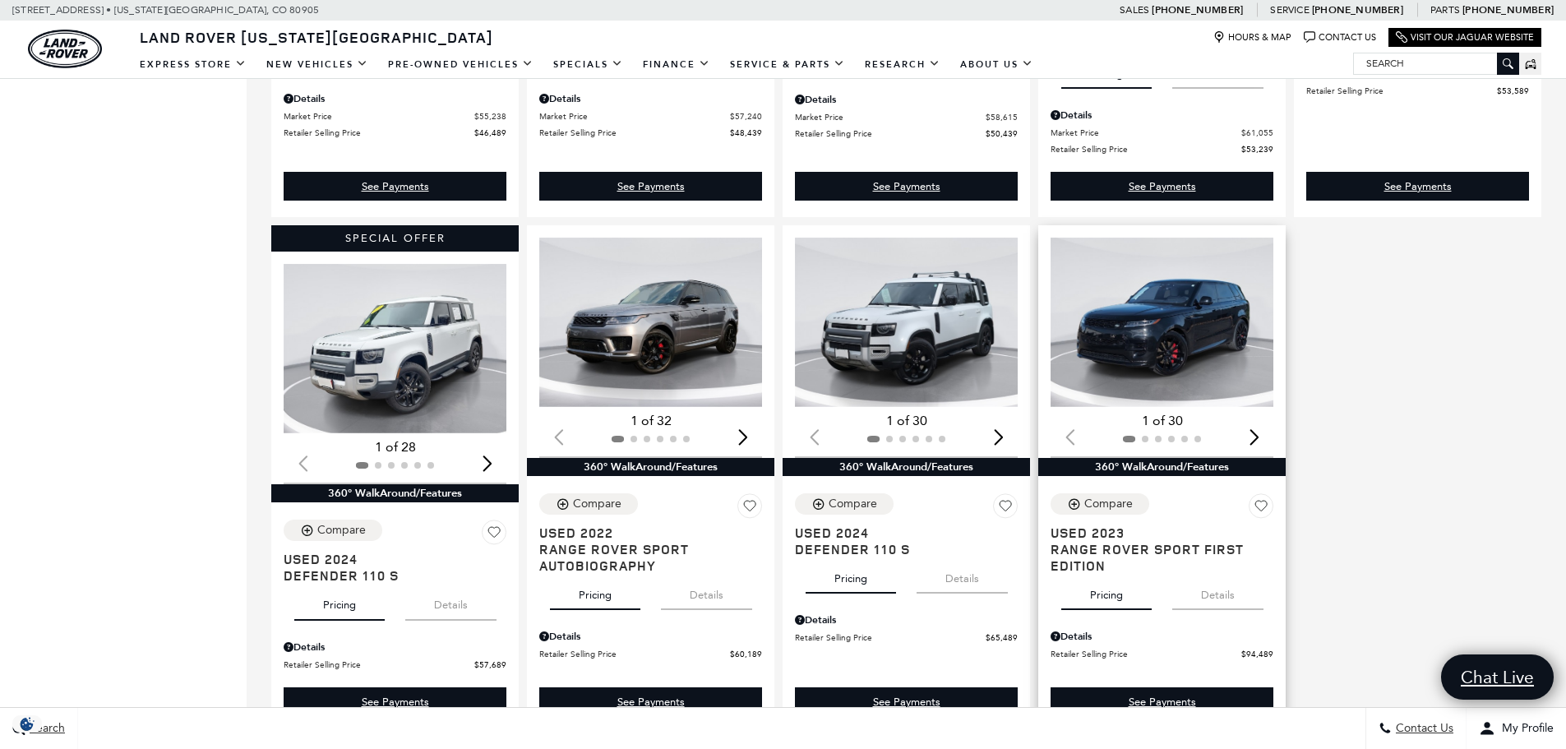
click at [1140, 363] on img "1 / 2" at bounding box center [1163, 322] width 225 height 169
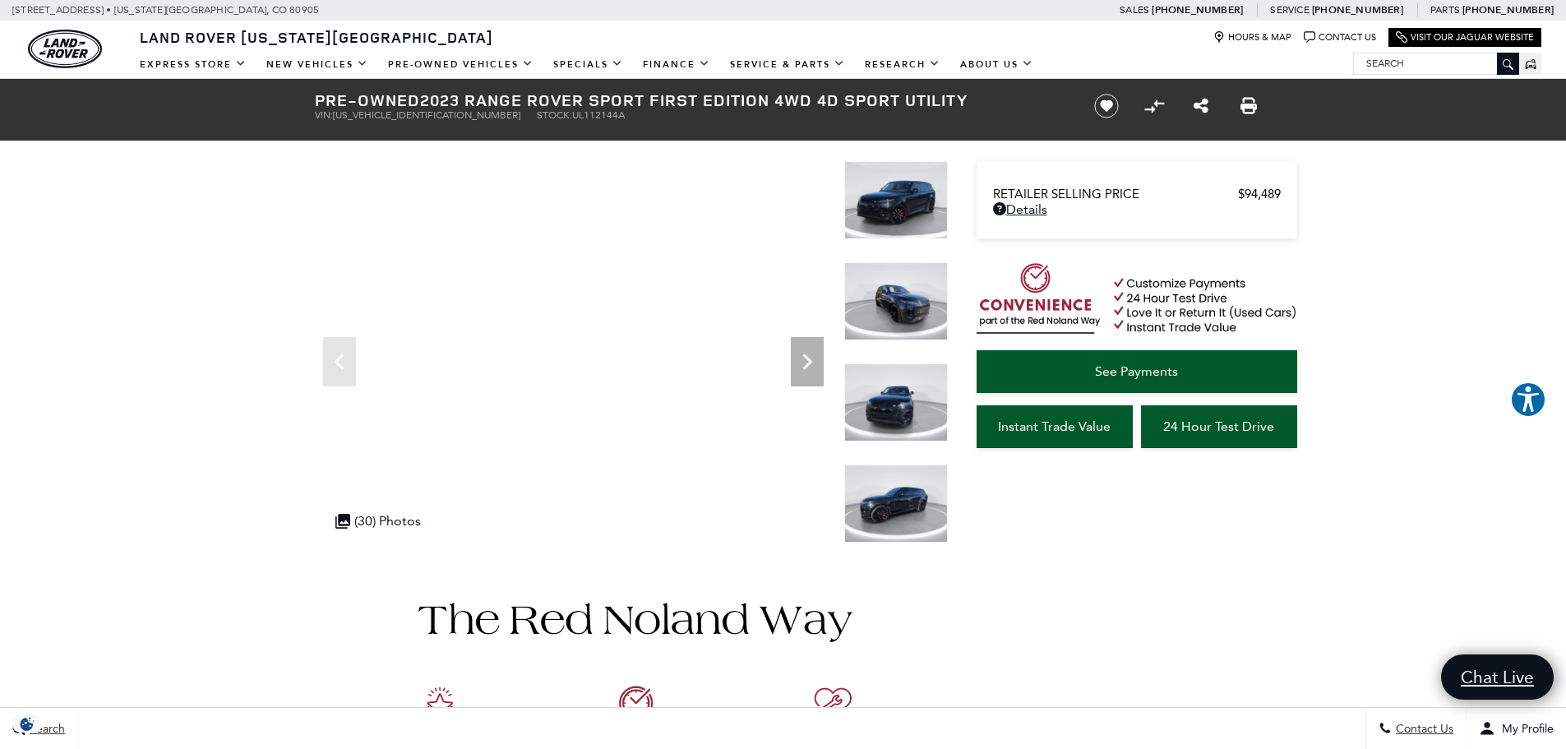
click at [912, 224] on img at bounding box center [896, 200] width 104 height 78
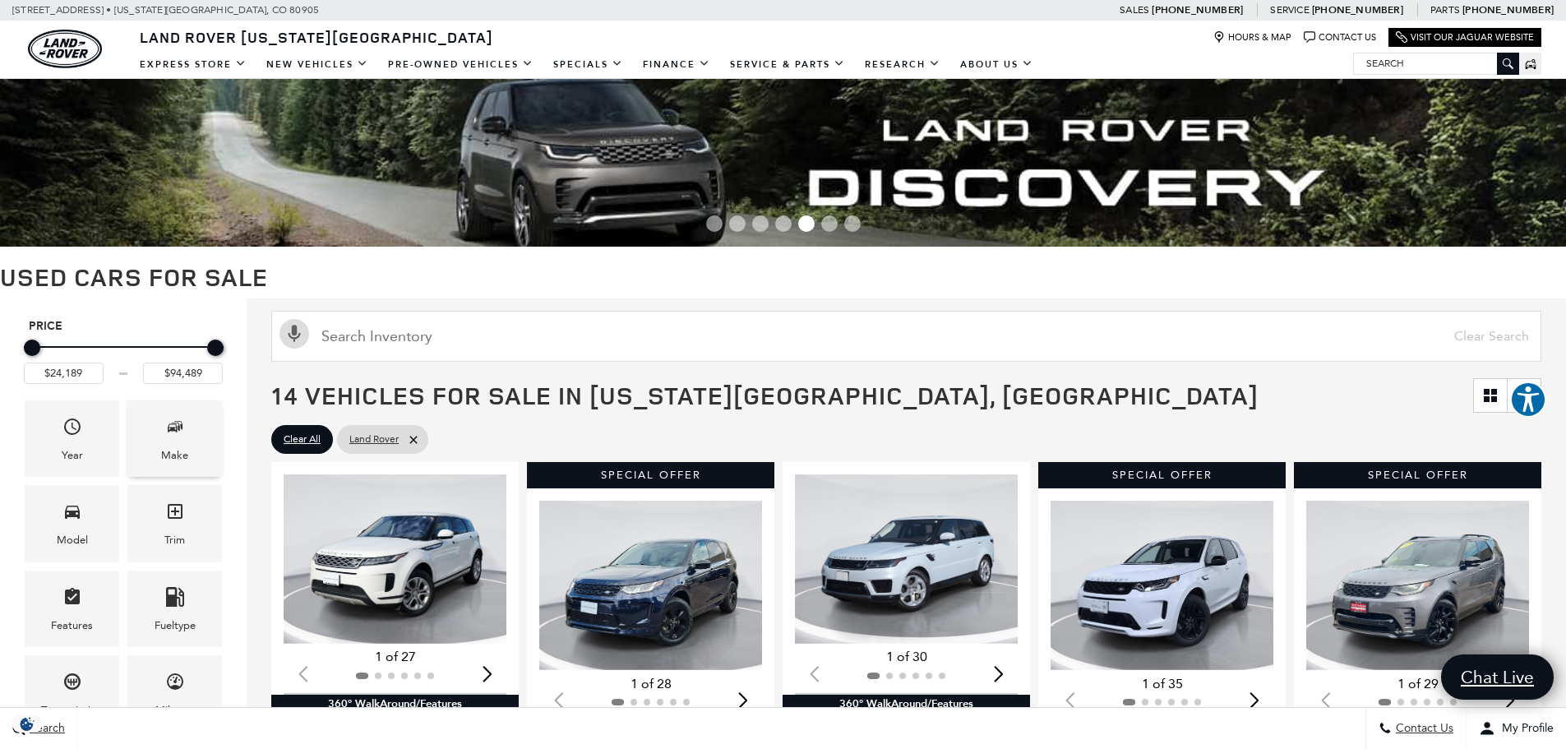
click at [197, 452] on div "Make" at bounding box center [174, 438] width 95 height 76
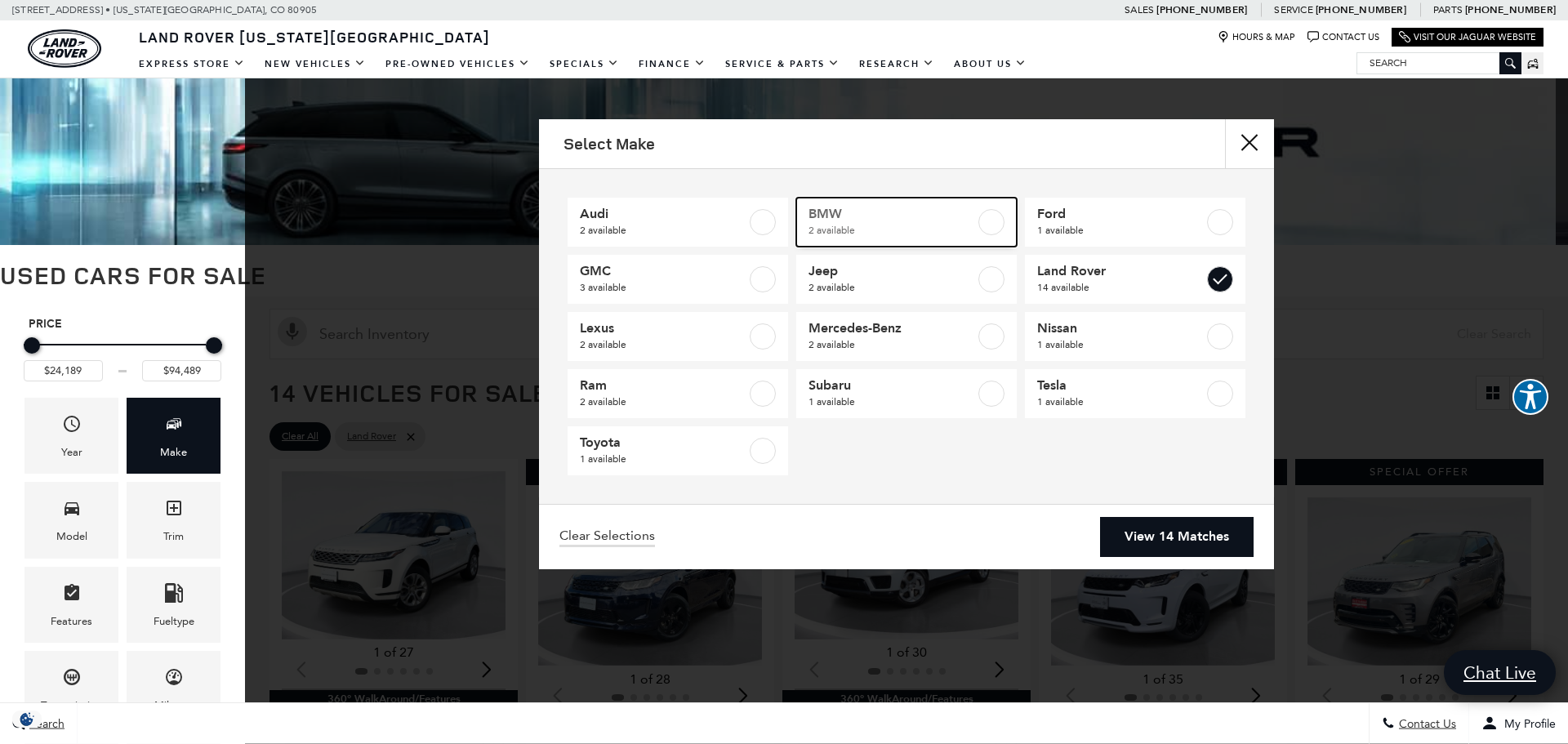
click at [819, 226] on span "2 available" at bounding box center [892, 230] width 167 height 16
type input "$21,689"
checkbox input "true"
click at [1126, 530] on link "View 16 Matches" at bounding box center [1176, 536] width 154 height 40
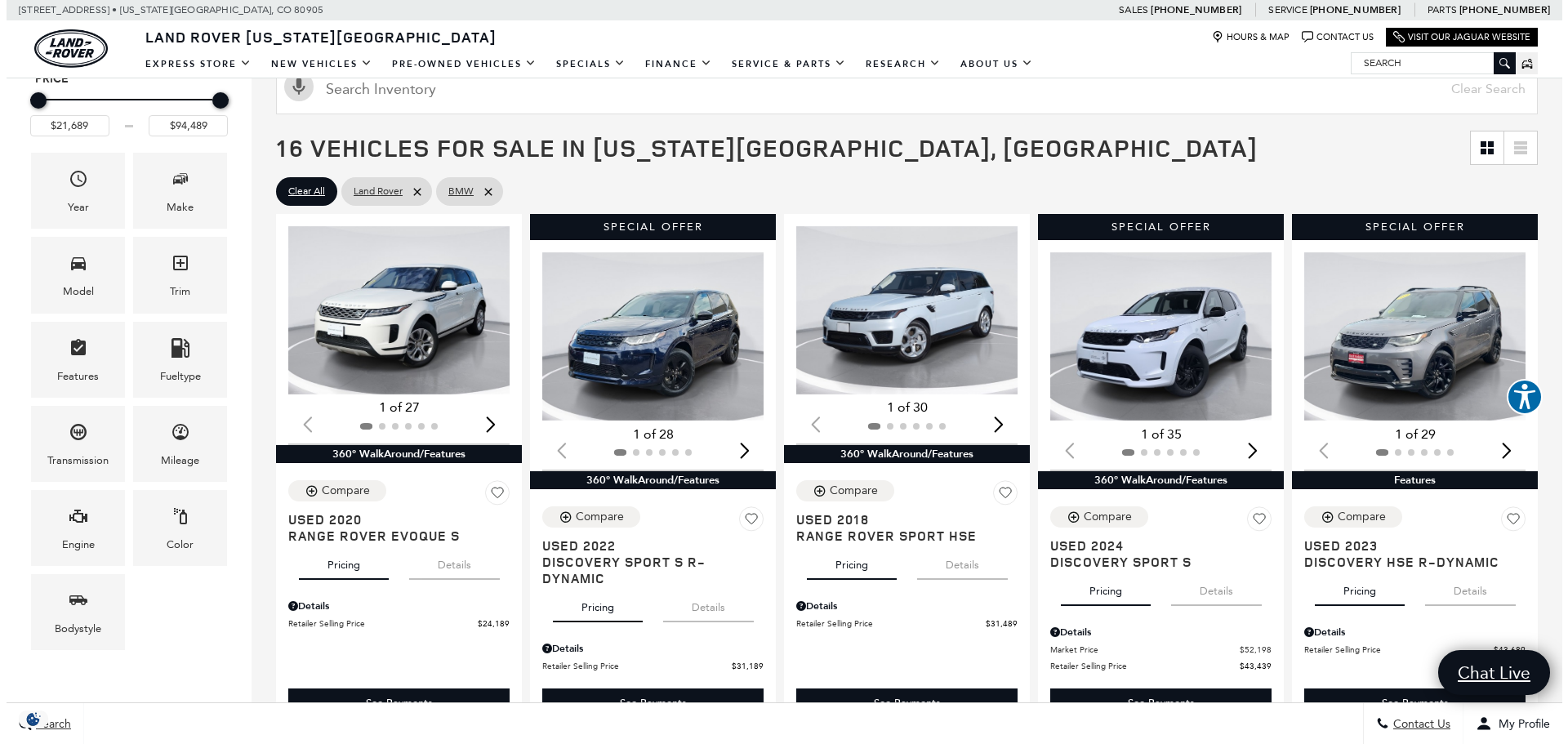
scroll to position [327, 0]
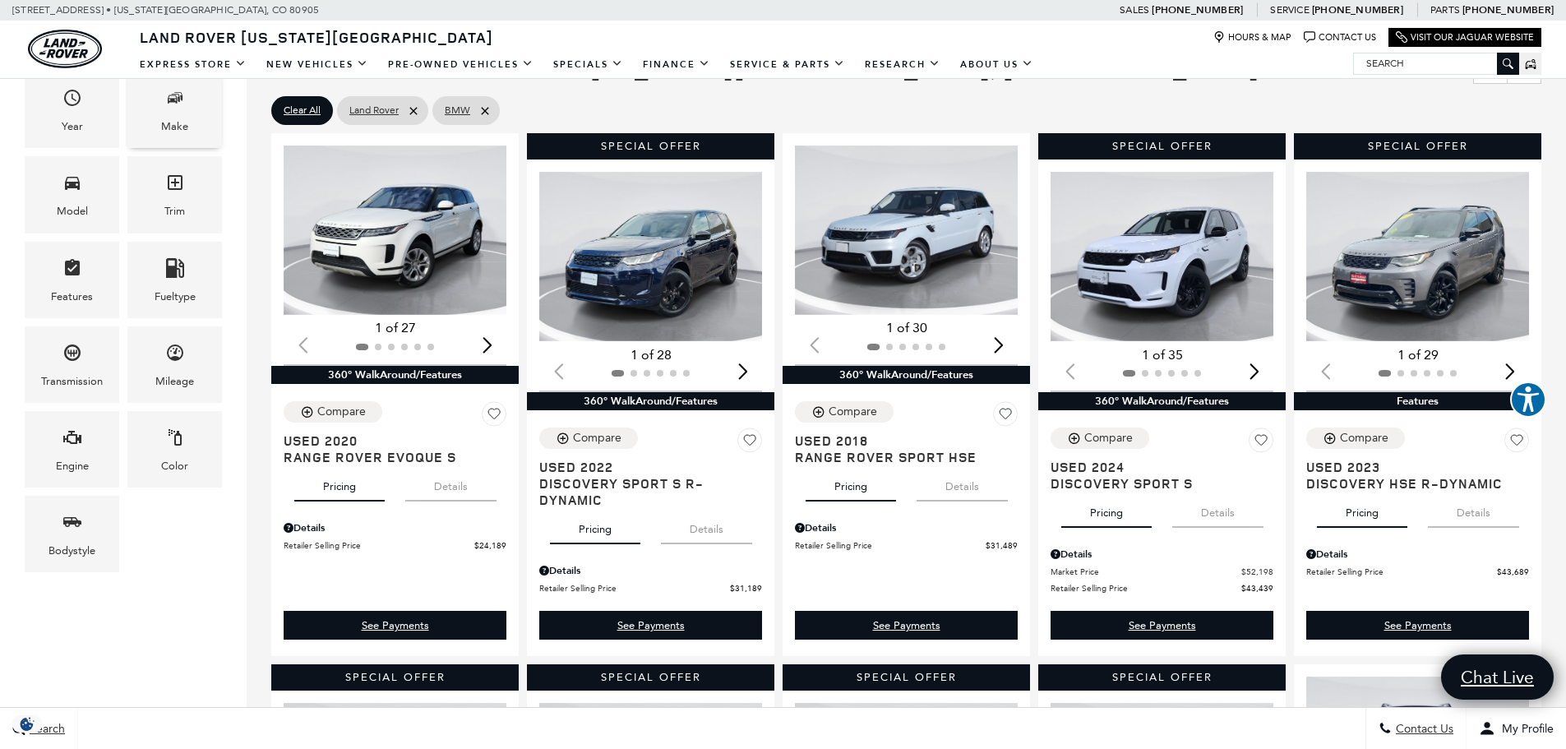
click at [169, 128] on div "Make" at bounding box center [174, 127] width 27 height 18
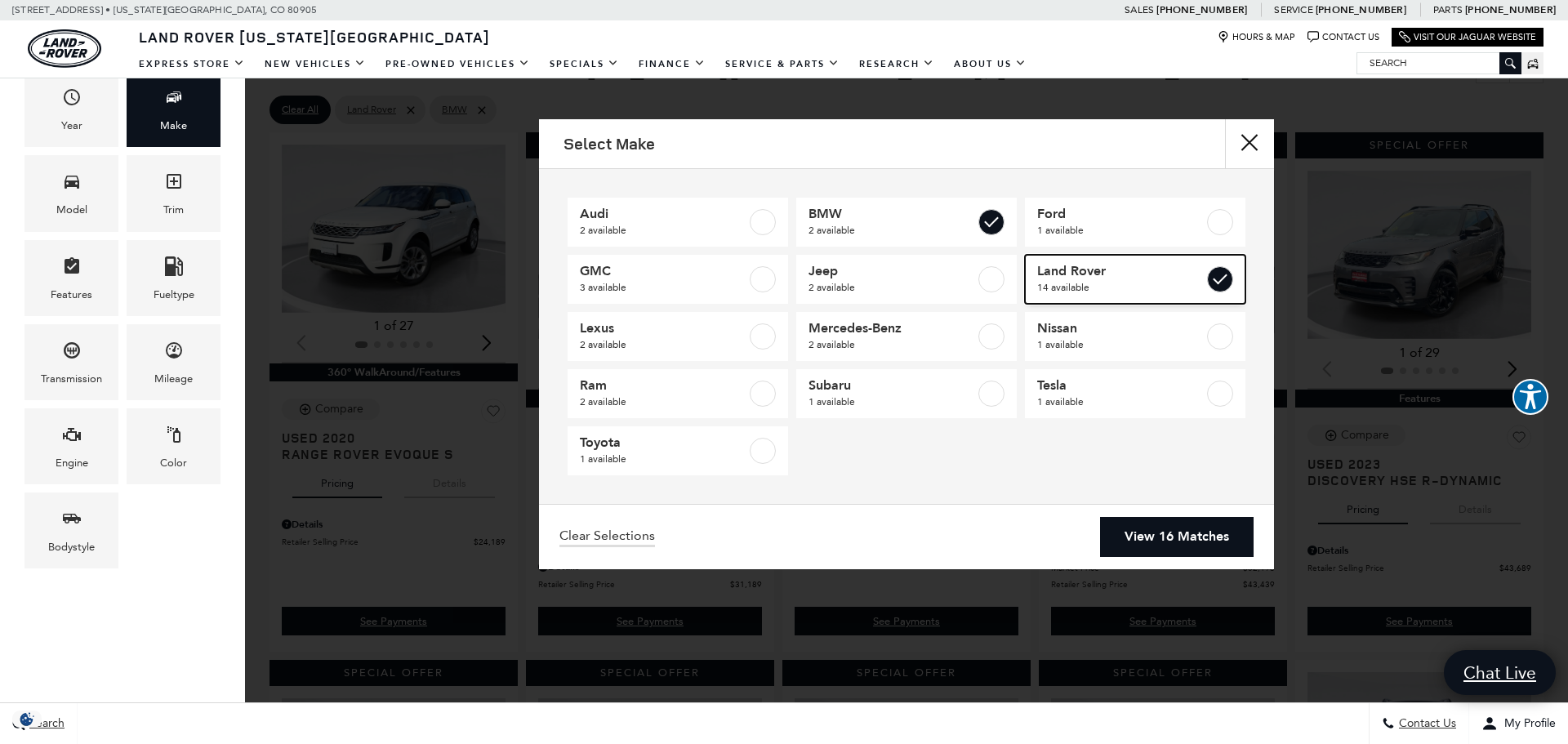
click at [1212, 281] on label at bounding box center [1220, 279] width 26 height 26
type input "$45,489"
checkbox input "false"
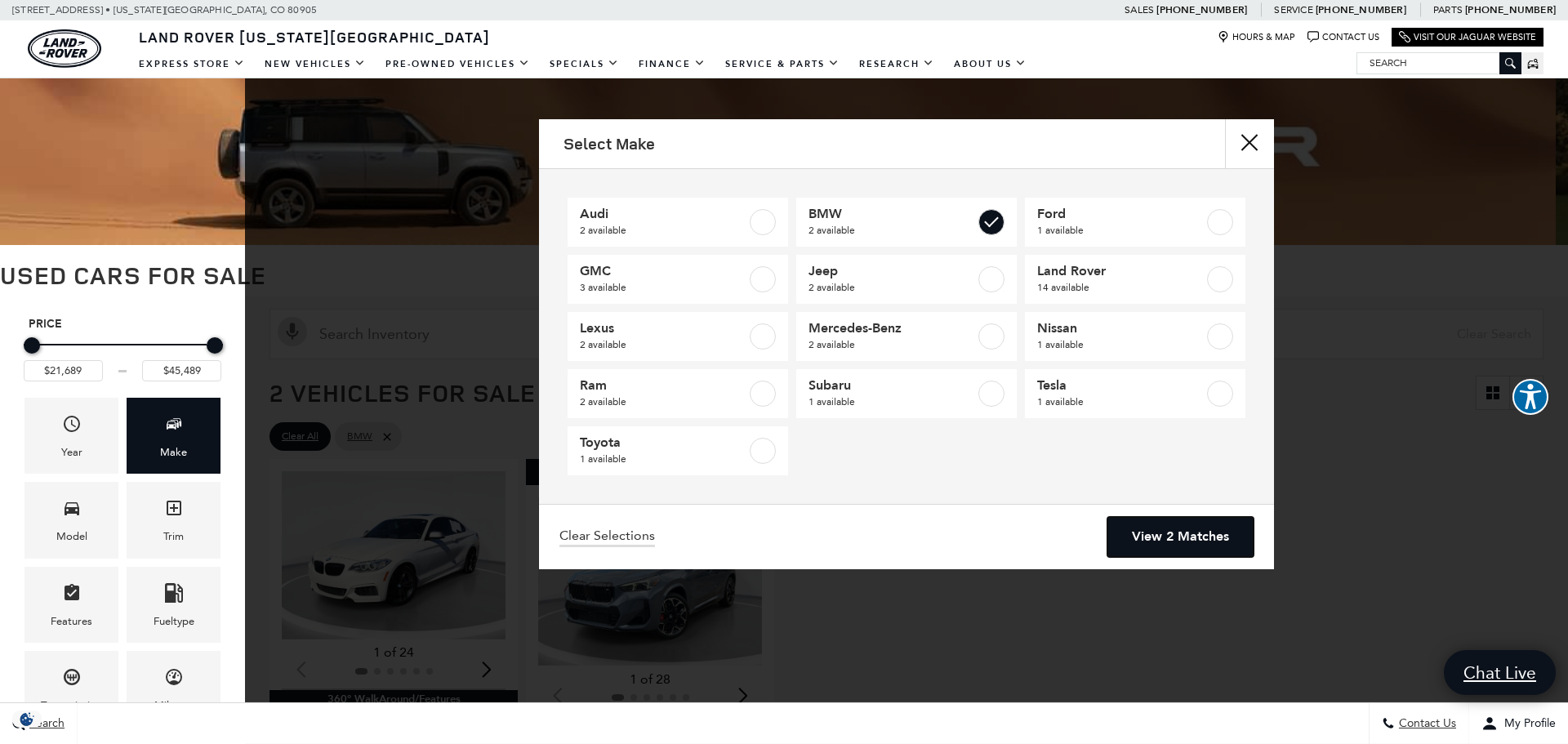
click at [1174, 542] on link "View 2 Matches" at bounding box center [1180, 536] width 146 height 40
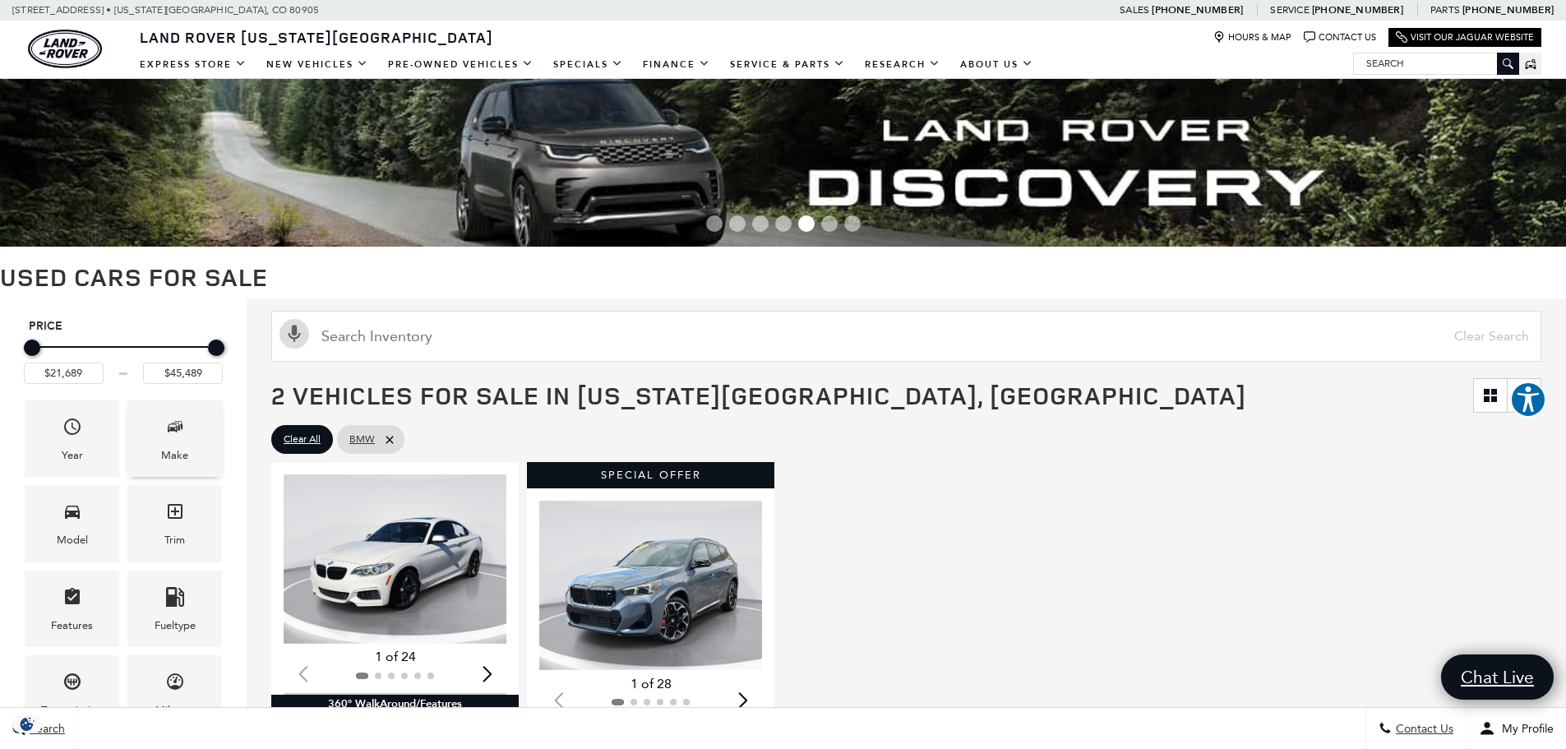
click at [208, 458] on div "Make" at bounding box center [174, 438] width 95 height 76
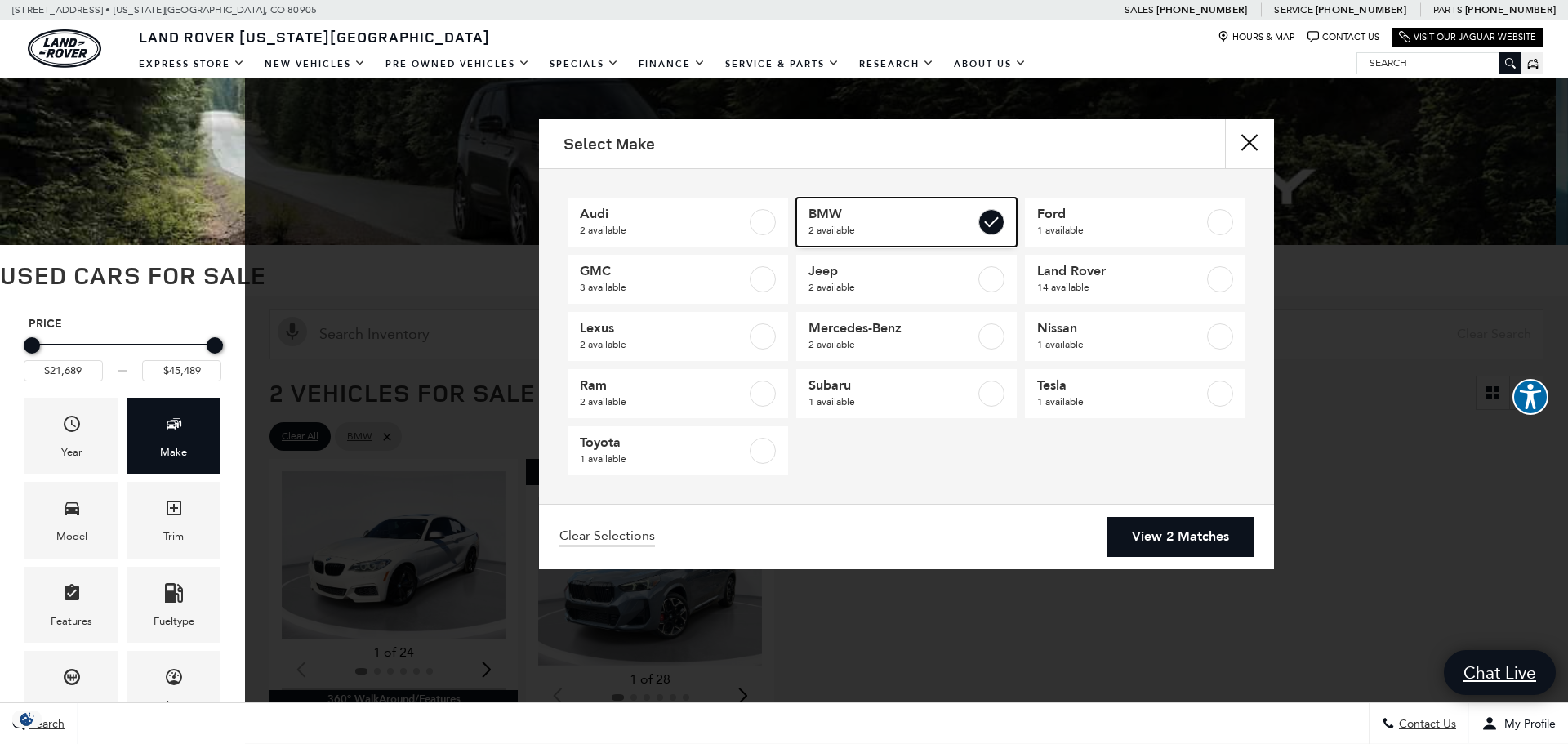
click at [993, 223] on label at bounding box center [992, 222] width 26 height 26
type input "$14,689"
type input "$94,489"
checkbox input "false"
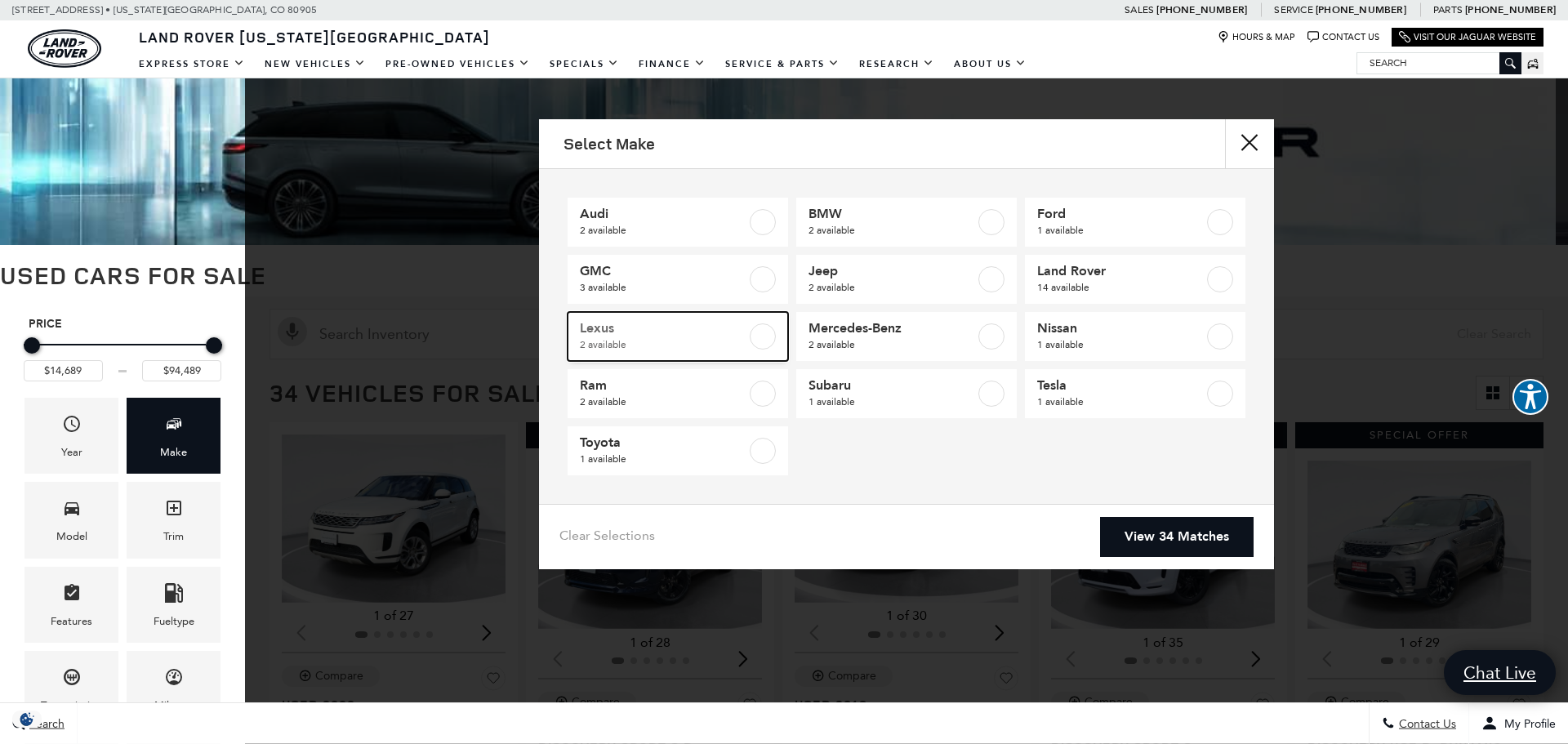
click at [630, 333] on span "Lexus" at bounding box center [664, 328] width 167 height 16
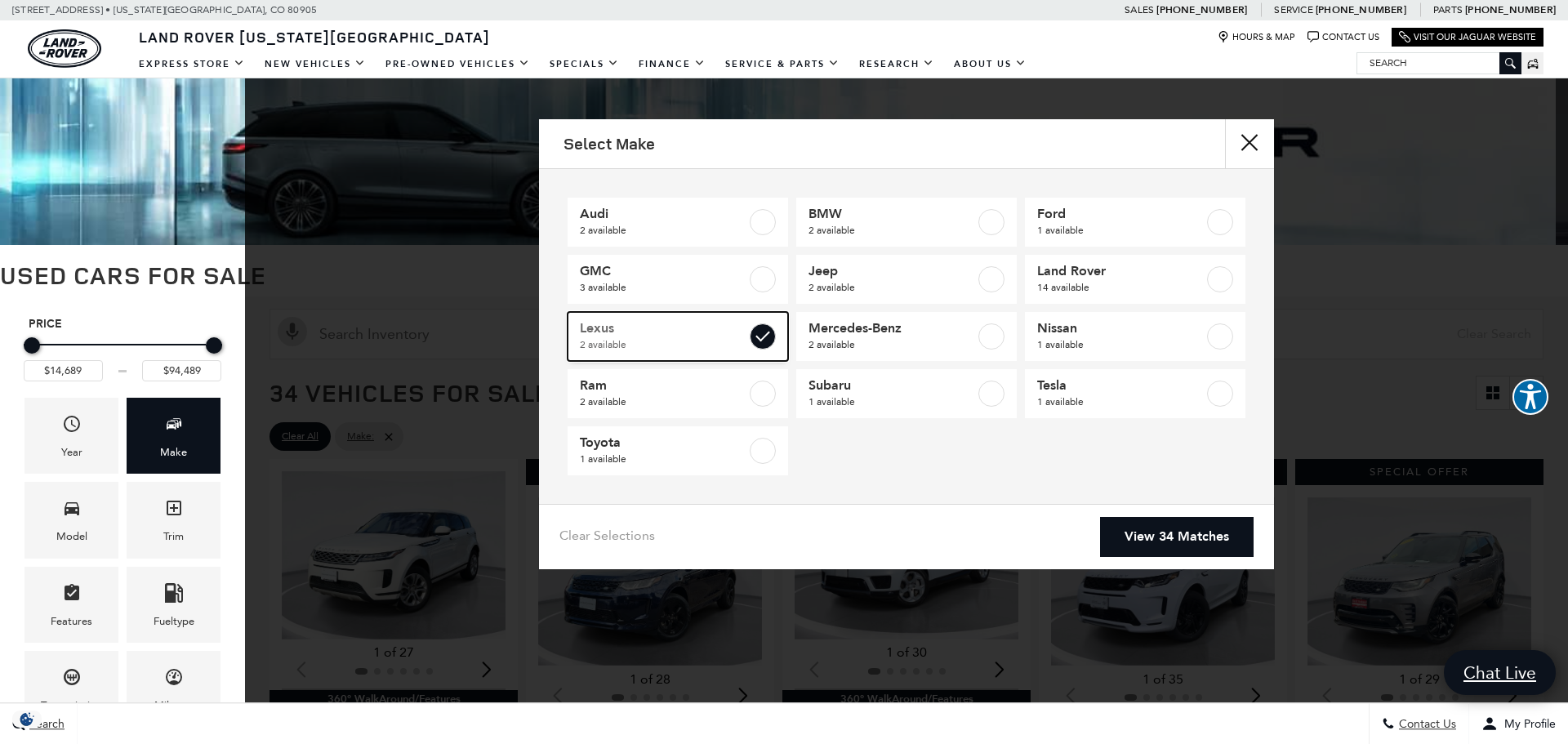
type input "$56,089"
type input "$59,589"
checkbox input "true"
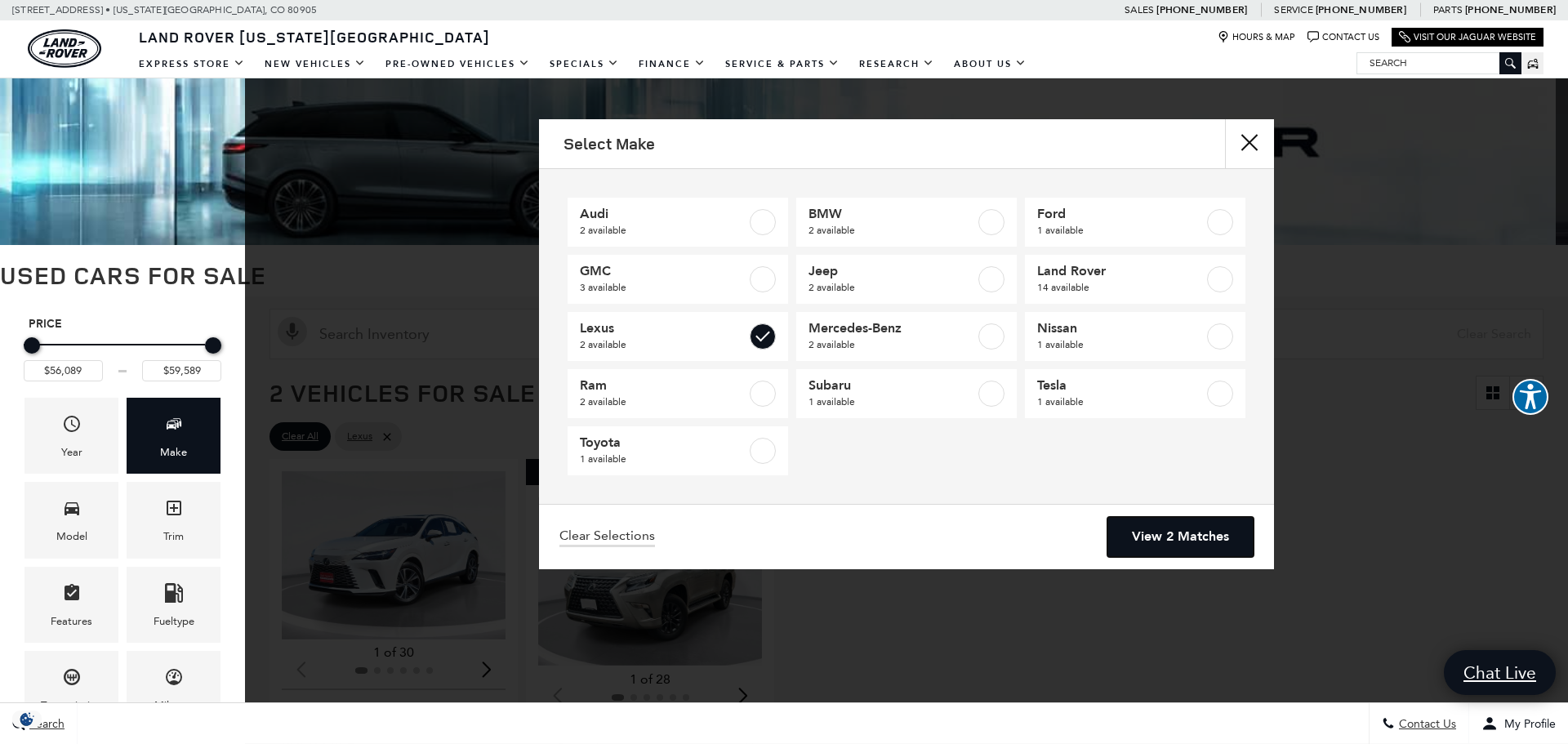
click at [1203, 530] on link "View 2 Matches" at bounding box center [1180, 536] width 146 height 40
